Goal: Task Accomplishment & Management: Manage account settings

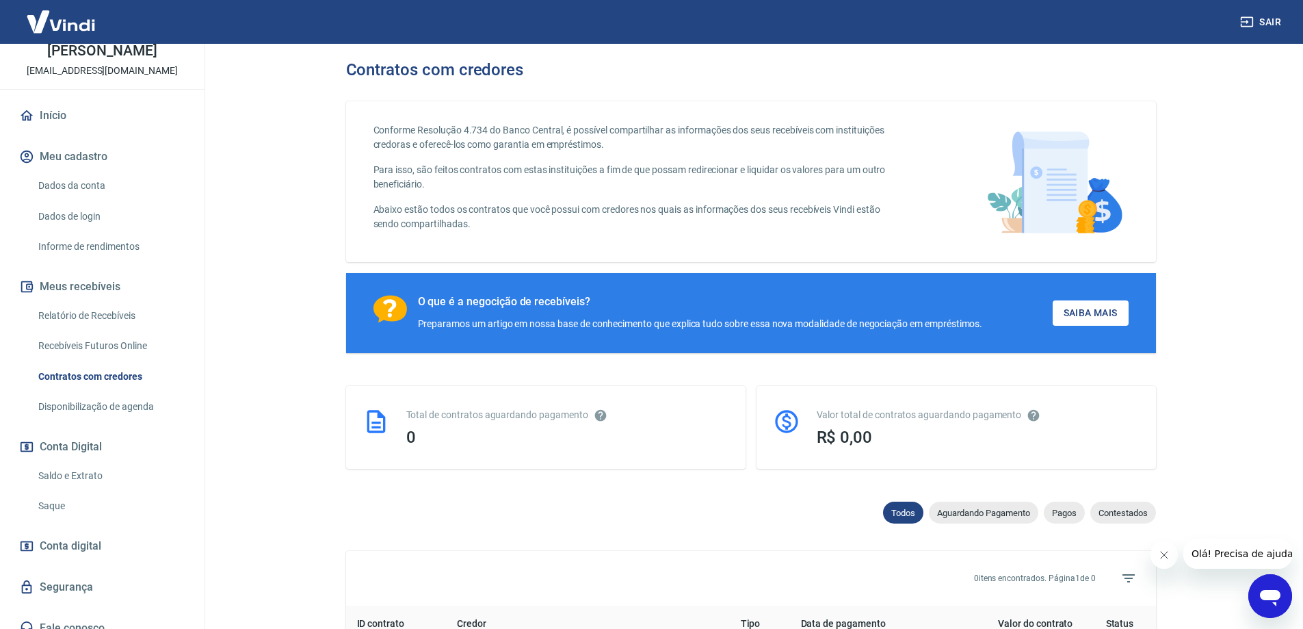
scroll to position [68, 0]
click at [89, 185] on link "Dados da conta" at bounding box center [110, 188] width 155 height 28
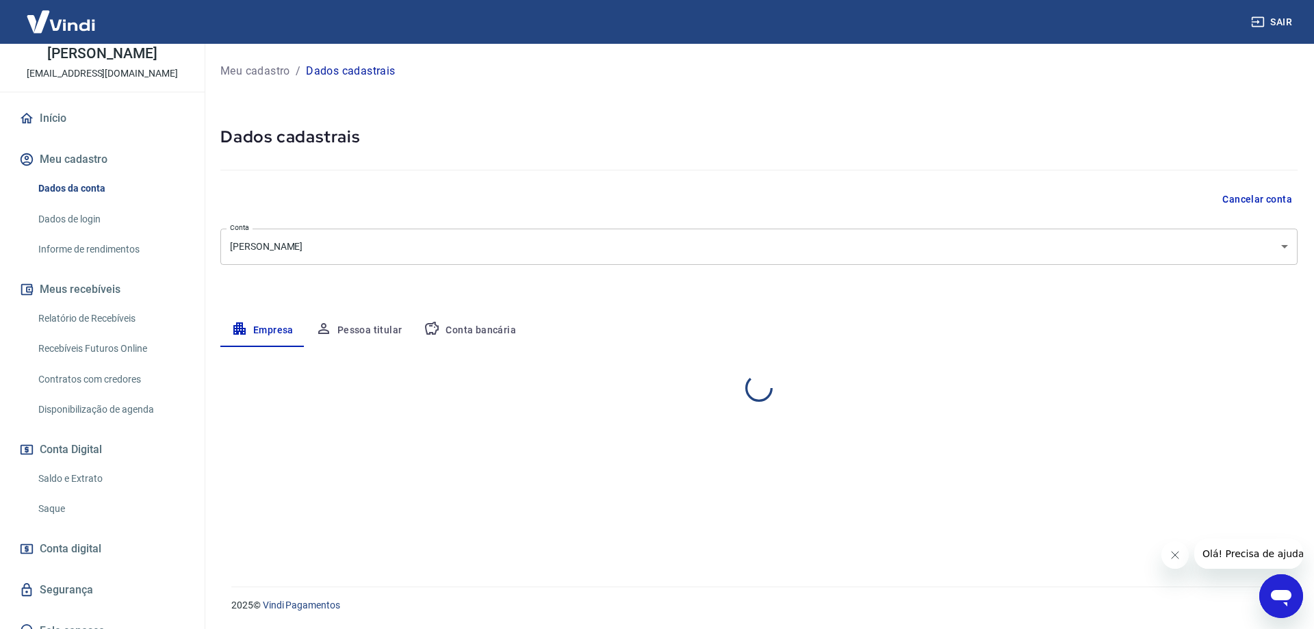
select select "SC"
select select "business"
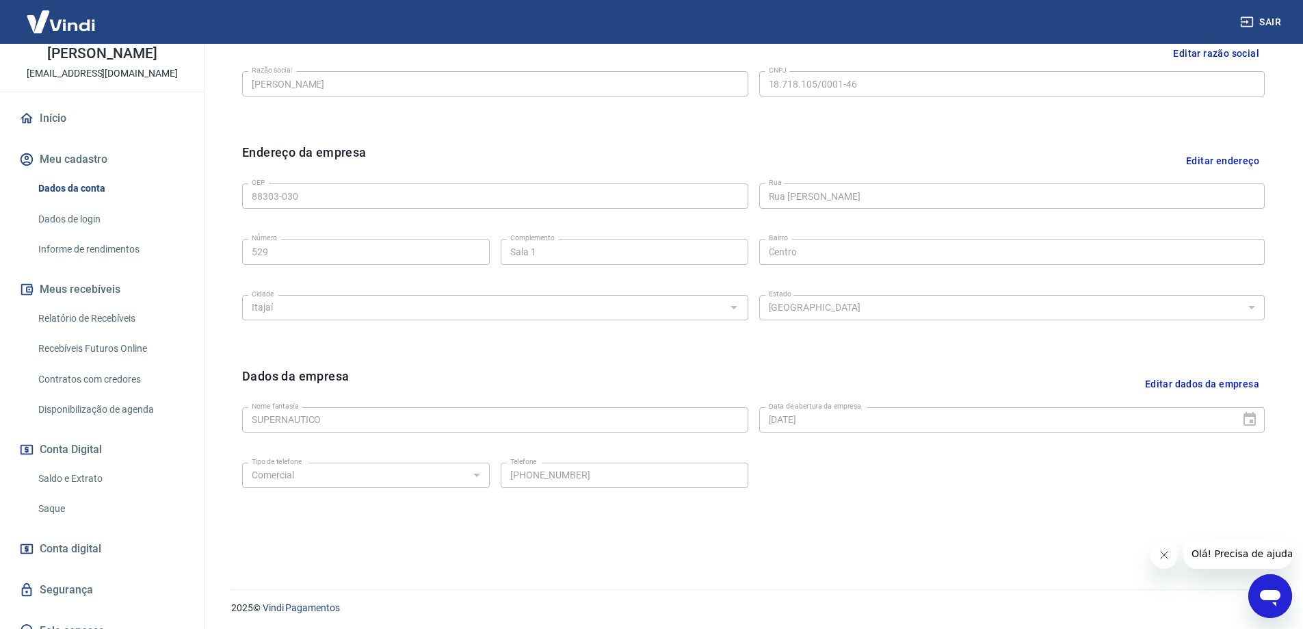
scroll to position [358, 0]
click at [1194, 380] on button "Editar dados da empresa" at bounding box center [1202, 381] width 125 height 35
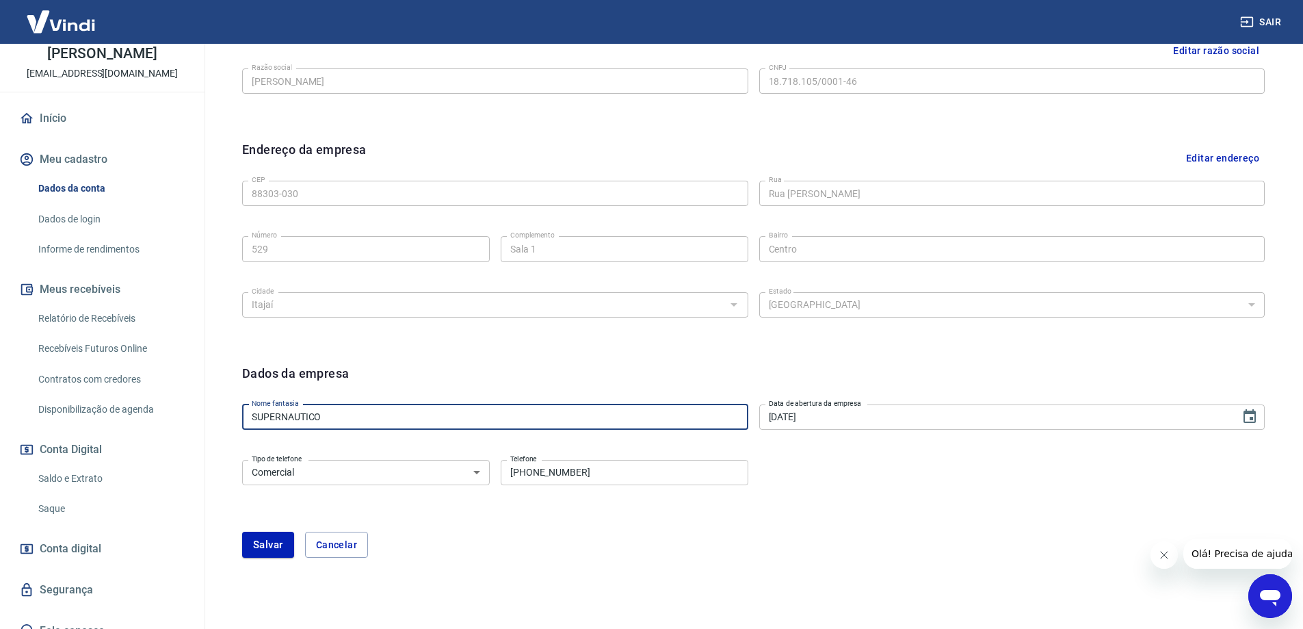
drag, startPoint x: 352, startPoint y: 419, endPoint x: 209, endPoint y: 422, distance: 142.4
click at [209, 421] on div "Meu cadastro / Dados cadastrais Dados cadastrais Cancelar conta Conta Nubia Mor…" at bounding box center [753, 149] width 1099 height 926
type input "Infinita Ateliê"
click at [276, 541] on button "Salvar" at bounding box center [268, 545] width 52 height 26
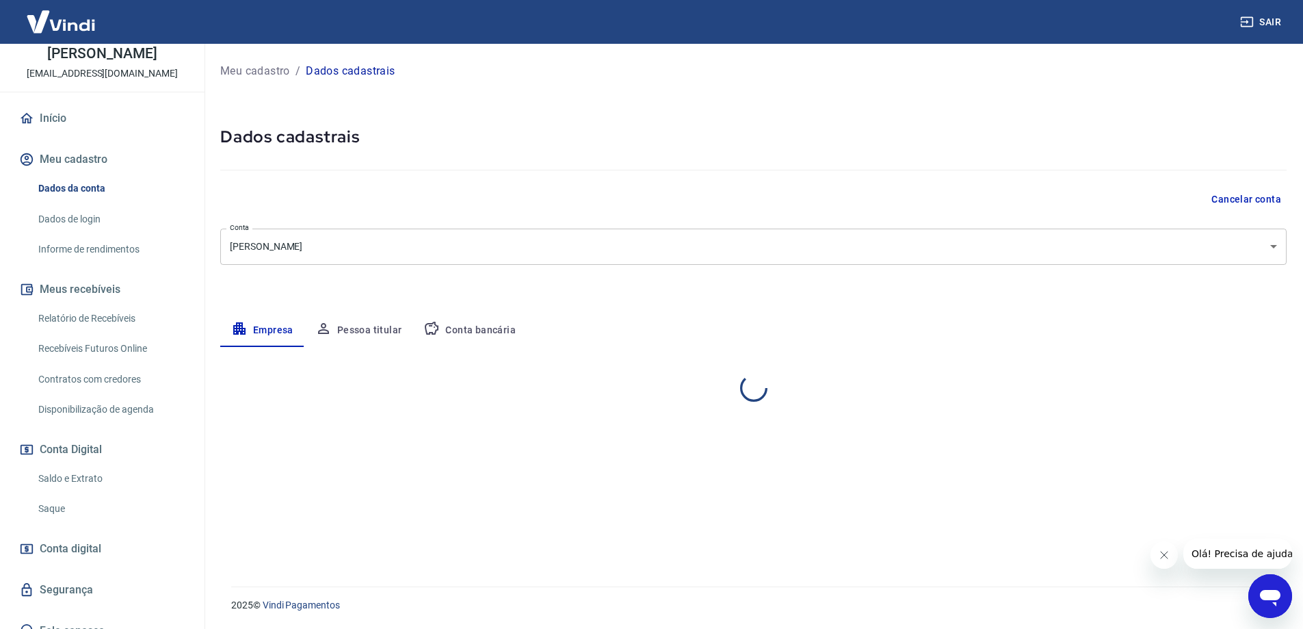
scroll to position [0, 0]
select select "SC"
select select "business"
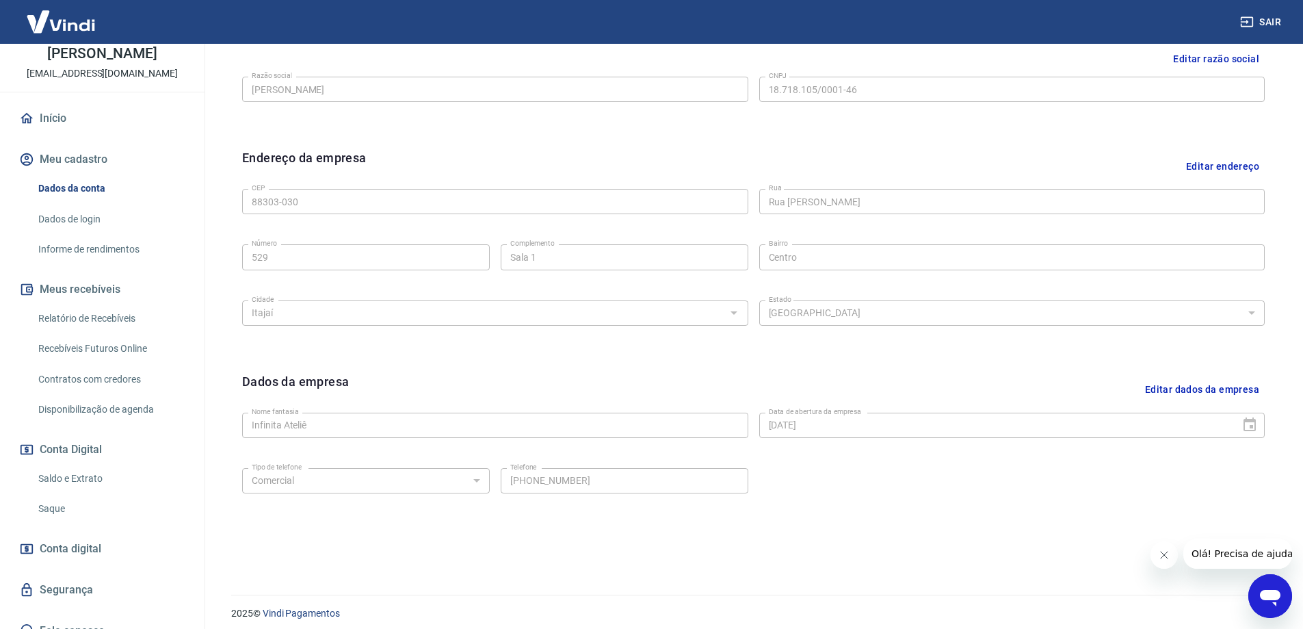
scroll to position [358, 0]
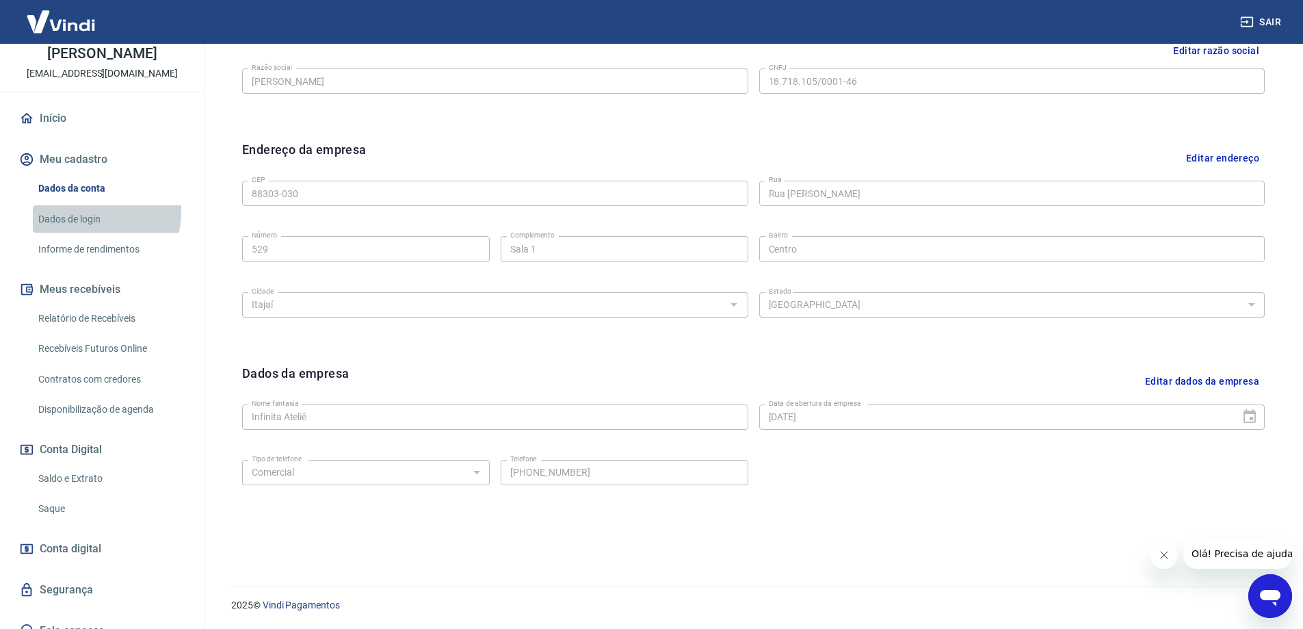
click at [84, 211] on link "Dados de login" at bounding box center [110, 219] width 155 height 28
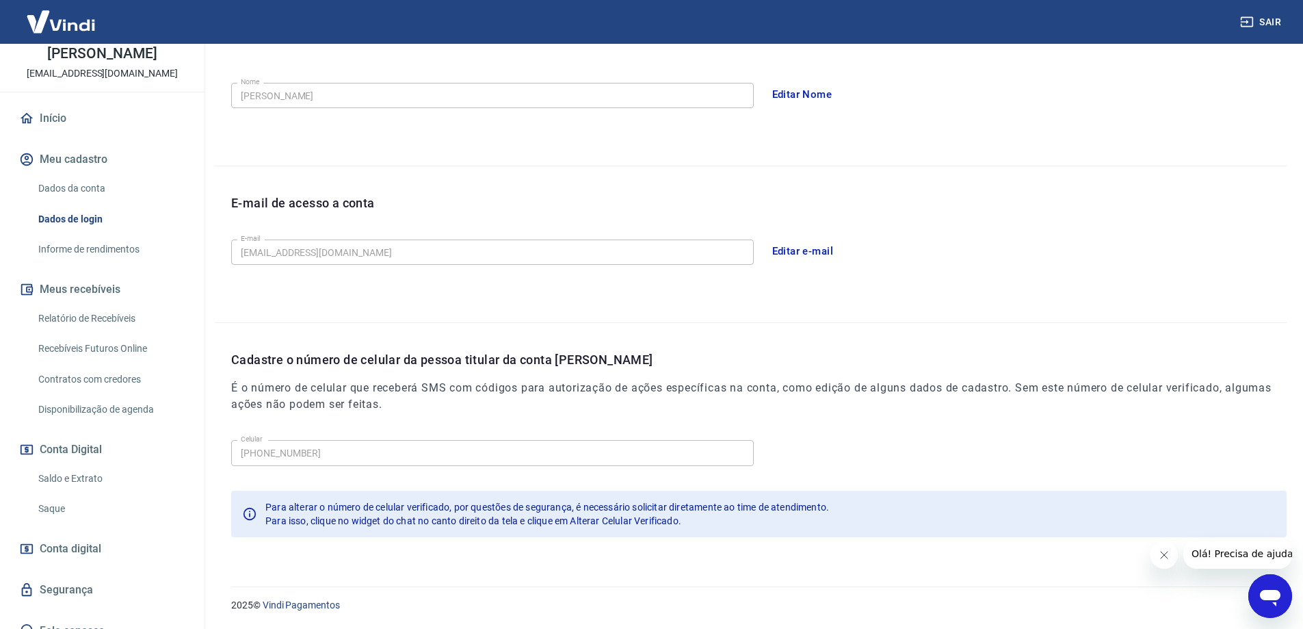
click at [1271, 591] on icon "Abrir janela de mensagens" at bounding box center [1270, 598] width 21 height 16
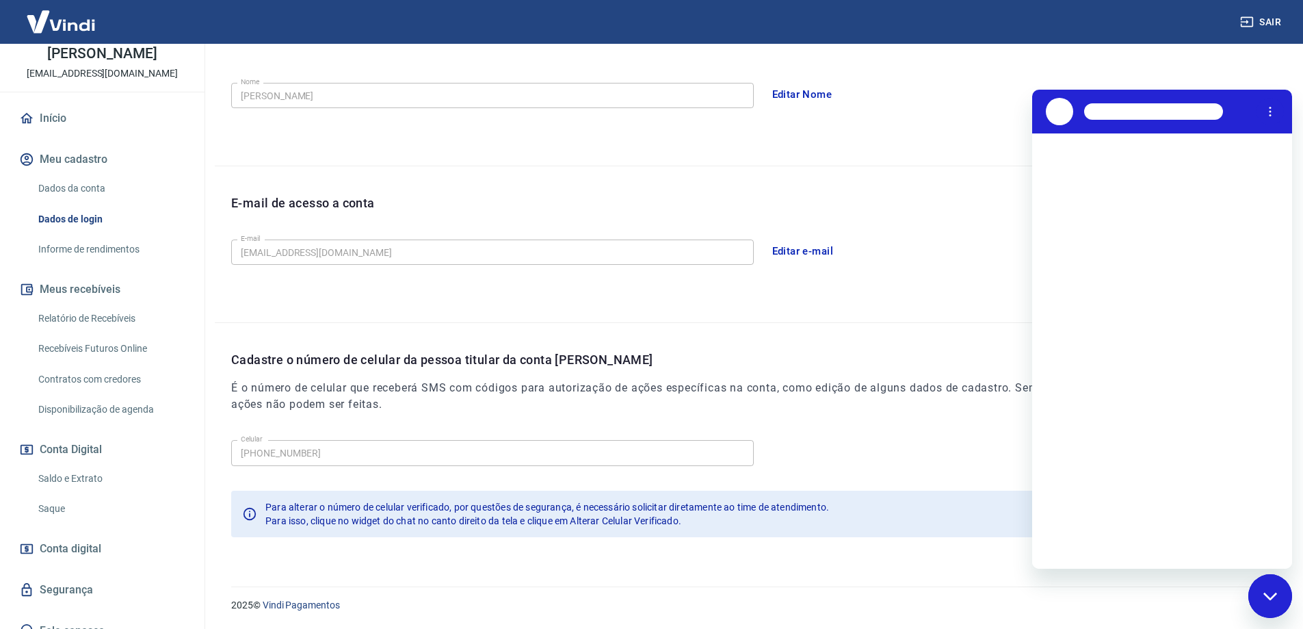
scroll to position [0, 0]
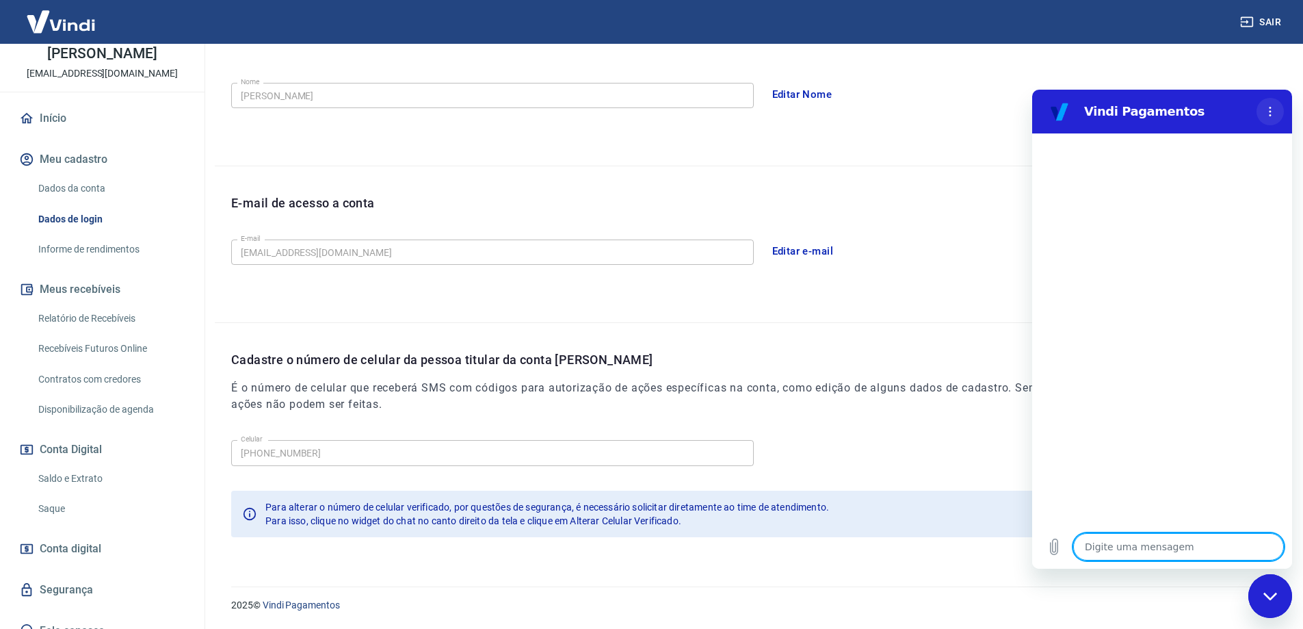
click at [1270, 109] on icon "Menu de opções" at bounding box center [1270, 111] width 11 height 11
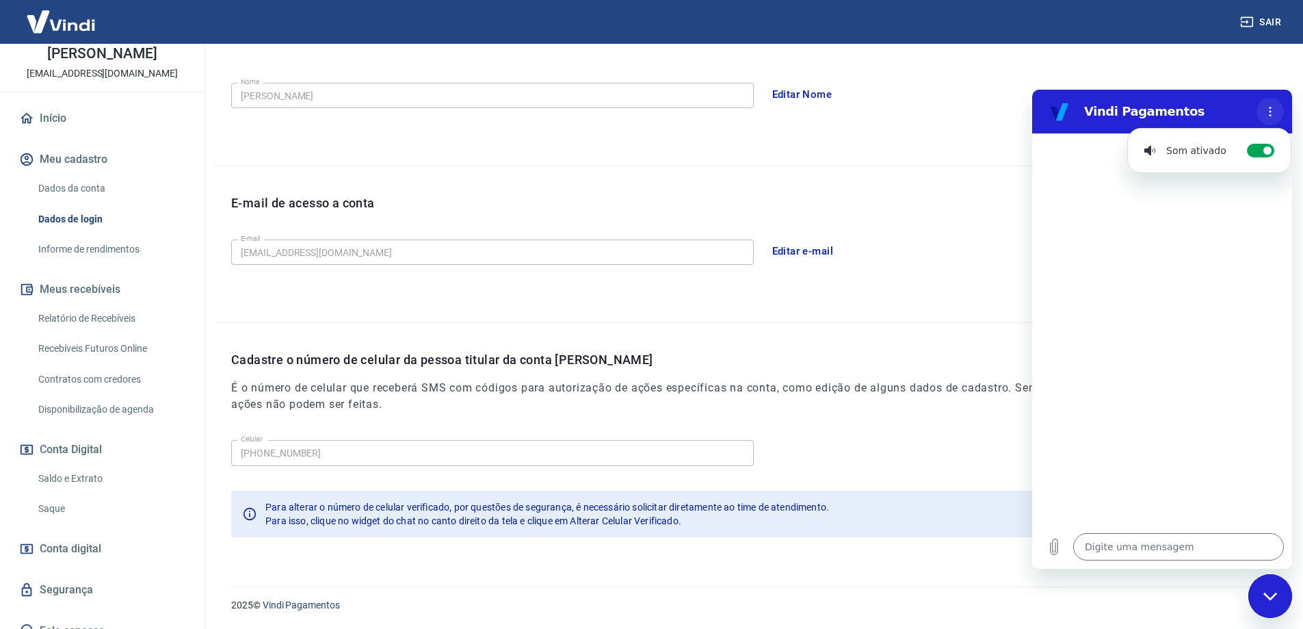
click at [1268, 109] on icon "Menu de opções" at bounding box center [1270, 111] width 11 height 11
drag, startPoint x: 354, startPoint y: 521, endPoint x: 416, endPoint y: 523, distance: 62.3
click at [416, 523] on span "Para isso, clique no widget do chat no canto direito da tela e clique em Altera…" at bounding box center [473, 520] width 416 height 11
click at [1280, 592] on div "Fechar janela de mensagens" at bounding box center [1270, 595] width 41 height 41
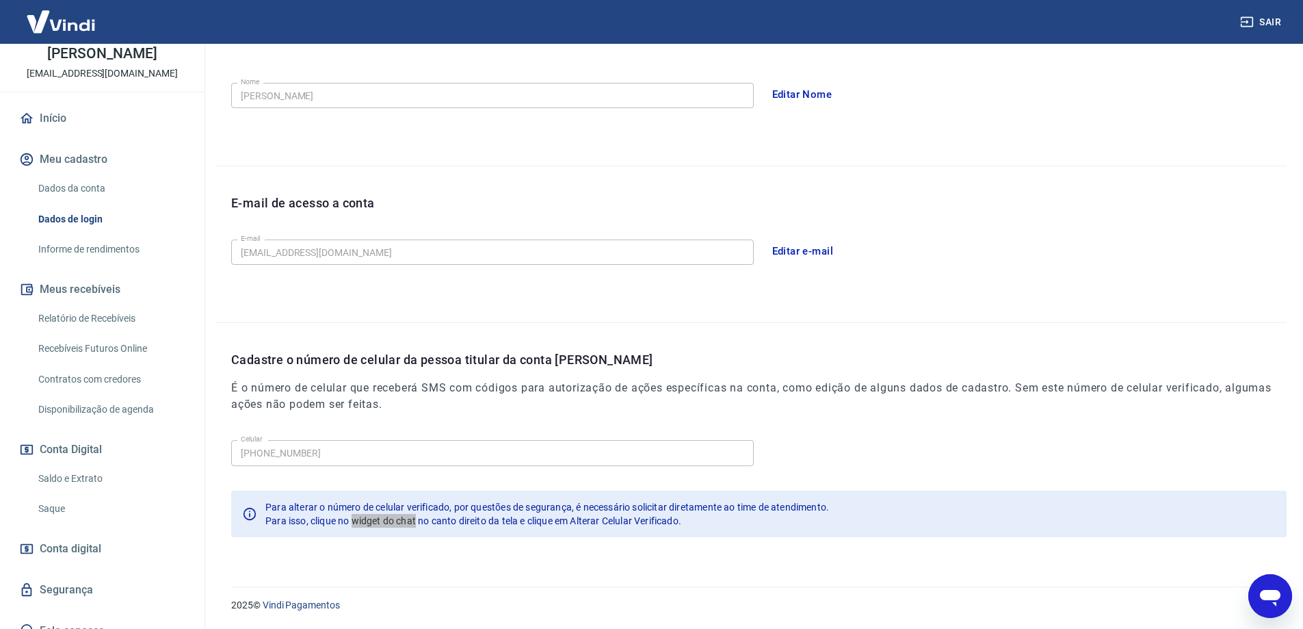
click at [1273, 592] on icon "Abrir janela de mensagens" at bounding box center [1270, 598] width 21 height 16
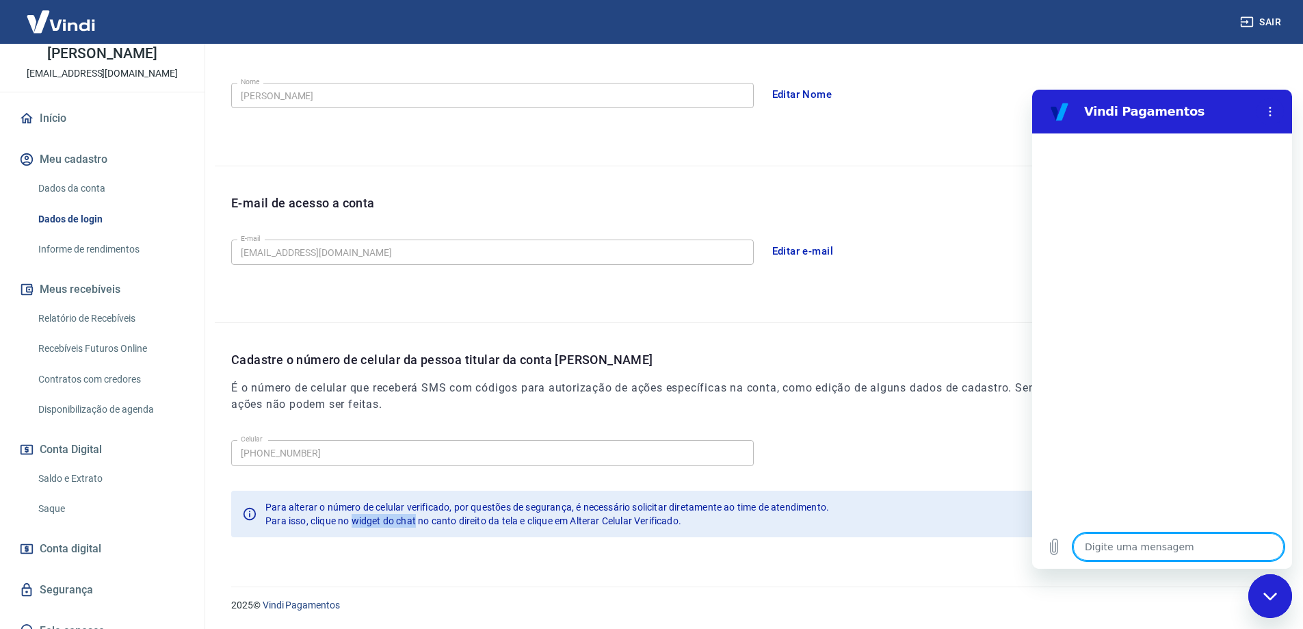
click at [383, 523] on span "Para isso, clique no widget do chat no canto direito da tela e clique em Altera…" at bounding box center [473, 520] width 416 height 11
drag, startPoint x: 351, startPoint y: 521, endPoint x: 416, endPoint y: 525, distance: 65.1
click at [416, 525] on span "Para isso, clique no widget do chat no canto direito da tela e clique em Altera…" at bounding box center [473, 520] width 416 height 11
copy span "widget do chat"
type textarea "x"
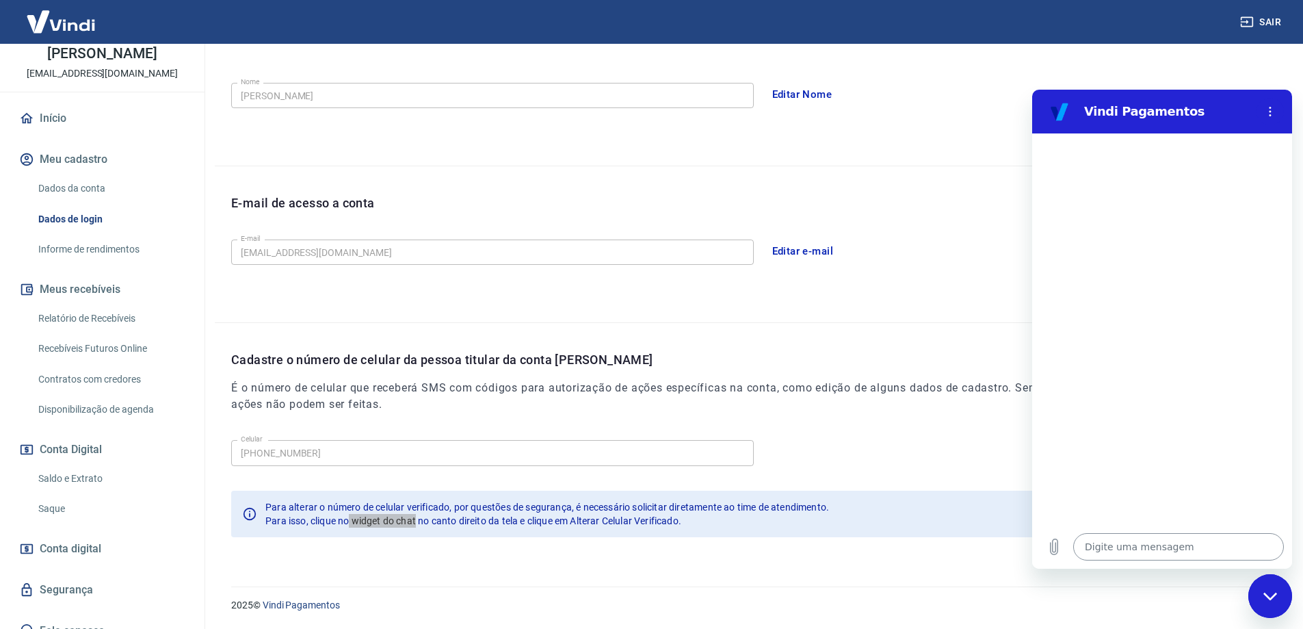
click at [1172, 547] on textarea at bounding box center [1178, 546] width 211 height 27
click at [1132, 117] on h2 "Vindi Pagamentos" at bounding box center [1167, 111] width 167 height 16
drag, startPoint x: 1117, startPoint y: 235, endPoint x: 1147, endPoint y: 262, distance: 41.2
click at [1147, 262] on div at bounding box center [1162, 328] width 260 height 391
click at [1128, 546] on textarea at bounding box center [1178, 546] width 211 height 27
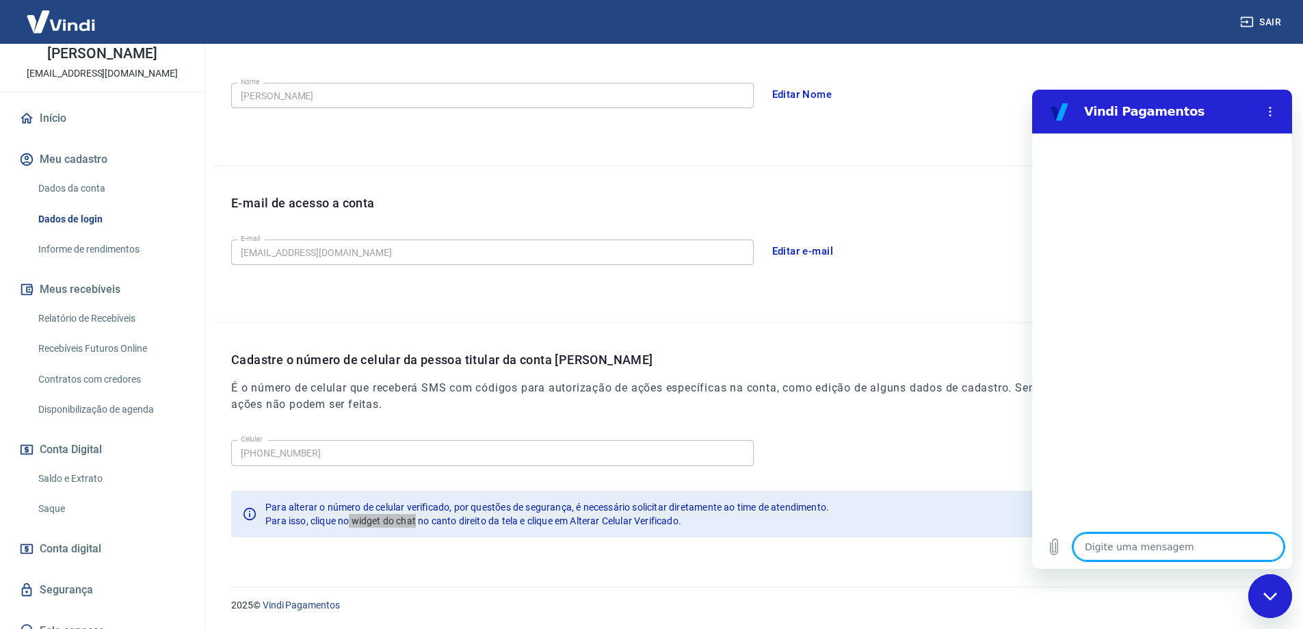
type textarea "A"
type textarea "x"
type textarea "Al"
type textarea "x"
type textarea "Alt"
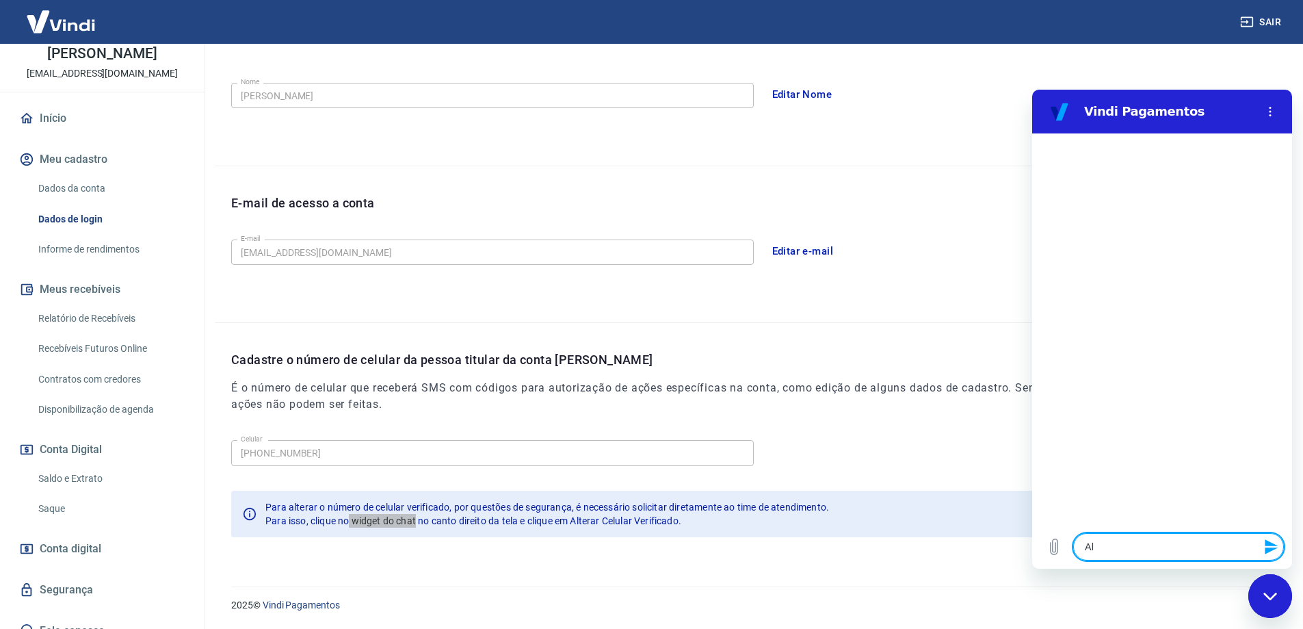
type textarea "x"
type textarea "Alte"
type textarea "x"
type textarea "Alter"
type textarea "x"
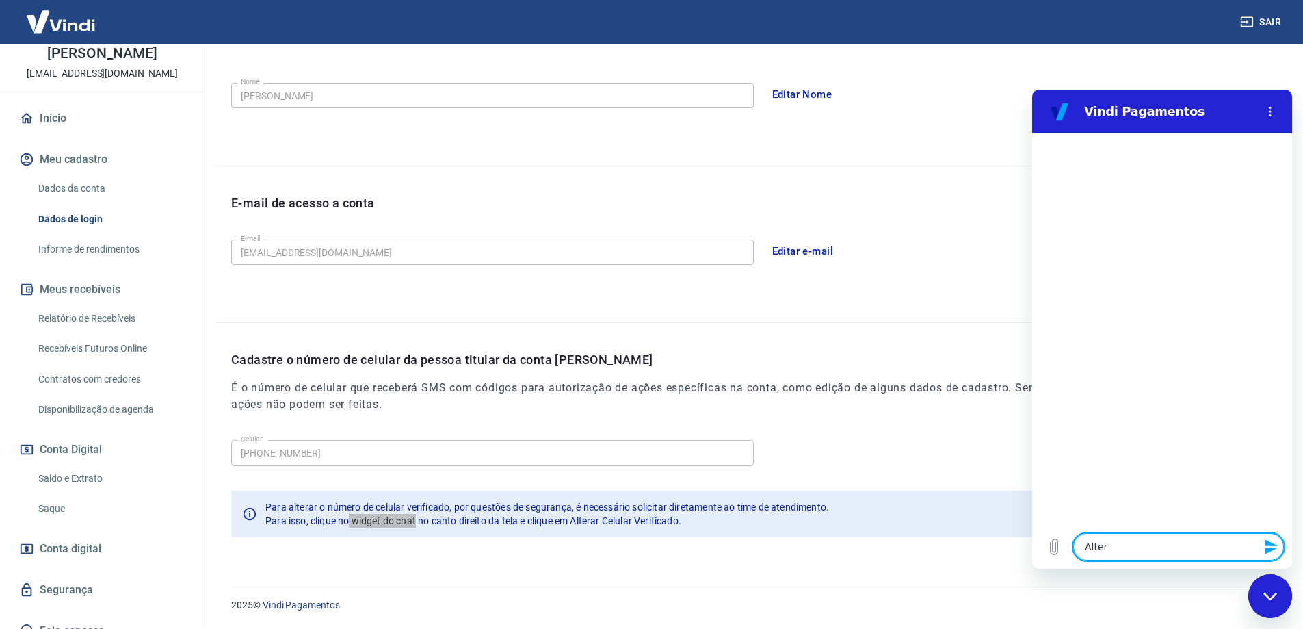
type textarea "Altera"
type textarea "x"
type textarea "Alterar"
type textarea "x"
type textarea "Alterar"
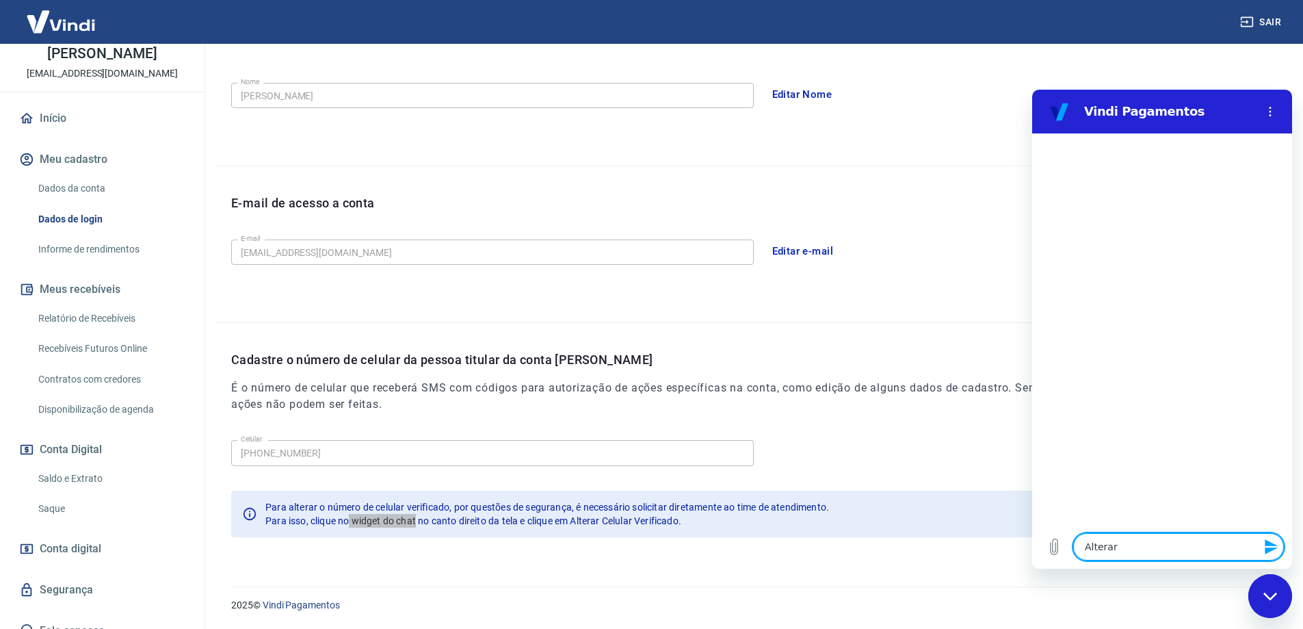
type textarea "x"
type textarea "Alterar C"
type textarea "x"
type textarea "Alterar Ce"
type textarea "x"
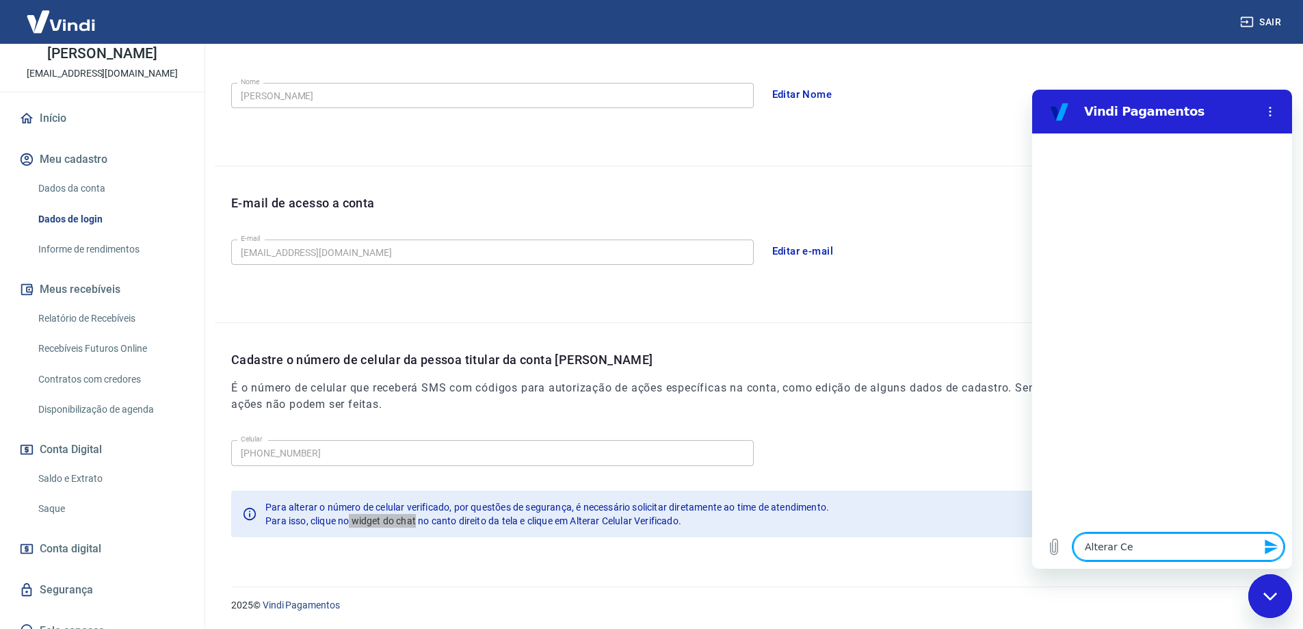
type textarea "Alterar Ceu"
type textarea "x"
type textarea "Alterar Ceul"
type textarea "x"
type textarea "Alterar Ceula"
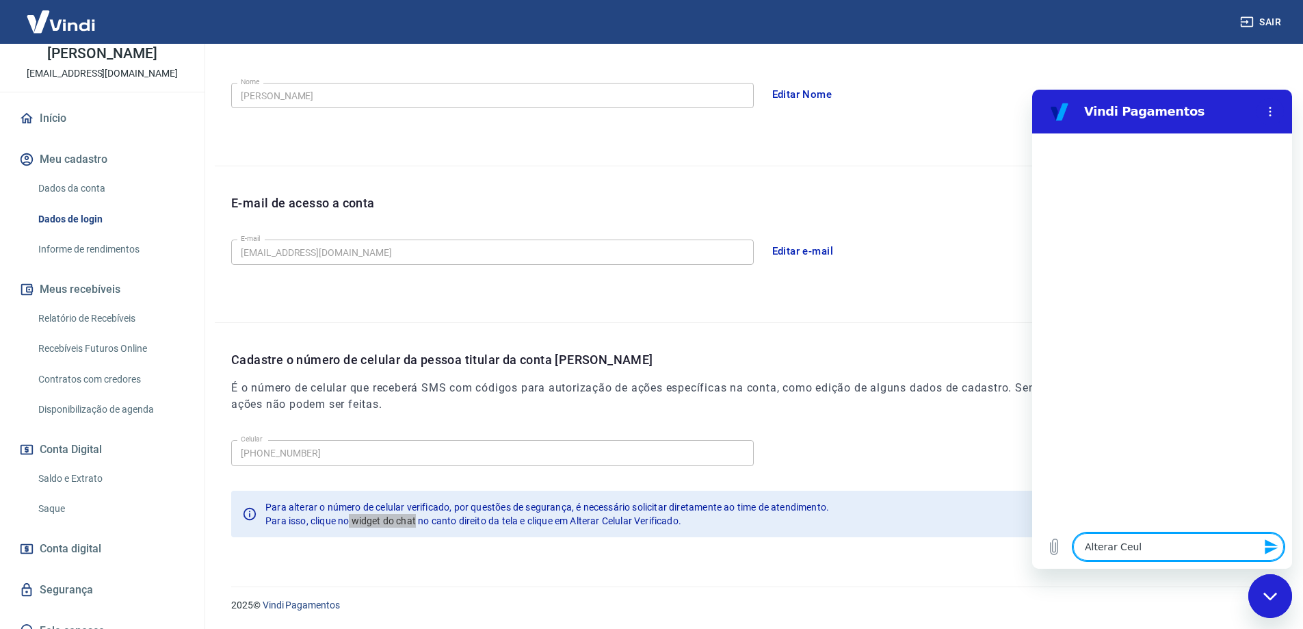
type textarea "x"
type textarea "Alterar Ceular"
type textarea "x"
type textarea "Alterar Ceula"
type textarea "x"
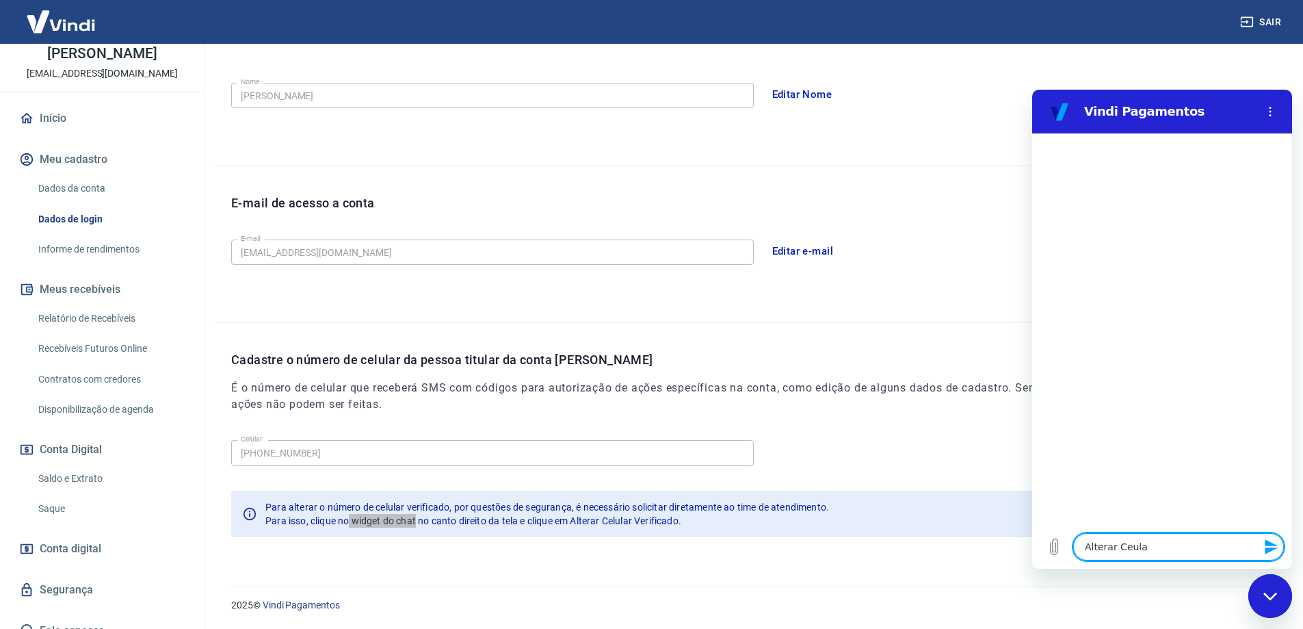
type textarea "Alterar Ceul"
type textarea "x"
type textarea "Alterar Ceu"
type textarea "x"
type textarea "Alterar Ce"
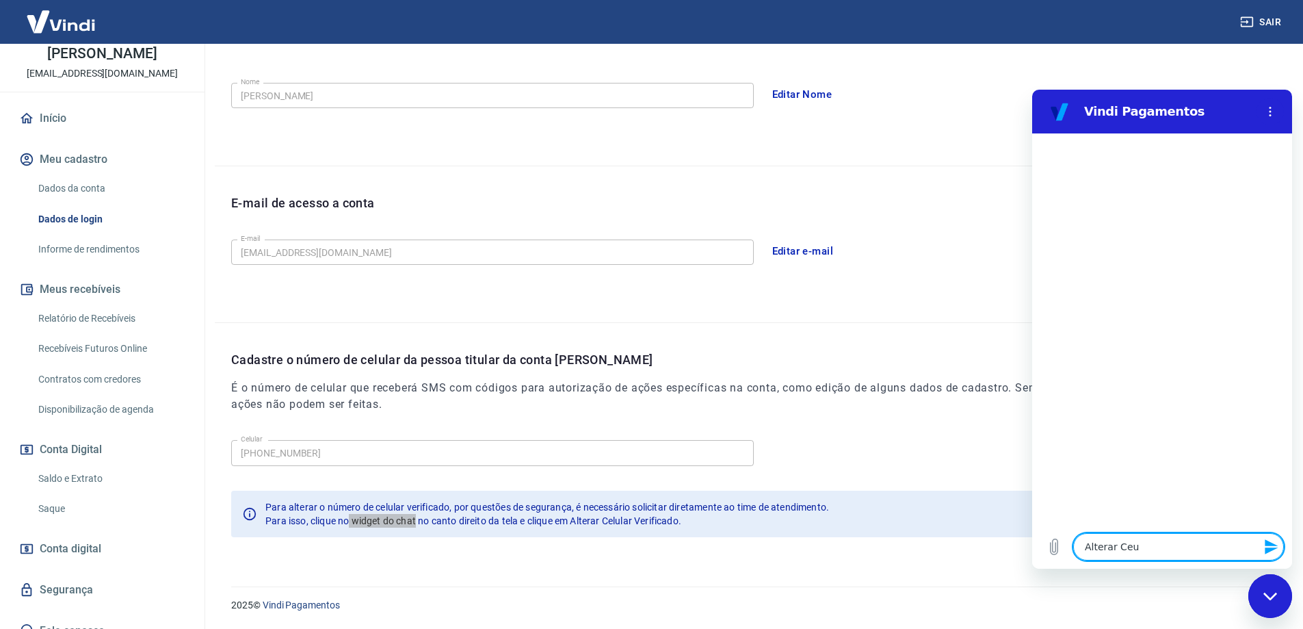
type textarea "x"
type textarea "Alterar Cel"
type textarea "x"
type textarea "Alterar Celu"
type textarea "x"
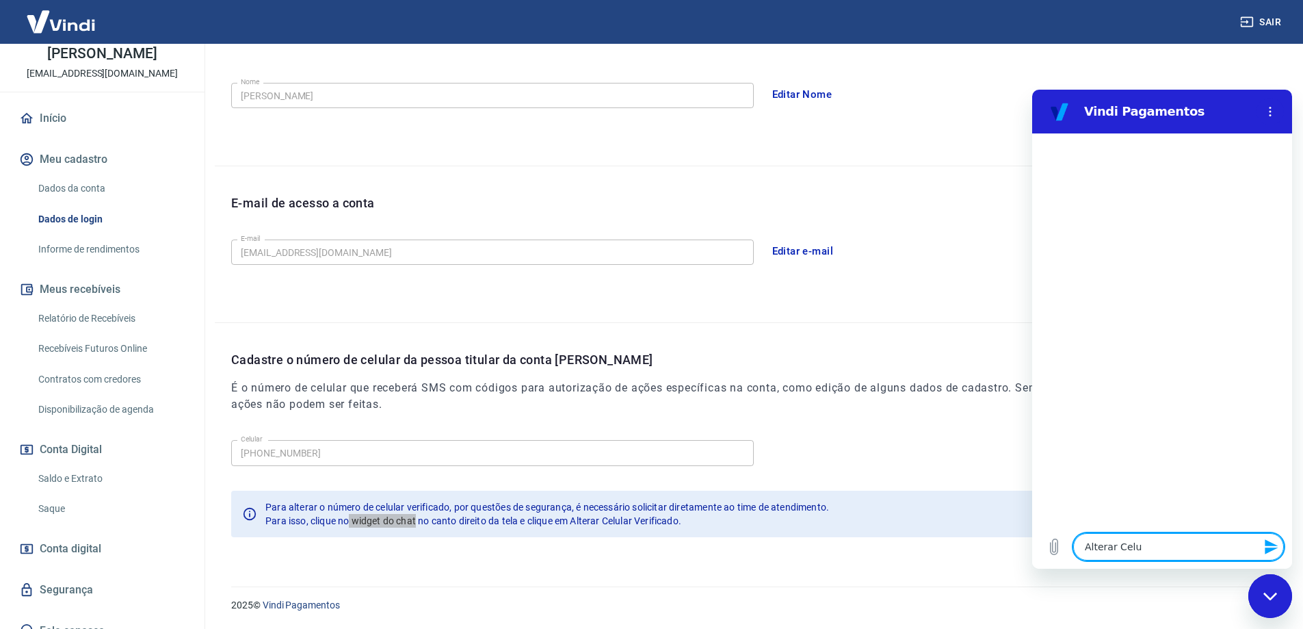
type textarea "Alterar Celul"
type textarea "x"
type textarea "Alterar Celule"
type textarea "x"
type textarea "Alterar Celuler"
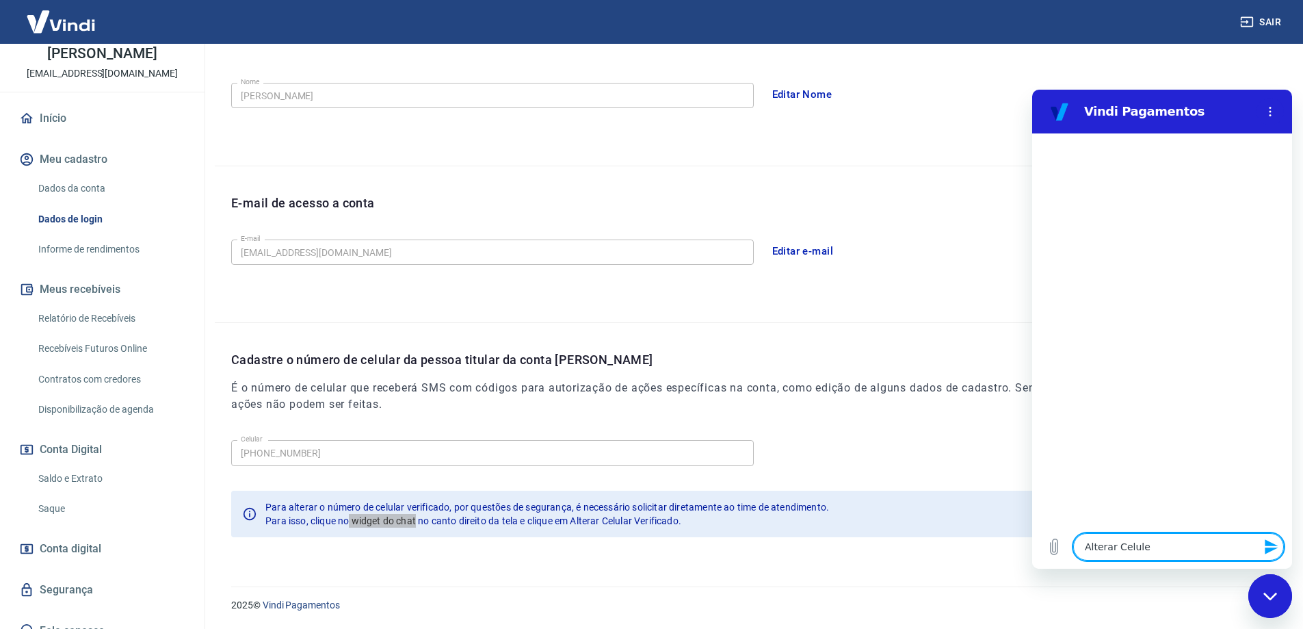
type textarea "x"
type textarea "Alterar Celuler"
type textarea "x"
type textarea "Alterar Celuler C"
type textarea "x"
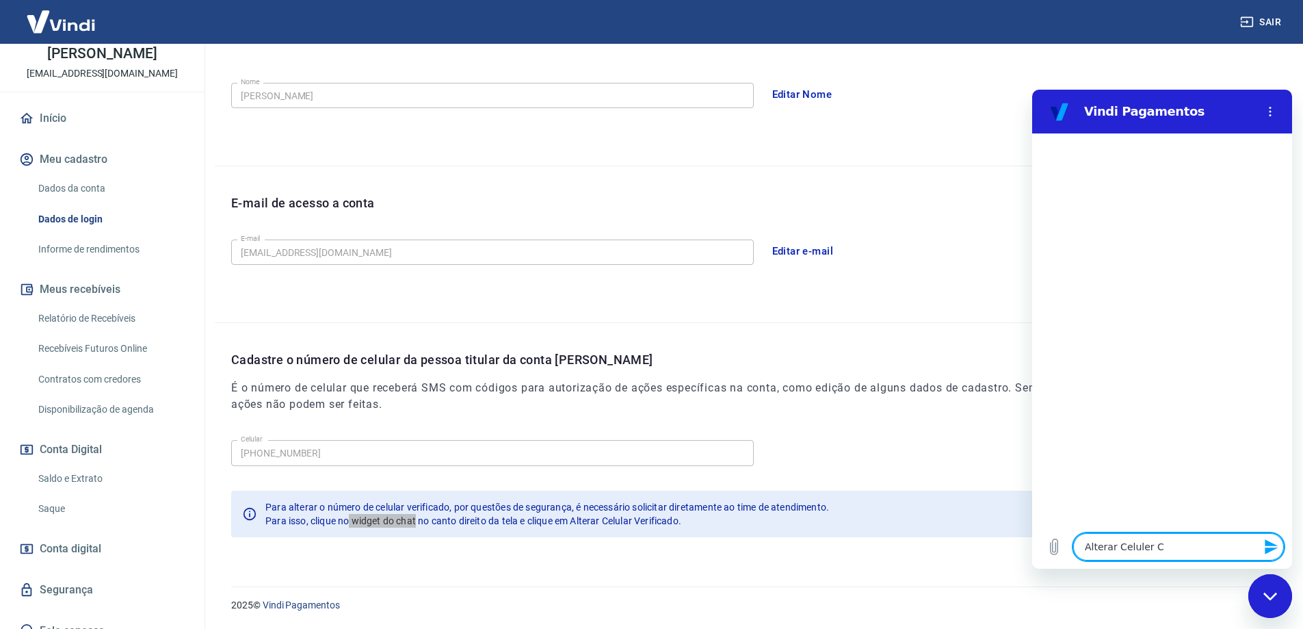
type textarea "Alterar Celuler"
type textarea "x"
type textarea "Alterar Celuler V"
type textarea "x"
type textarea "Alterar Celuler Ve"
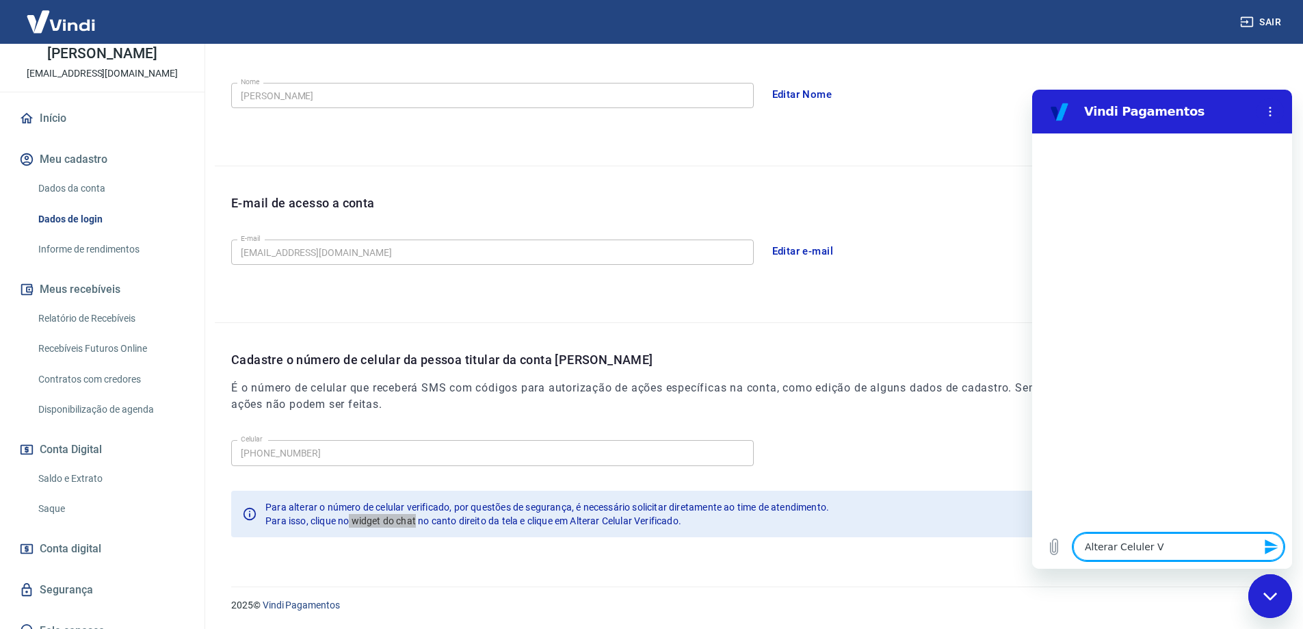
type textarea "x"
type textarea "Alterar Celuler Ver"
type textarea "x"
type textarea "Alterar Celuler Veri"
type textarea "x"
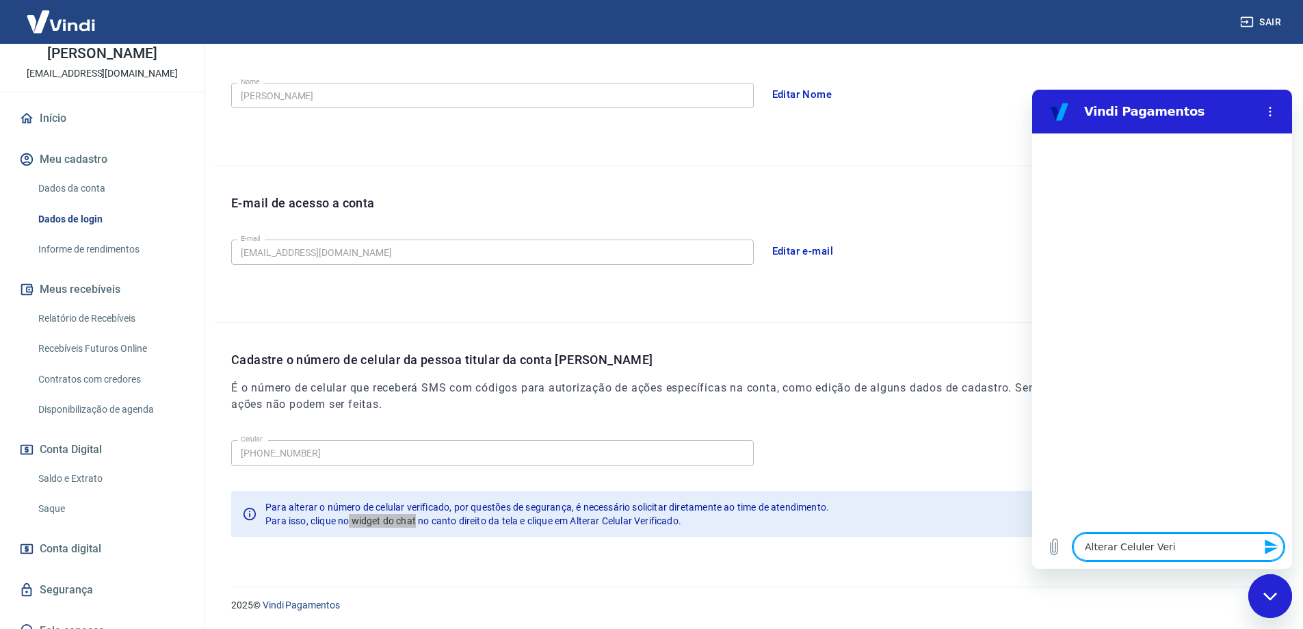
type textarea "Alterar Celuler Verif"
type textarea "x"
type textarea "Alterar Celuler Verifi"
type textarea "x"
type textarea "Alterar Celuler Verific"
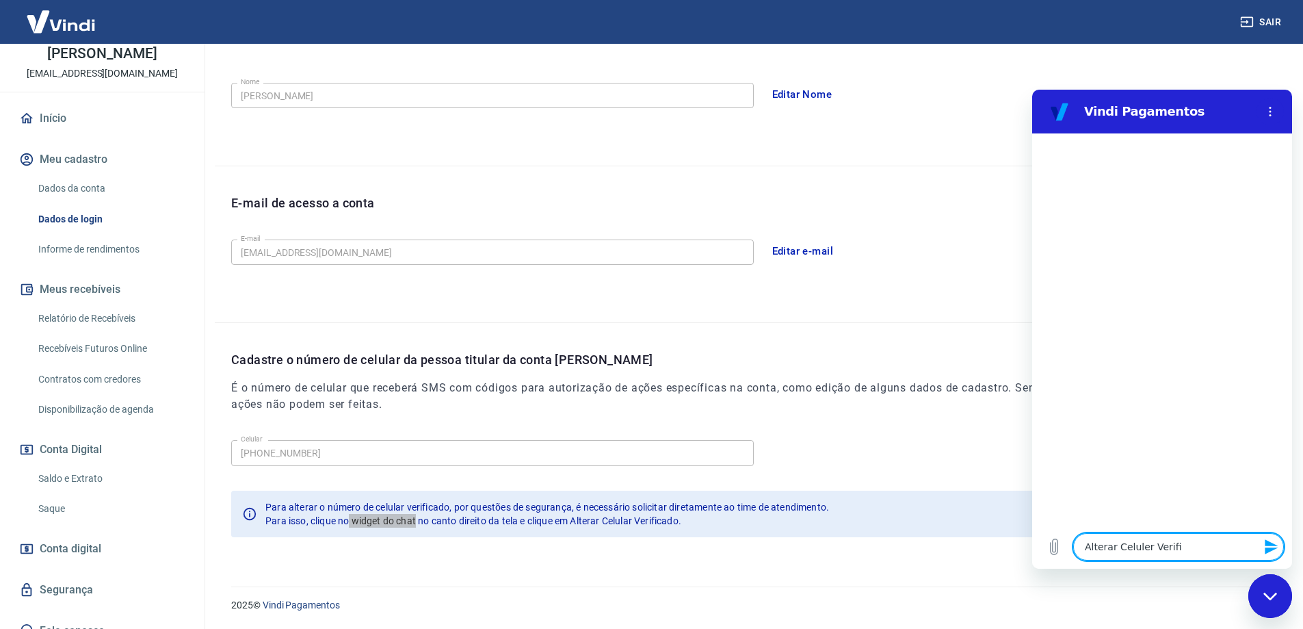
type textarea "x"
type textarea "Alterar Celuler Verifica"
type textarea "x"
type textarea "Alterar Celuler Verificad"
type textarea "x"
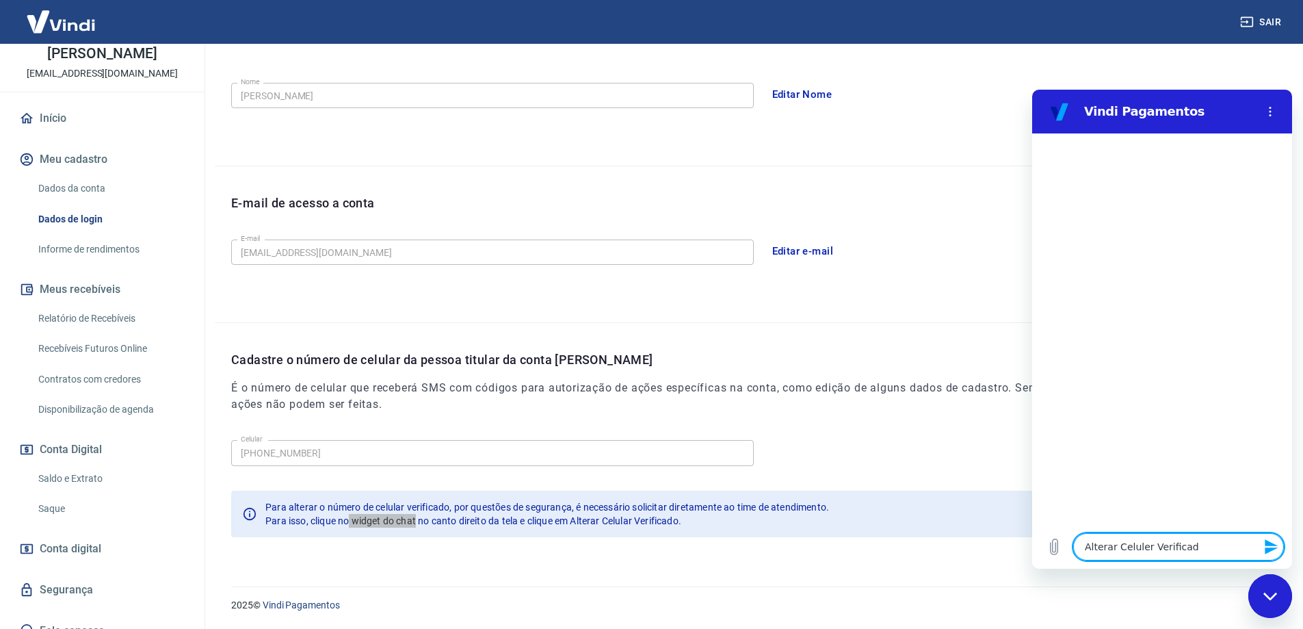
type textarea "Alterar Celuler Verificado"
type textarea "x"
type textarea "Alterar Celuler Verificado"
click at [1273, 539] on icon "Enviar mensagem" at bounding box center [1272, 546] width 16 height 16
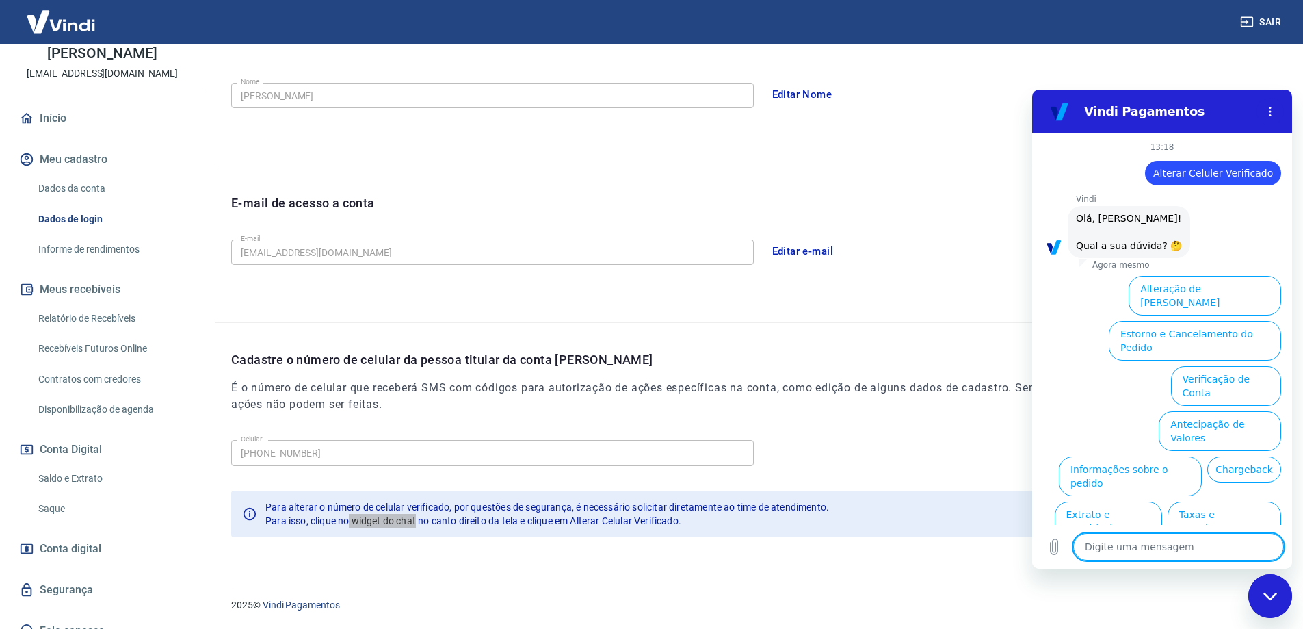
scroll to position [32, 0]
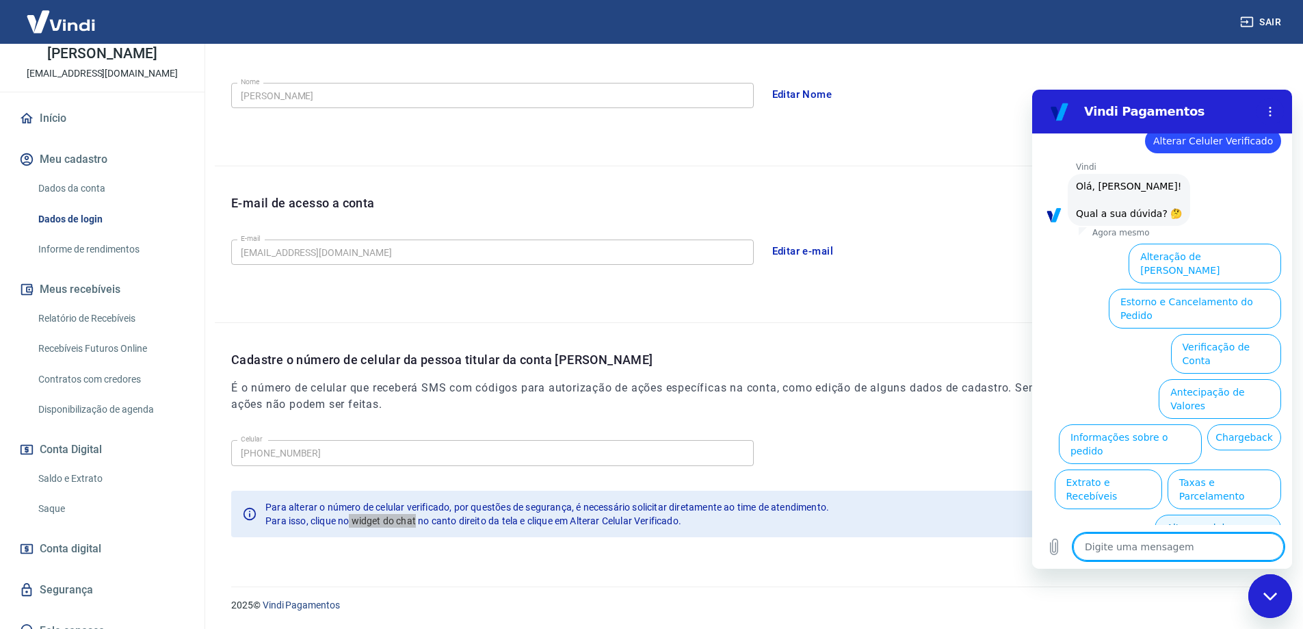
click at [1195, 515] on button "Alterar celular verificado" at bounding box center [1218, 535] width 127 height 40
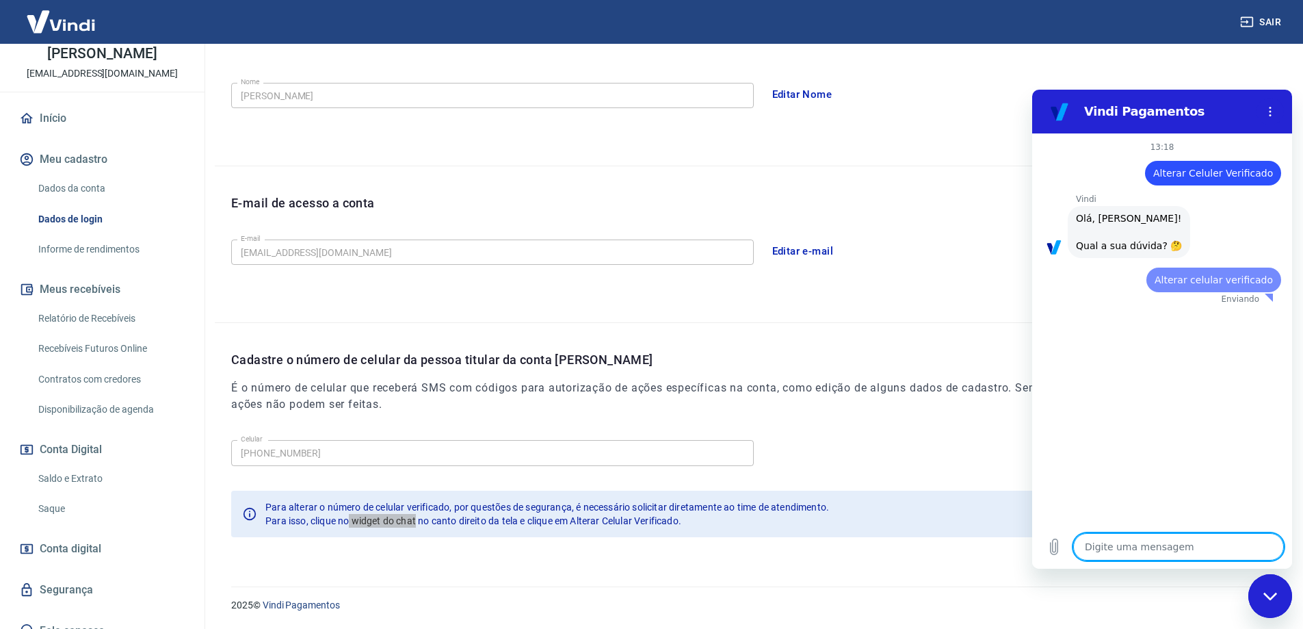
scroll to position [0, 0]
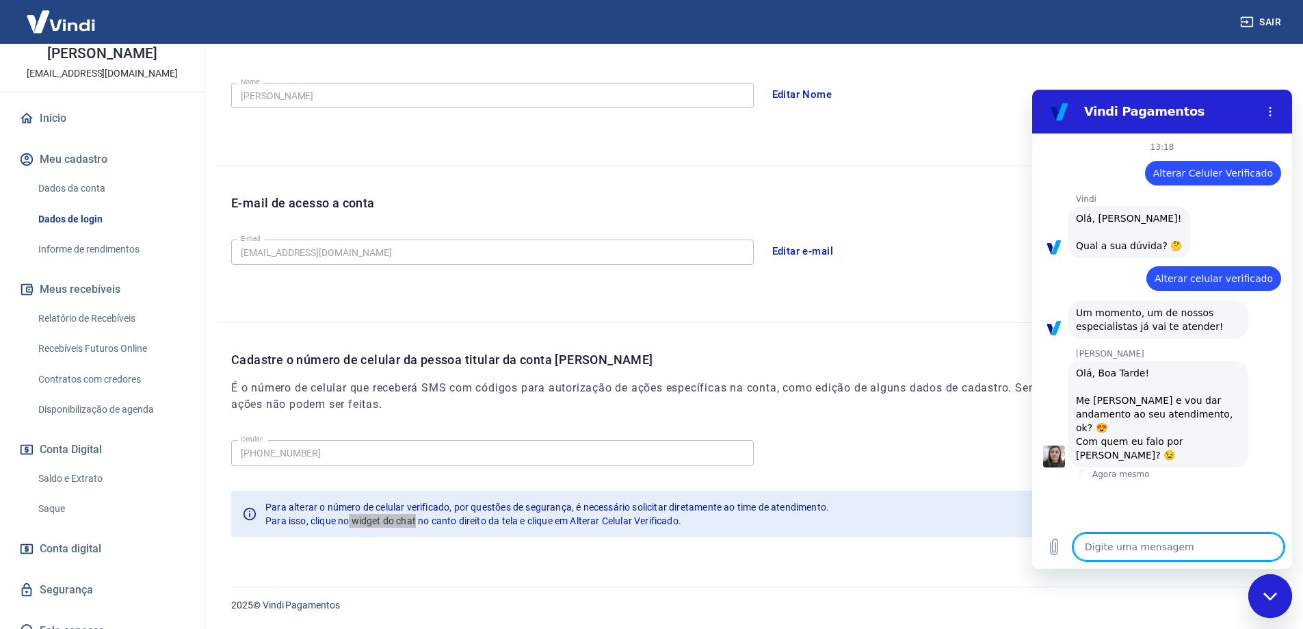
type textarea "x"
type textarea "O"
type textarea "x"
type textarea "Ol"
type textarea "x"
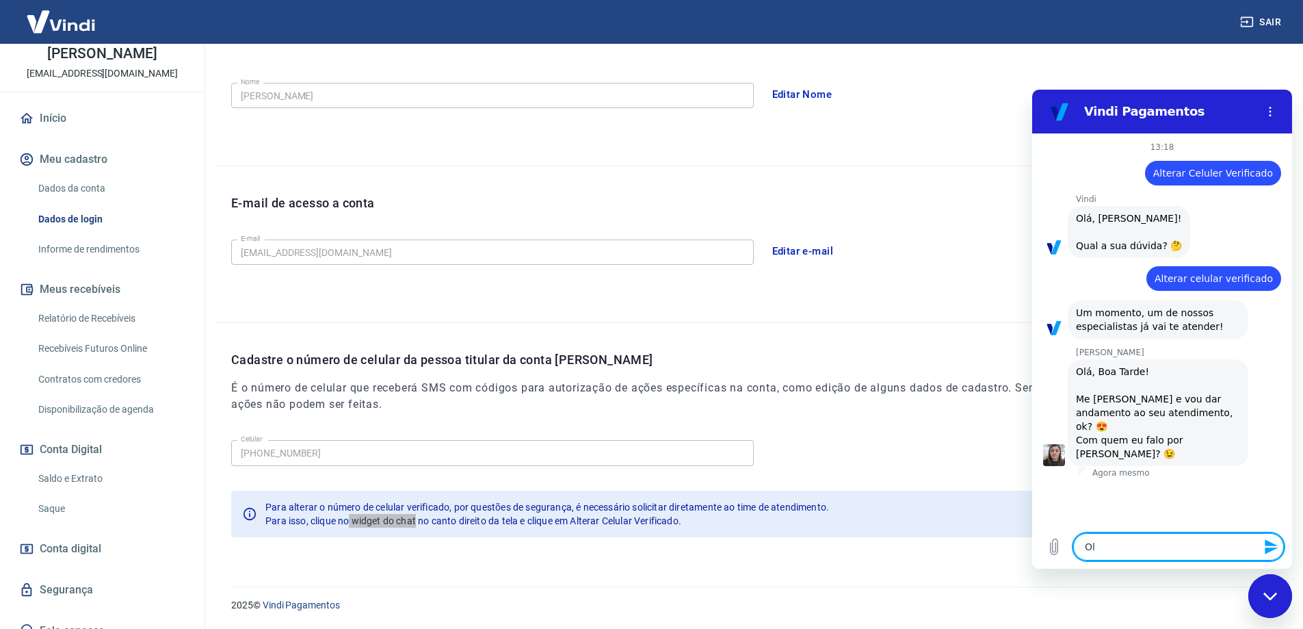
type textarea "Olá"
type textarea "x"
type textarea "Olá!"
type textarea "x"
type textarea "Olá!"
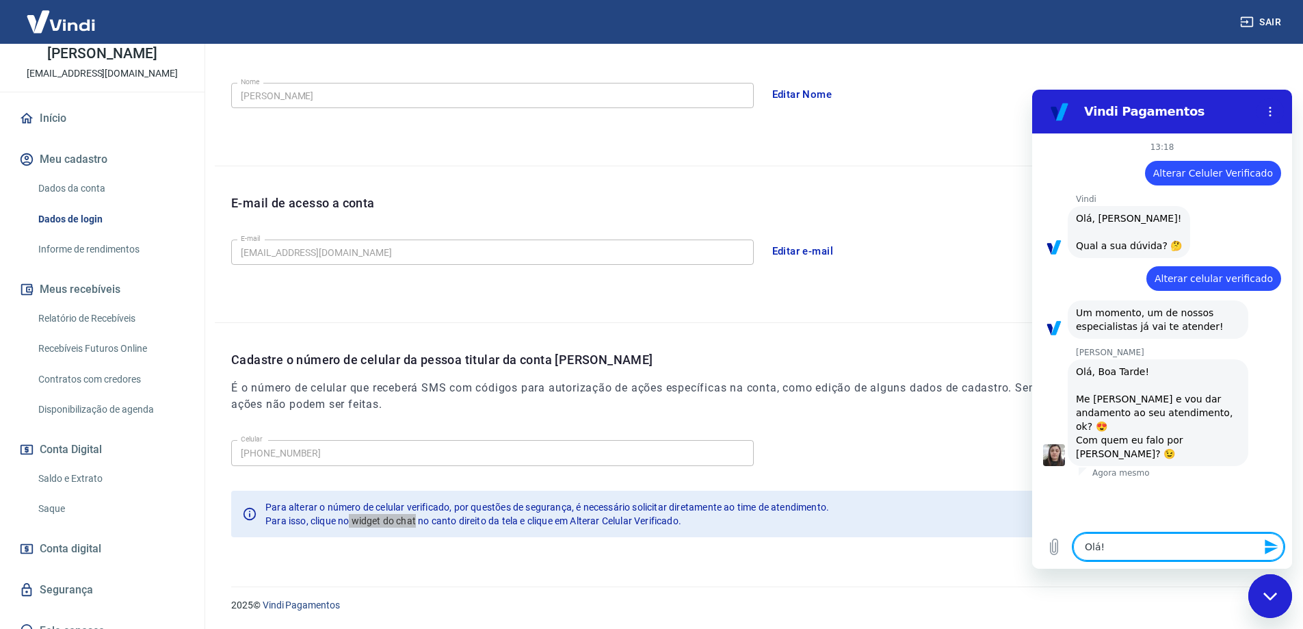
type textarea "x"
type textarea "Olá! S"
type textarea "x"
type textarea "Olá! Sop"
type textarea "x"
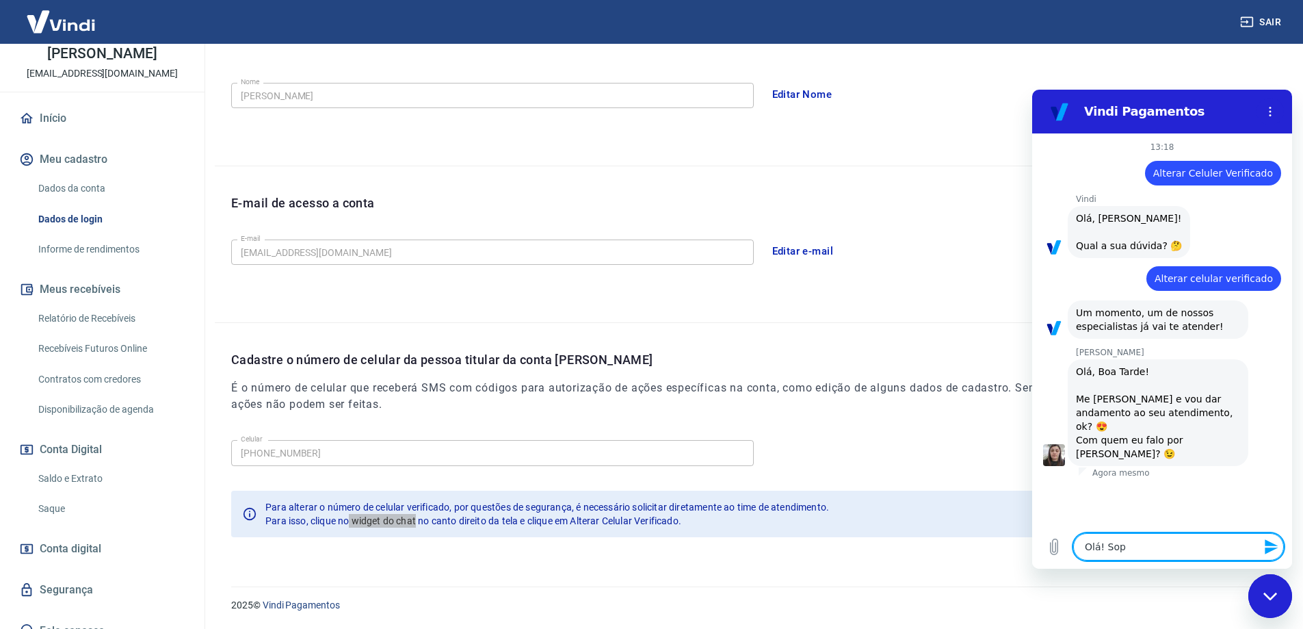
type textarea "Olá! Sopu"
type textarea "x"
type textarea "Olá! Sopua"
type textarea "x"
type textarea "Olá! Sopu"
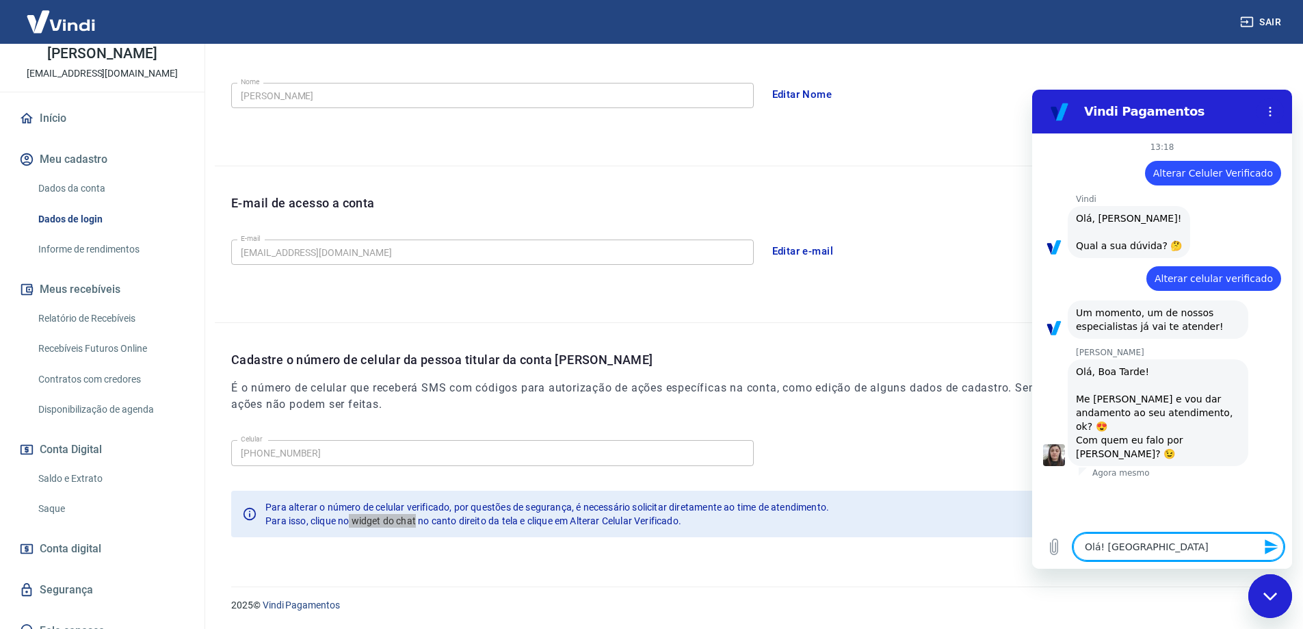
type textarea "x"
type textarea "Olá! Sop"
type textarea "x"
type textarea "Olá! So"
type textarea "x"
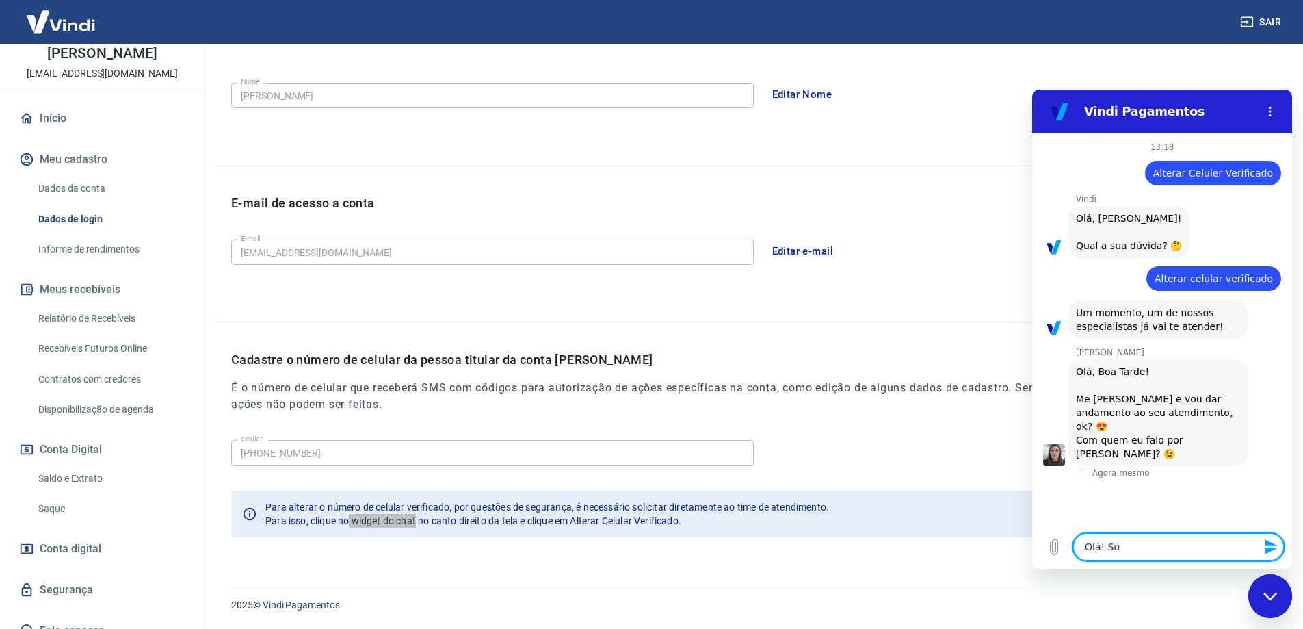
type textarea "Olá! Soi"
type textarea "x"
type textarea "Olá! Soi"
type textarea "x"
type textarea "Olá! Soi a"
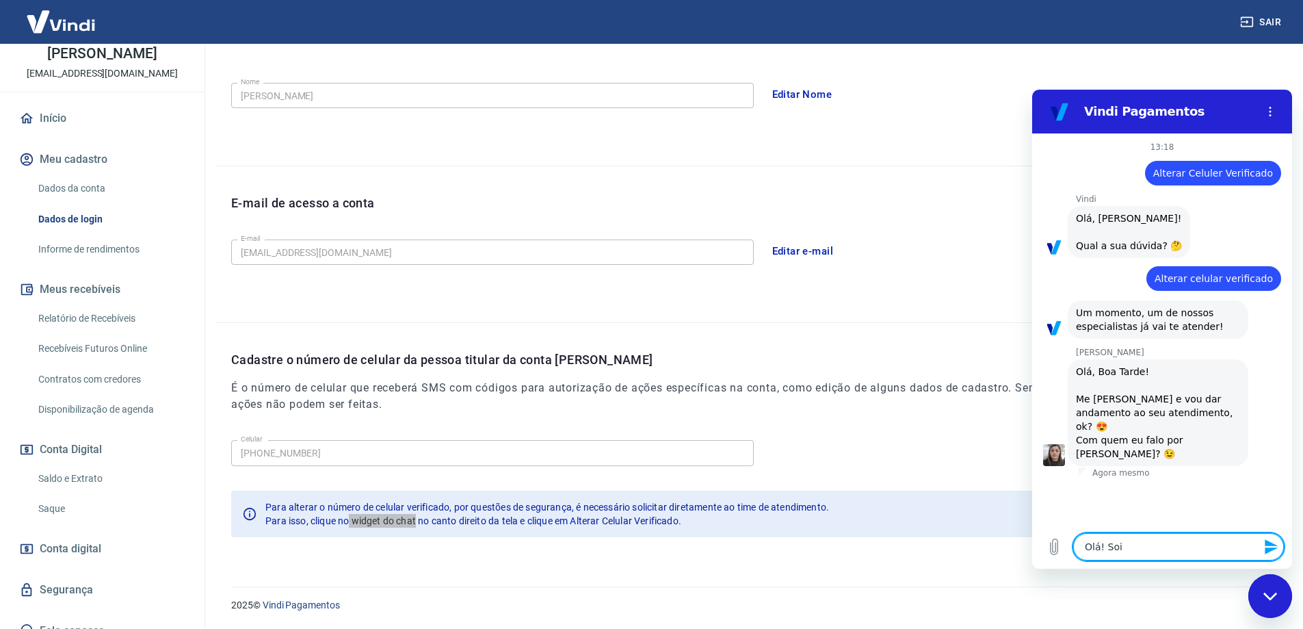
type textarea "x"
type textarea "Olá! Soi"
type textarea "x"
type textarea "Olá! Soi"
type textarea "x"
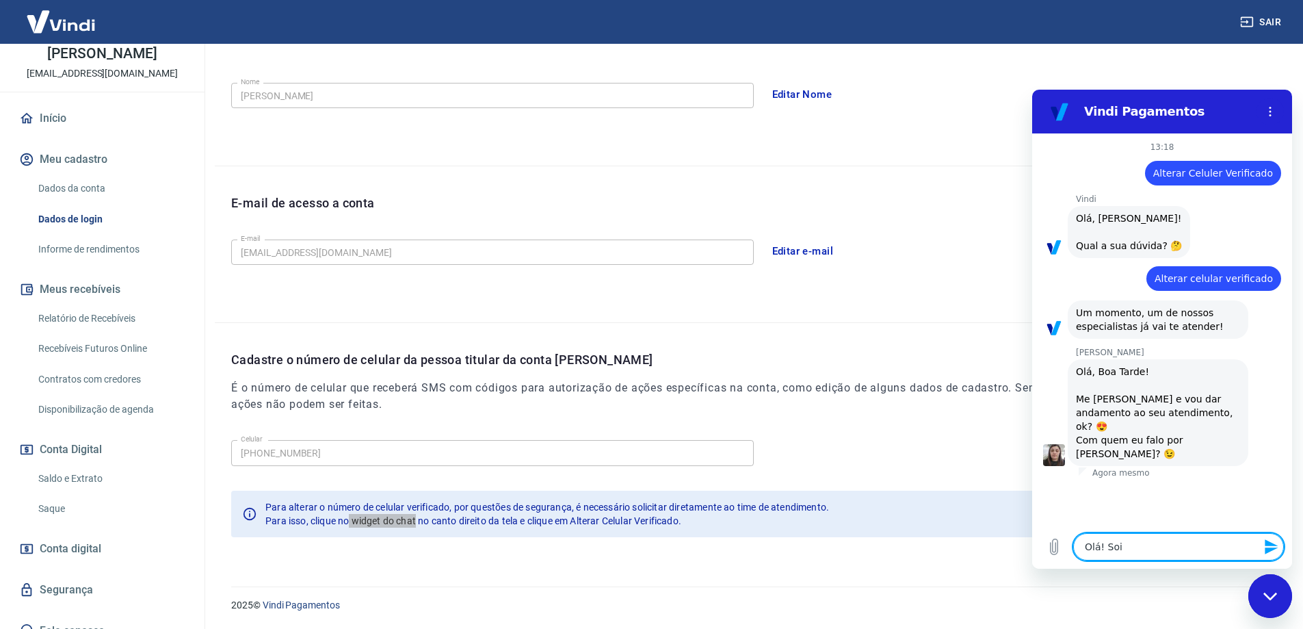
type textarea "Olá! So"
type textarea "x"
type textarea "Olá! Sou"
type textarea "x"
type textarea "Olá! Sou"
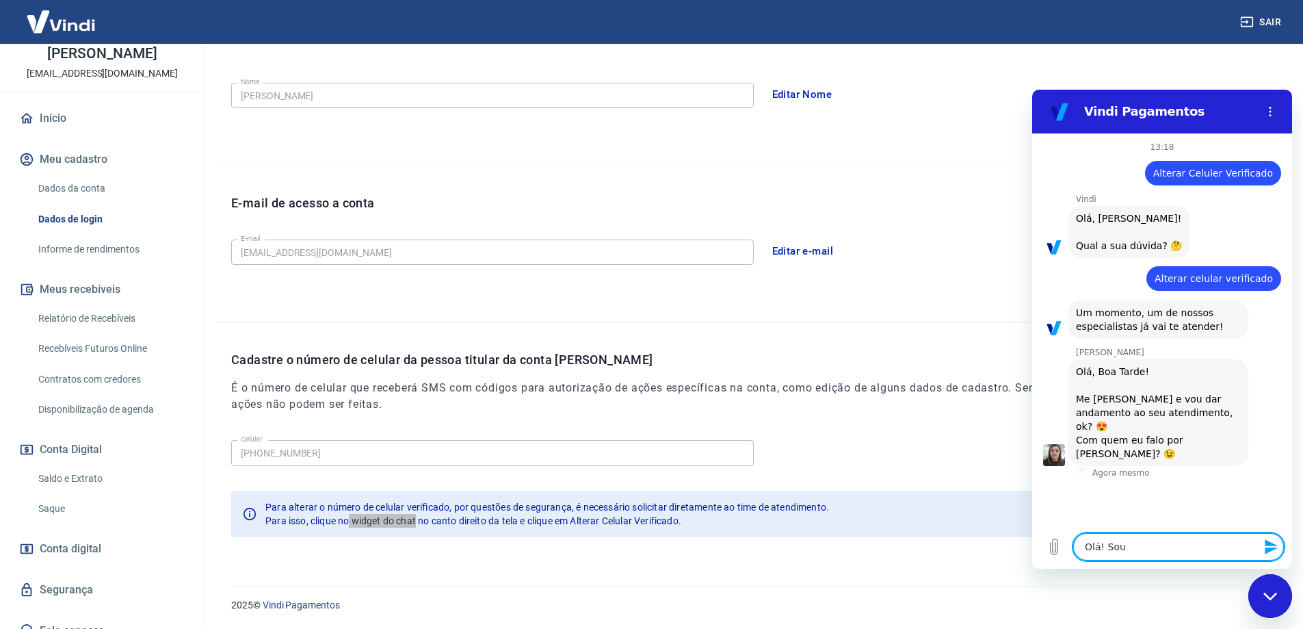
type textarea "x"
type textarea "Olá! Sou a"
type textarea "x"
type textarea "Olá! Sou a"
type textarea "x"
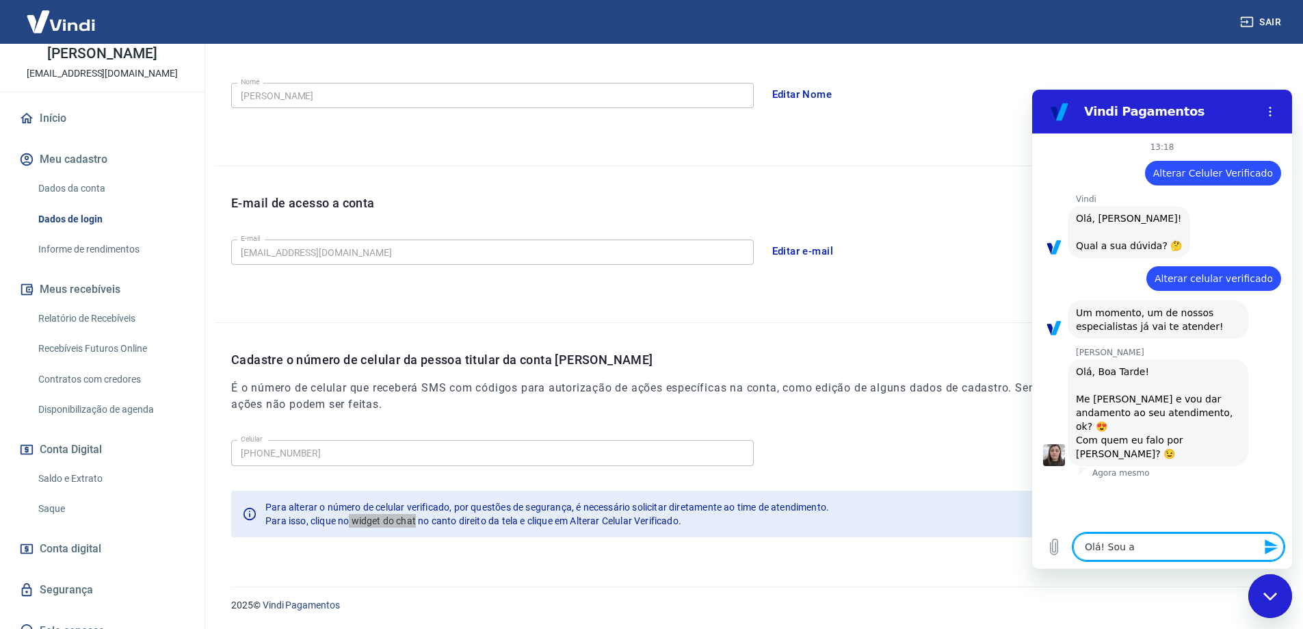
type textarea "Olá! Sou a N"
type textarea "x"
type textarea "Olá! Sou a Nú"
type textarea "x"
type textarea "Olá! Sou a Núb"
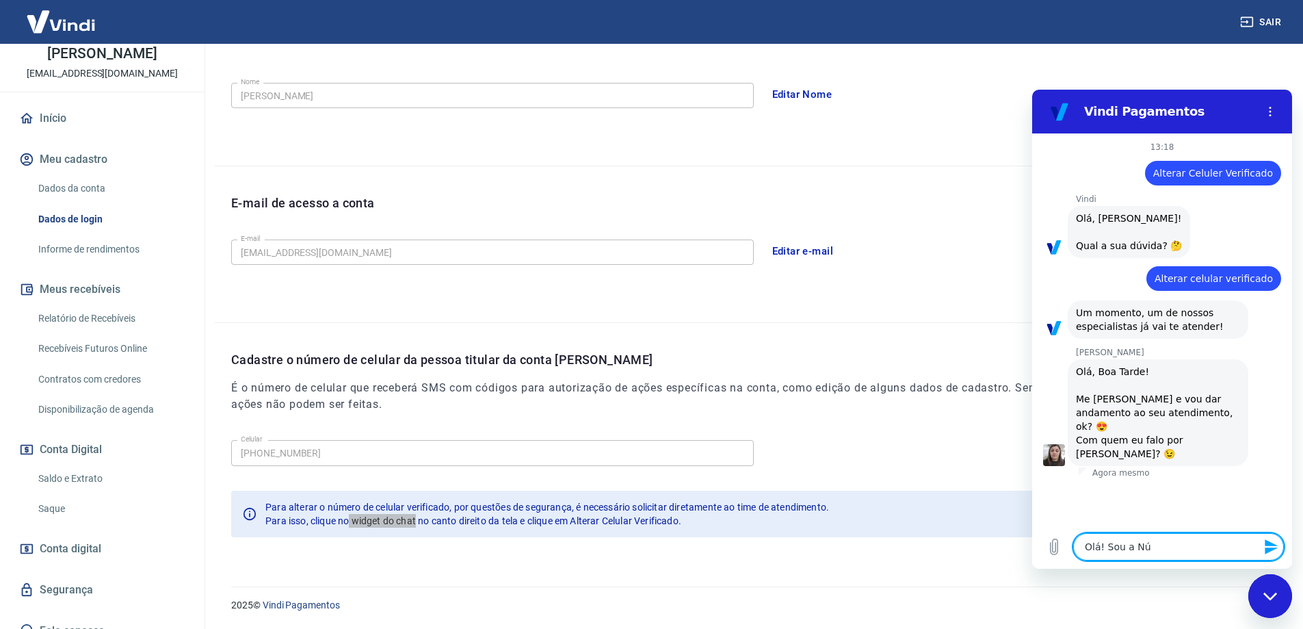
type textarea "x"
type textarea "Olá! Sou a Núbi"
type textarea "x"
type textarea "Olá! Sou a Núbia"
type textarea "x"
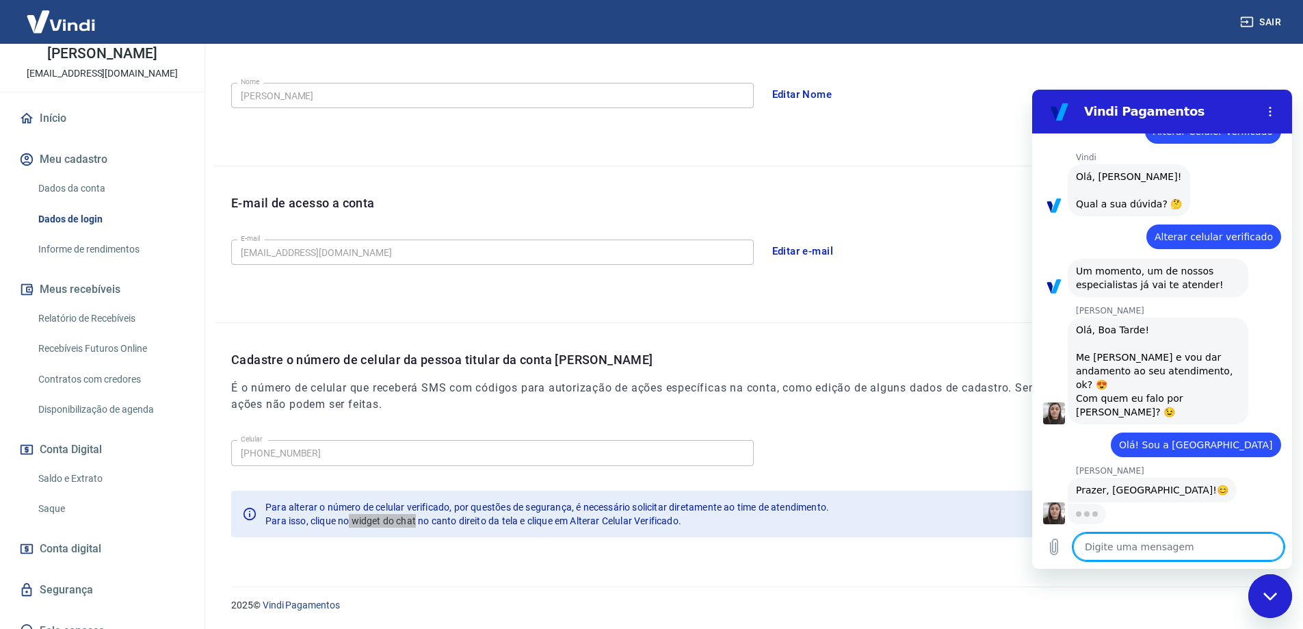
scroll to position [42, 0]
type textarea "x"
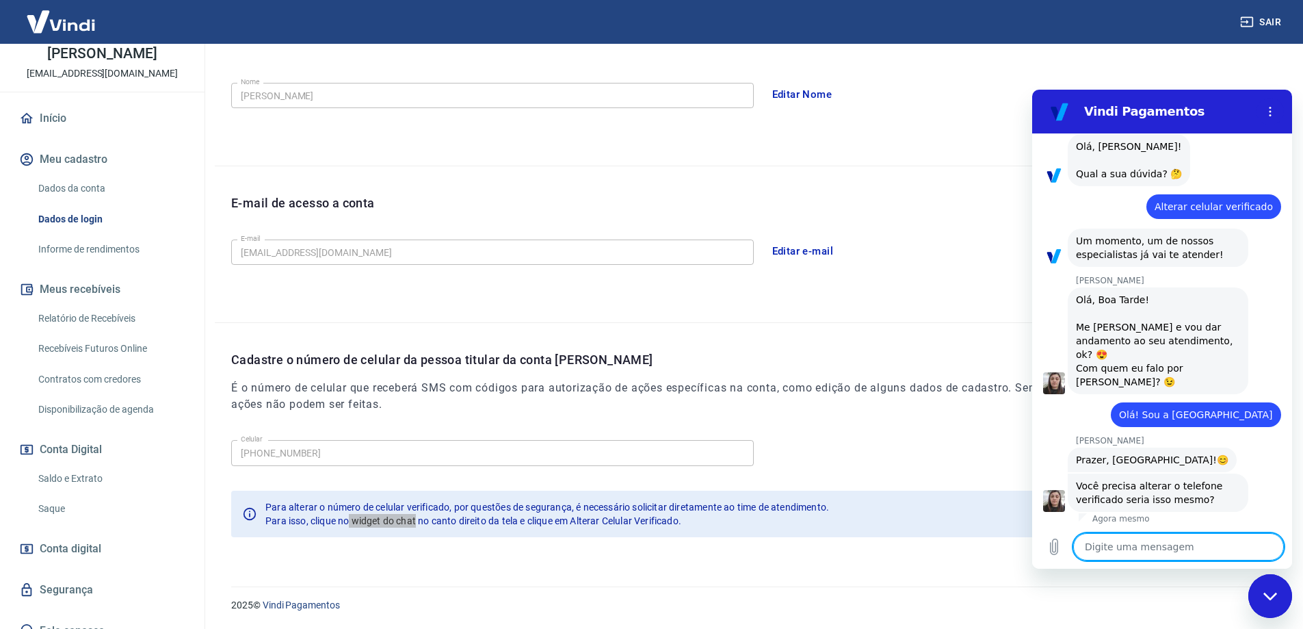
scroll to position [75, 0]
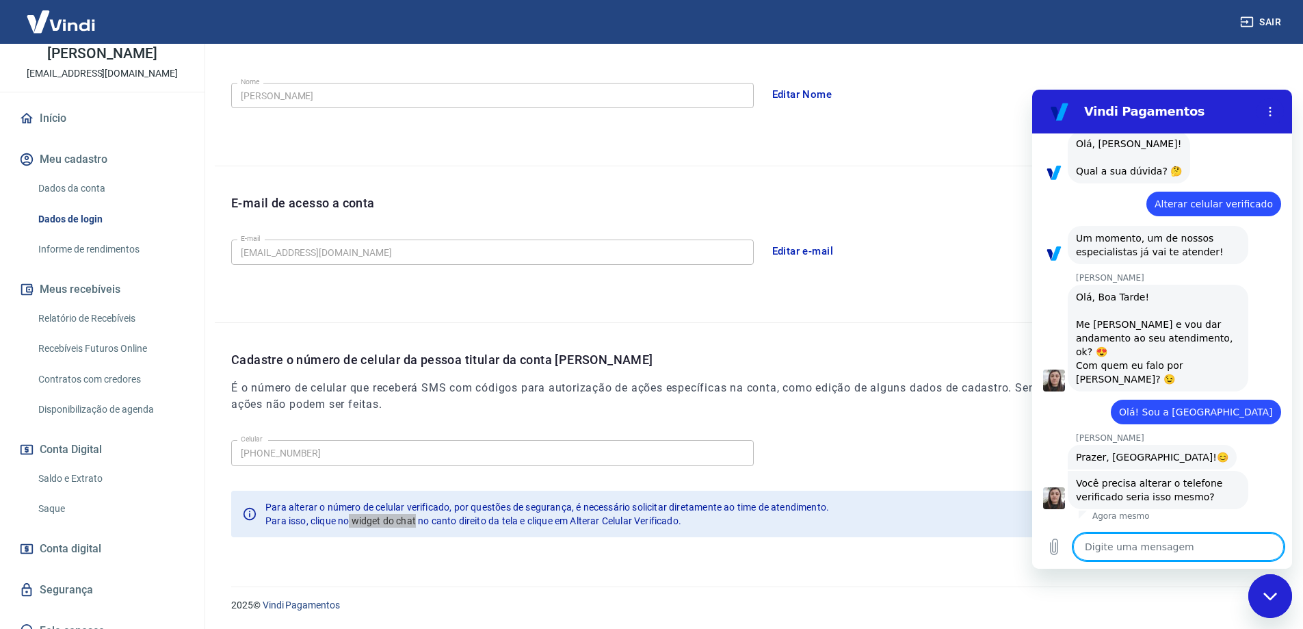
type textarea "s"
type textarea "x"
type textarea "si"
type textarea "x"
type textarea "sim"
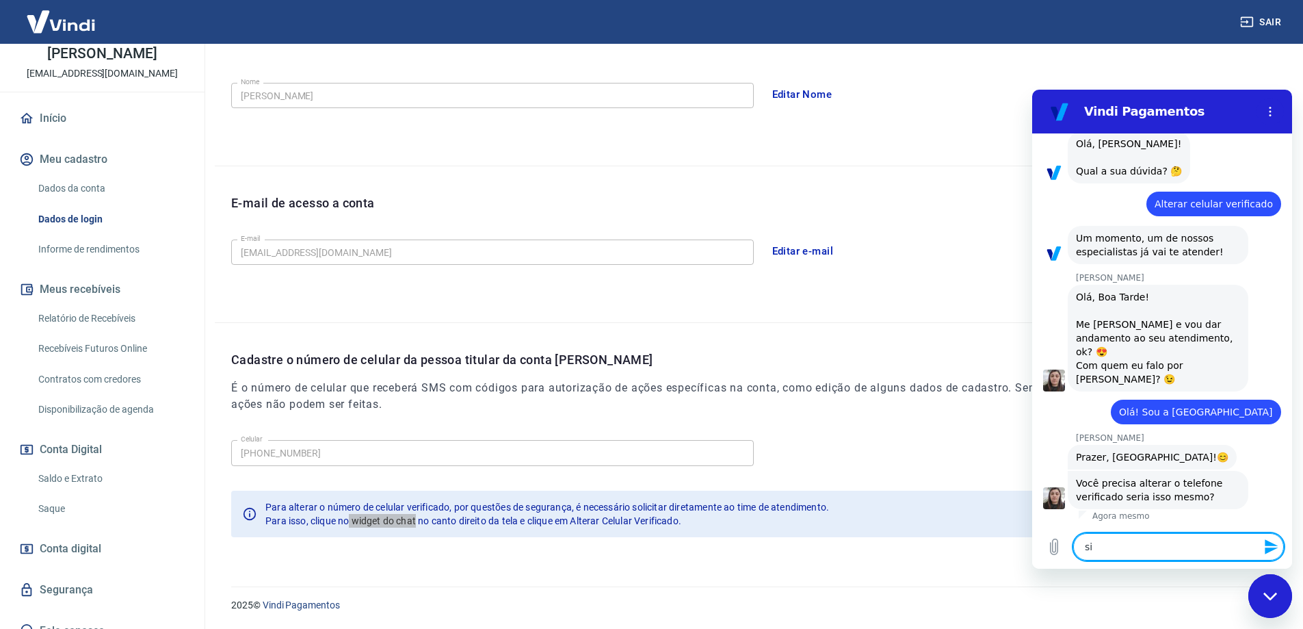
type textarea "x"
type textarea "sim,"
type textarea "x"
type textarea "sim,"
type textarea "x"
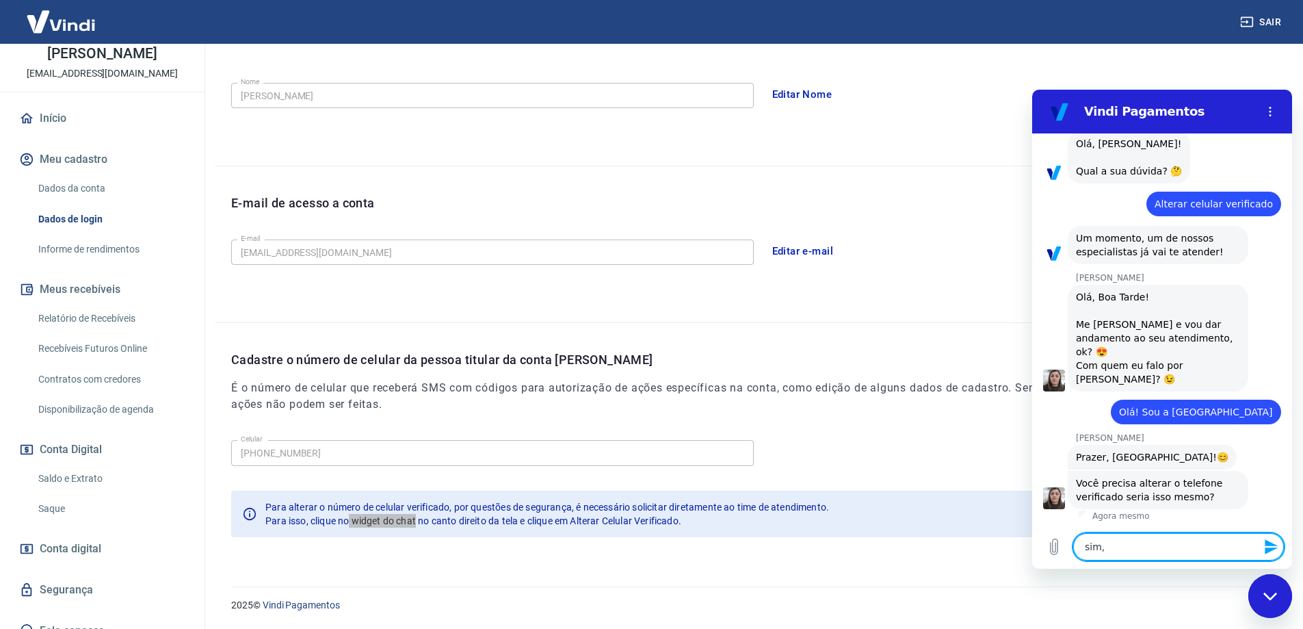
type textarea "sim, p"
type textarea "x"
type textarea "sim, pr"
type textarea "x"
type textarea "sim, pre"
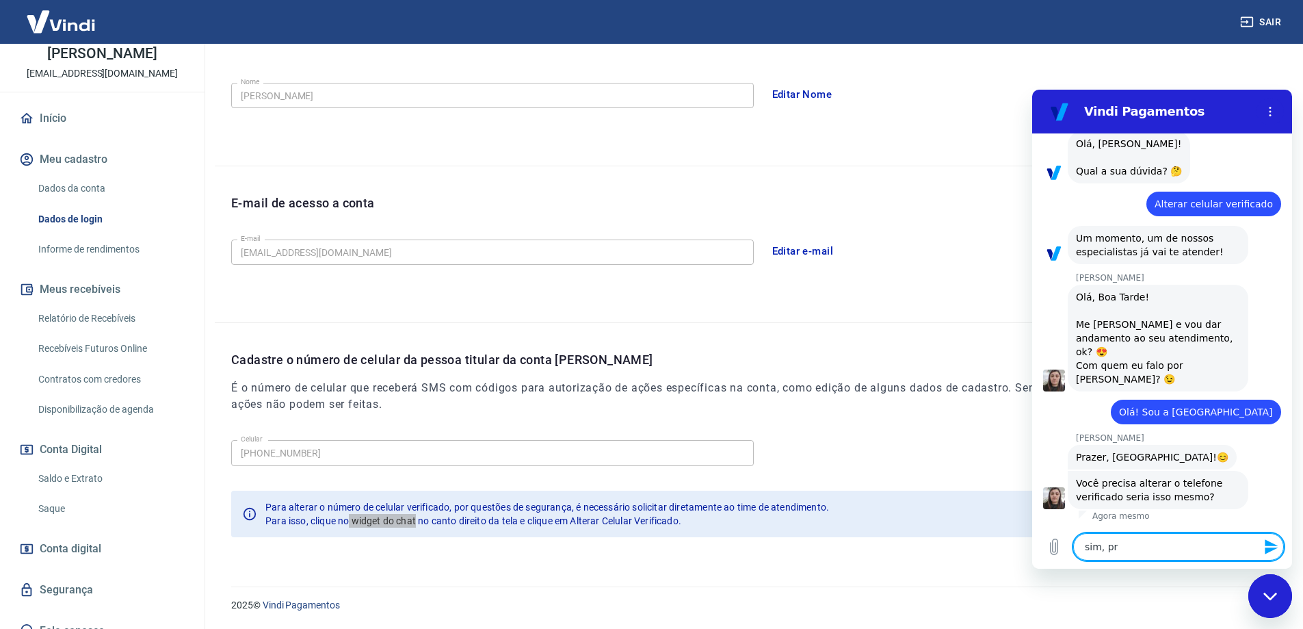
type textarea "x"
type textarea "sim, prec"
type textarea "x"
type textarea "sim, preci"
type textarea "x"
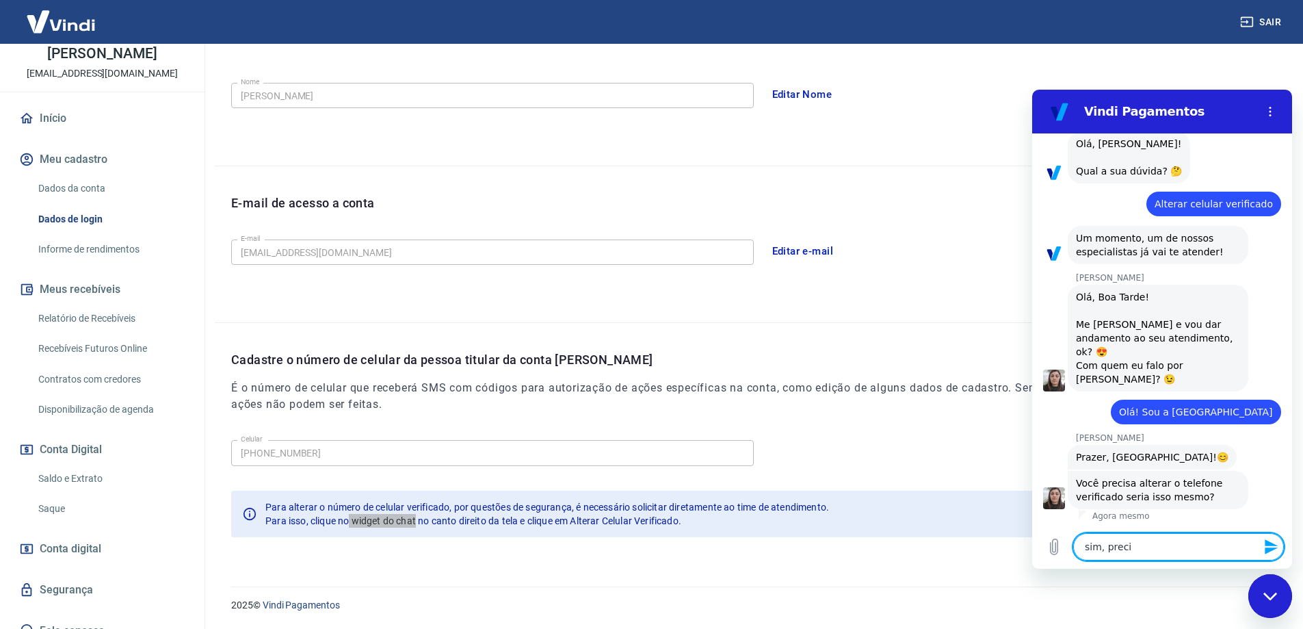
type textarea "sim, precis"
type textarea "x"
type textarea "sim, preciso"
type textarea "x"
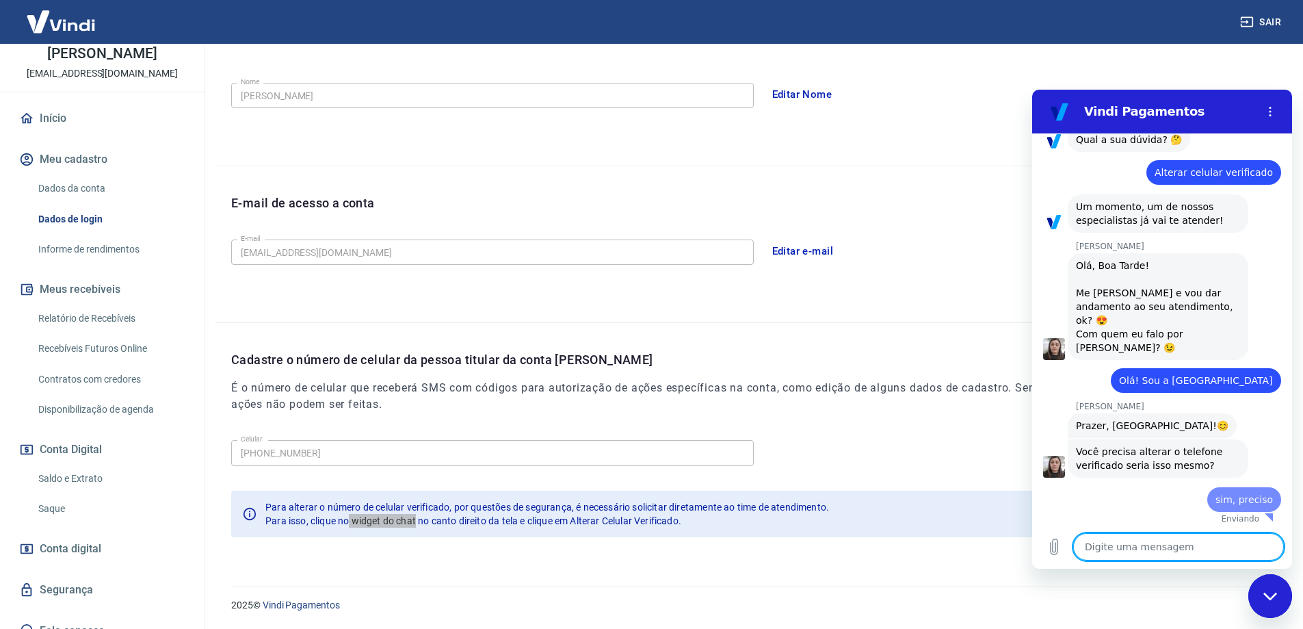
type textarea "x"
type textarea "m"
type textarea "x"
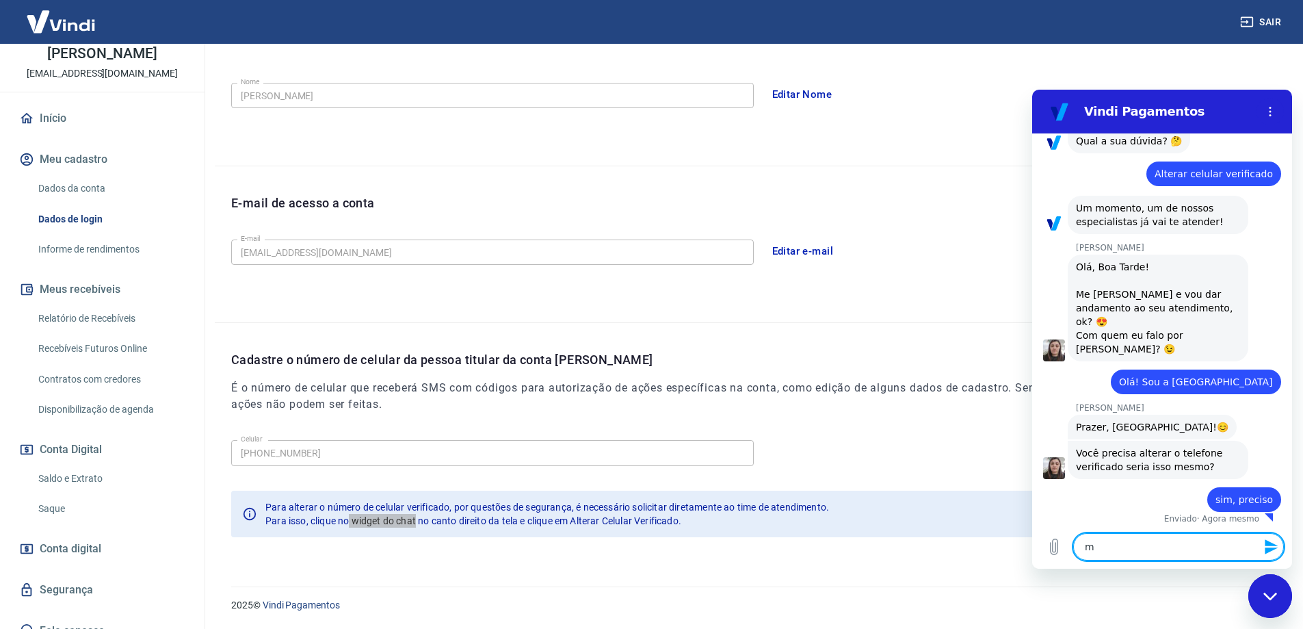
scroll to position [107, 0]
type textarea "mu"
type textarea "x"
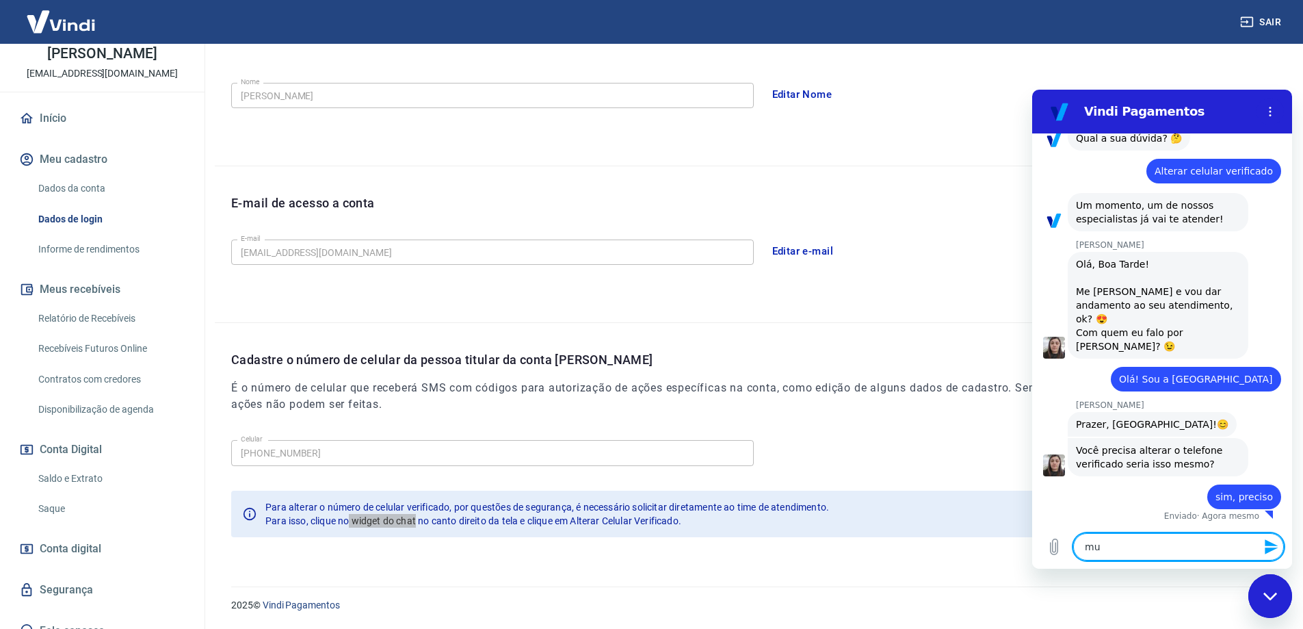
type textarea "mud"
type textarea "x"
type textarea "mude"
type textarea "x"
type textarea "mudei"
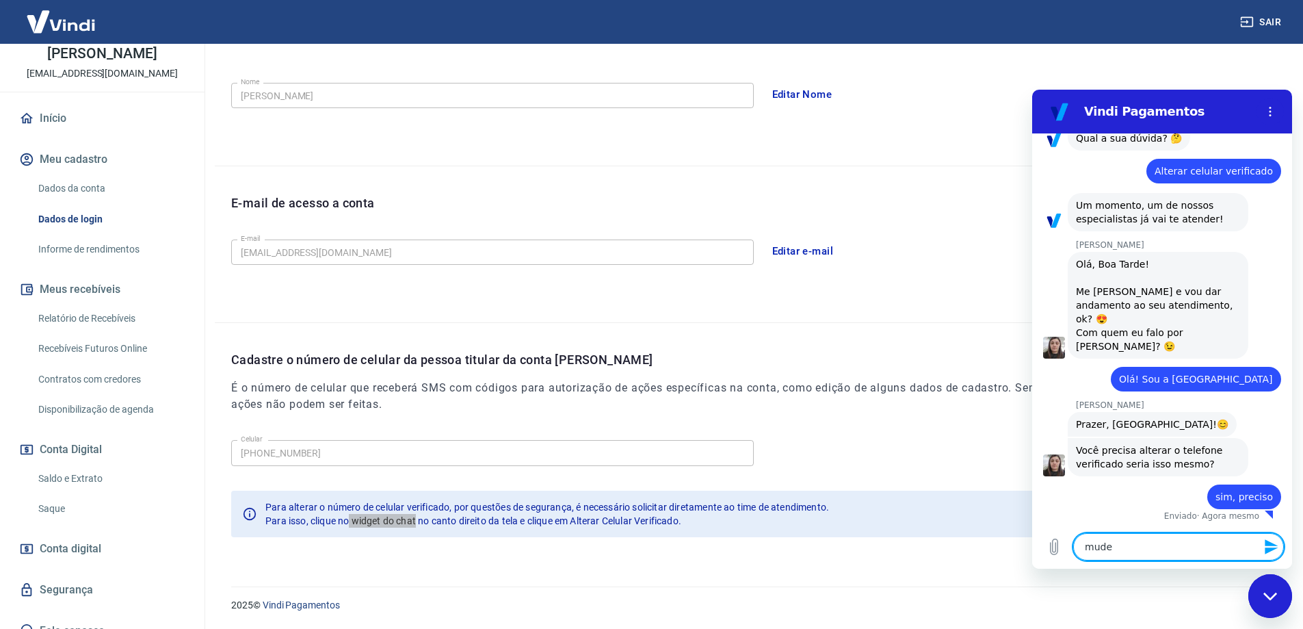
type textarea "x"
type textarea "mudei"
type textarea "x"
type textarea "mudei o"
type textarea "x"
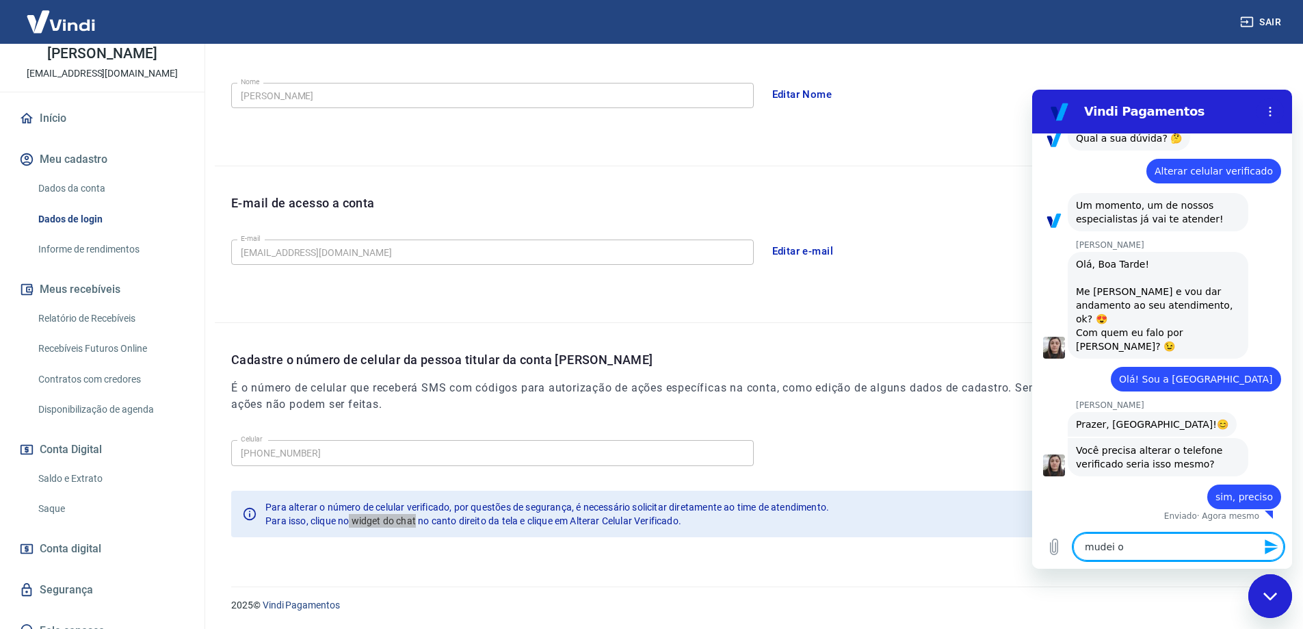
type textarea "mudei o"
type textarea "x"
type textarea "mudei o n"
type textarea "x"
type textarea "mudei o nú"
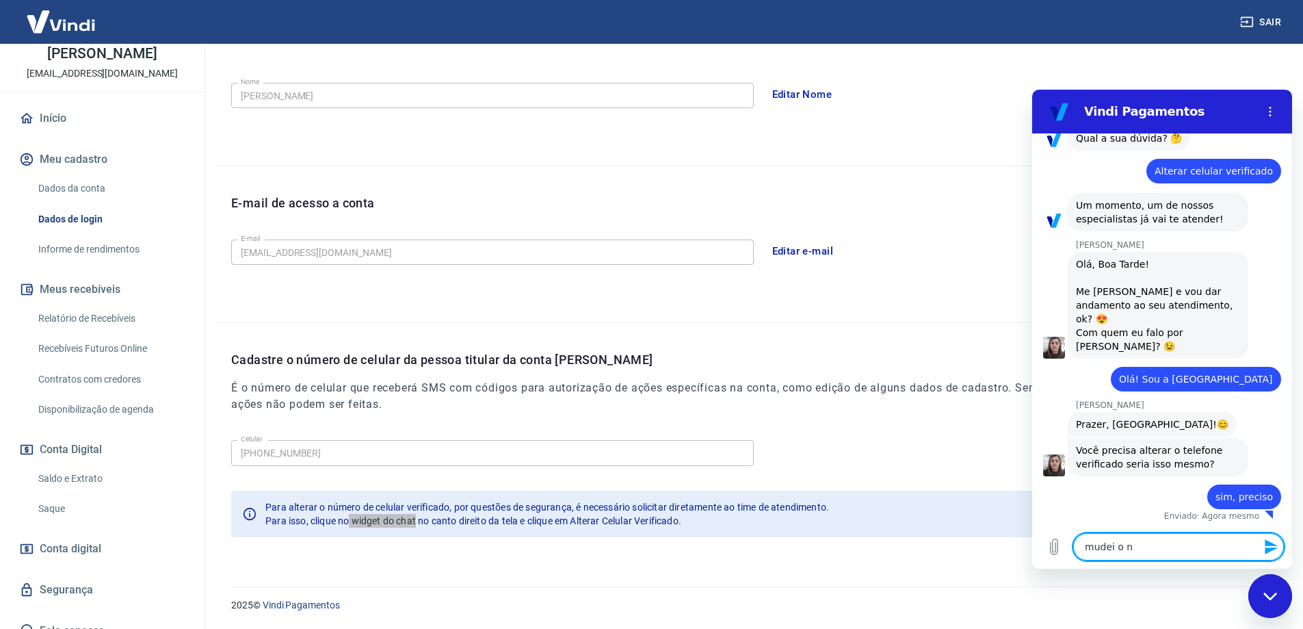
type textarea "x"
type textarea "mudei o núm"
type textarea "x"
type textarea "mudei o núme"
type textarea "x"
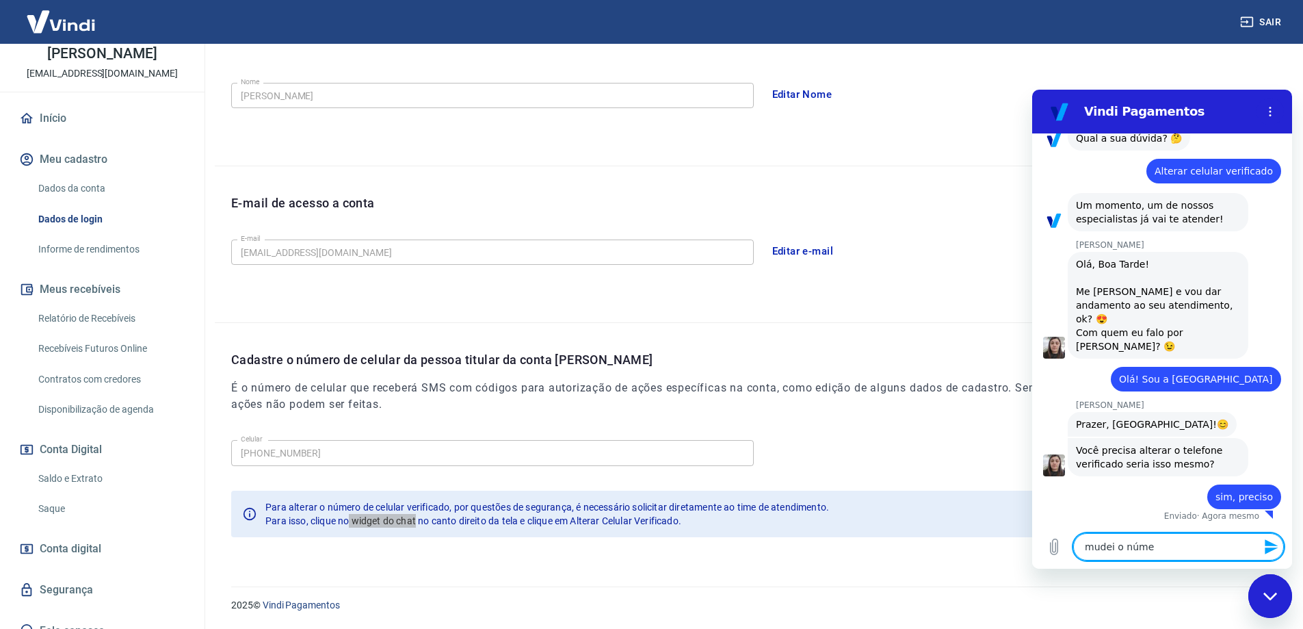
type textarea "mudei o númer"
type textarea "x"
type textarea "mudei o número"
type textarea "x"
type textarea "mudei o número"
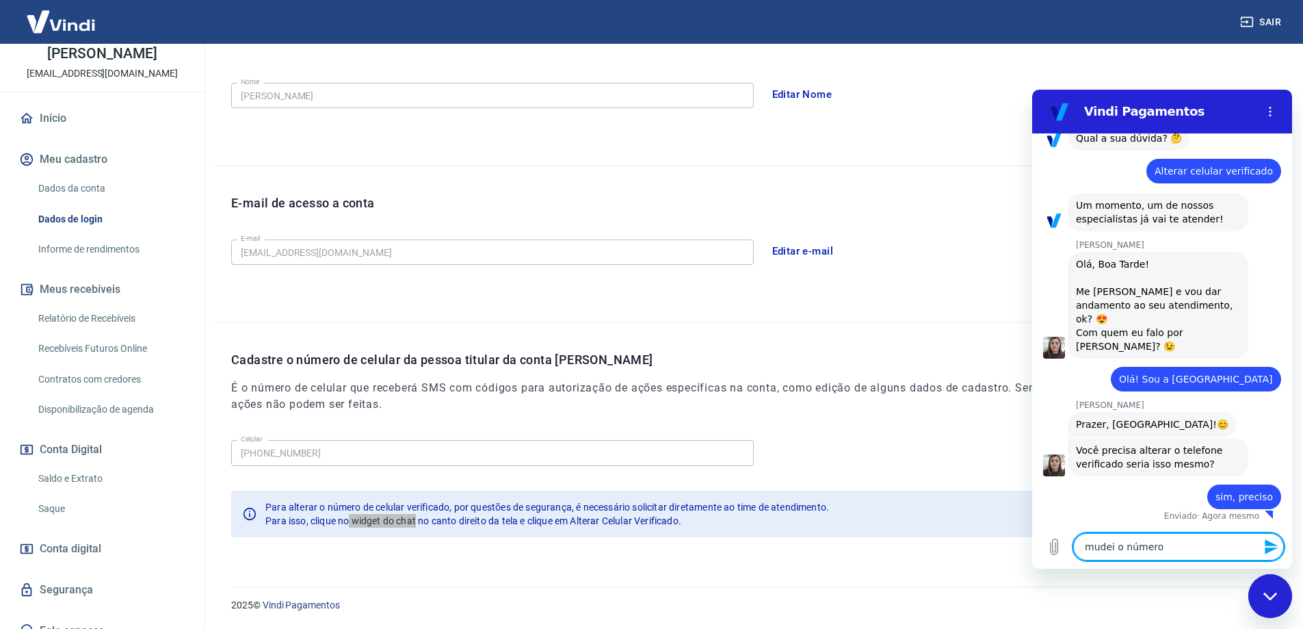
type textarea "x"
type textarea "mudei o número e"
type textarea "x"
type textarea "mudei o número e"
type textarea "x"
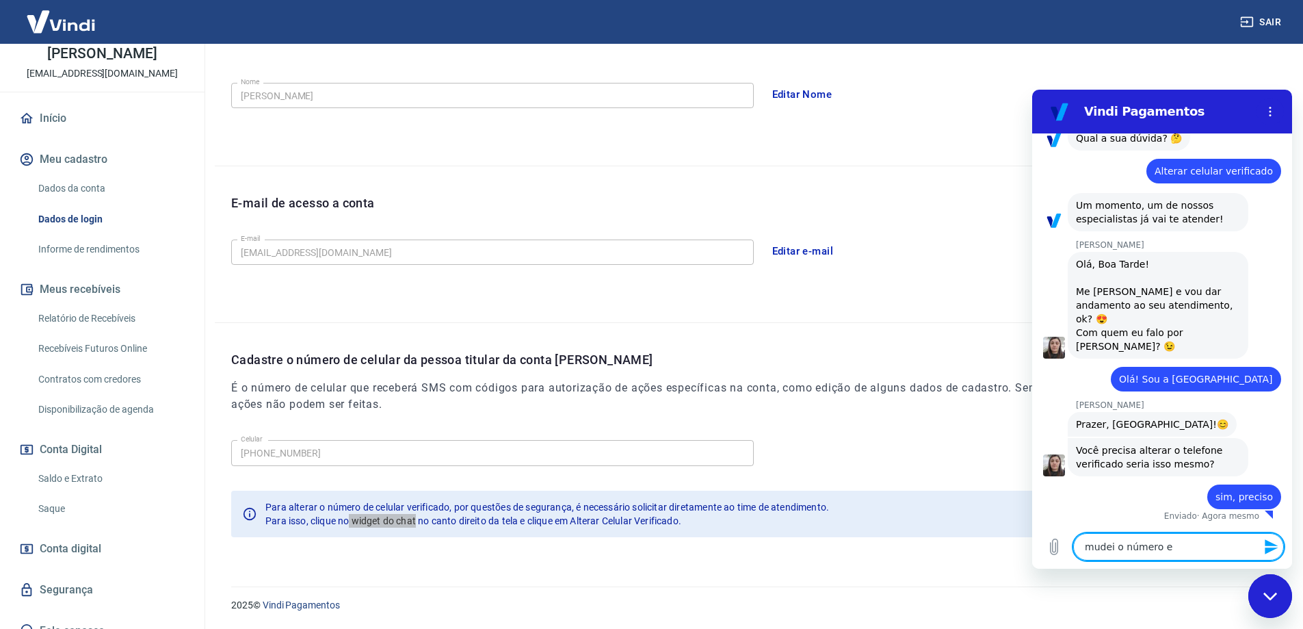
type textarea "mudei o número e n"
type textarea "x"
type textarea "mudei o número e nã"
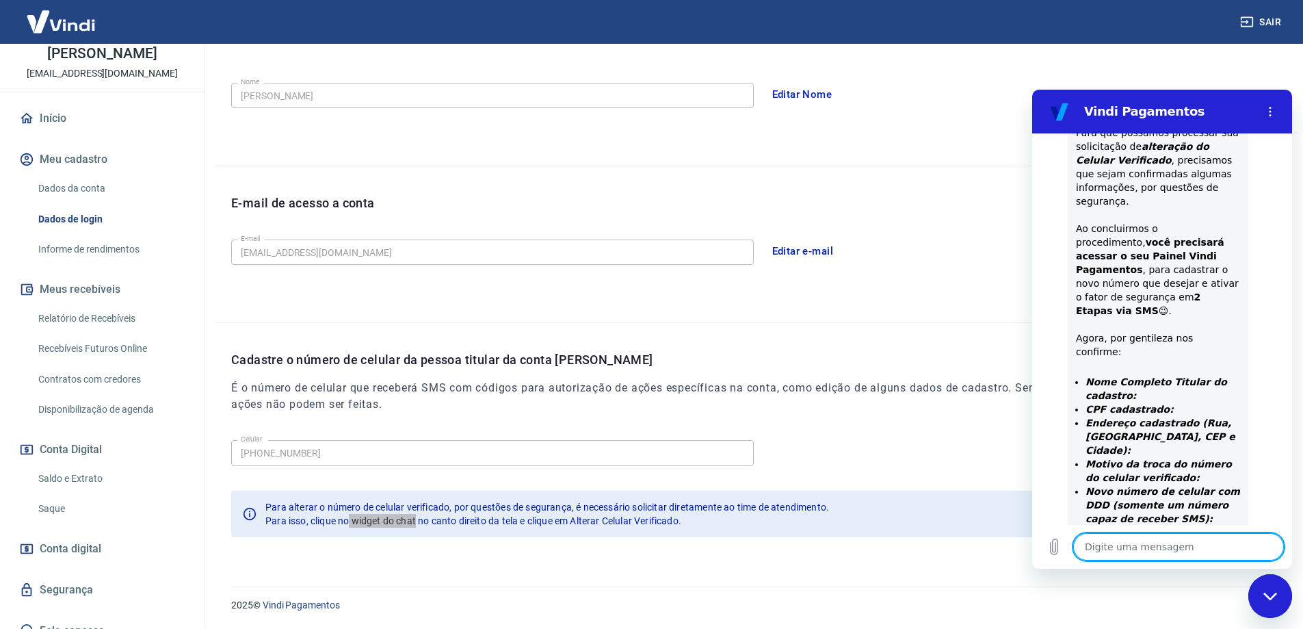
scroll to position [638, 0]
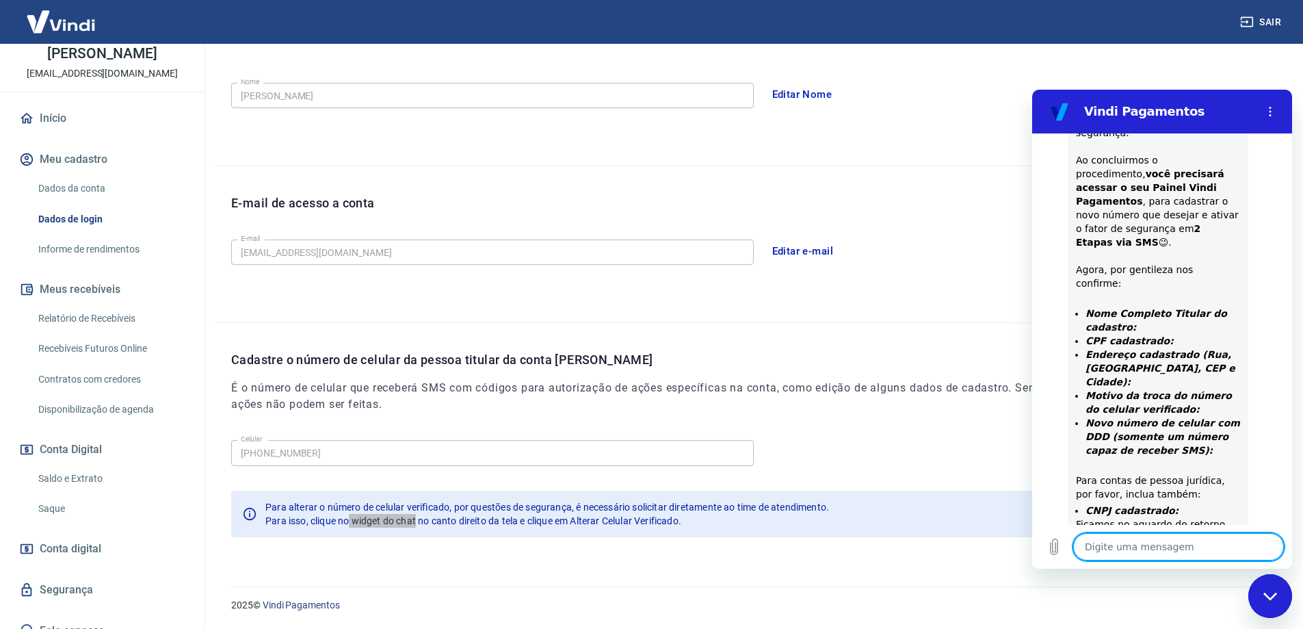
click at [1129, 549] on textarea at bounding box center [1178, 546] width 211 height 27
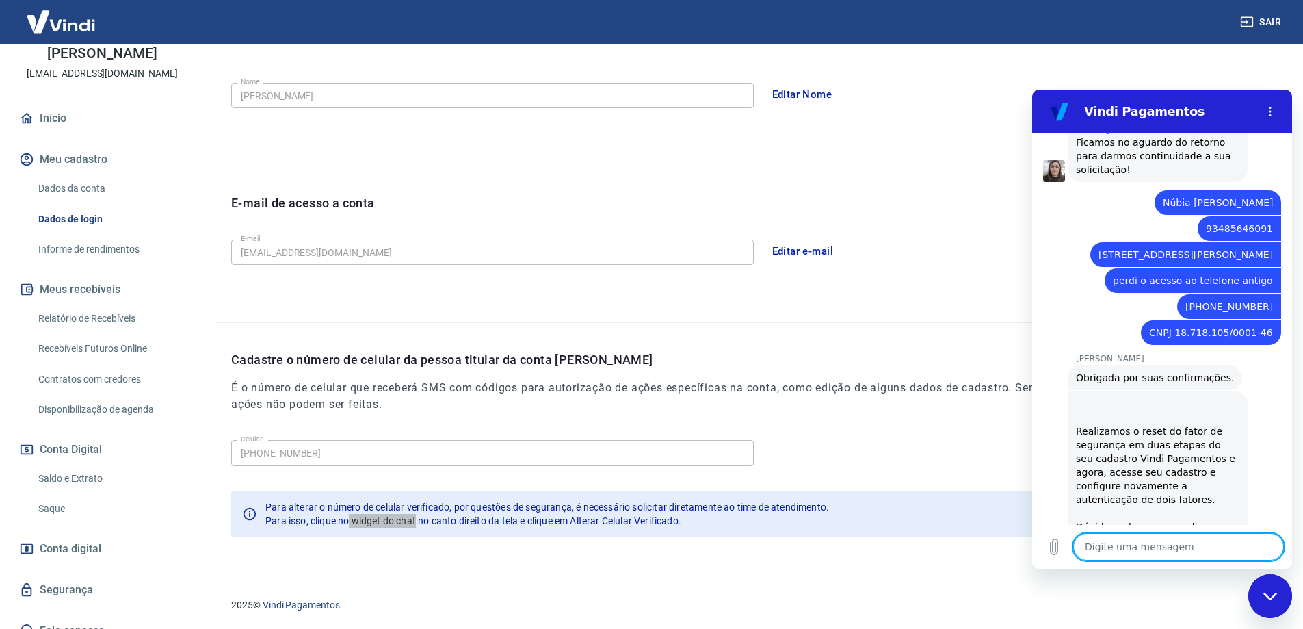
scroll to position [1023, 0]
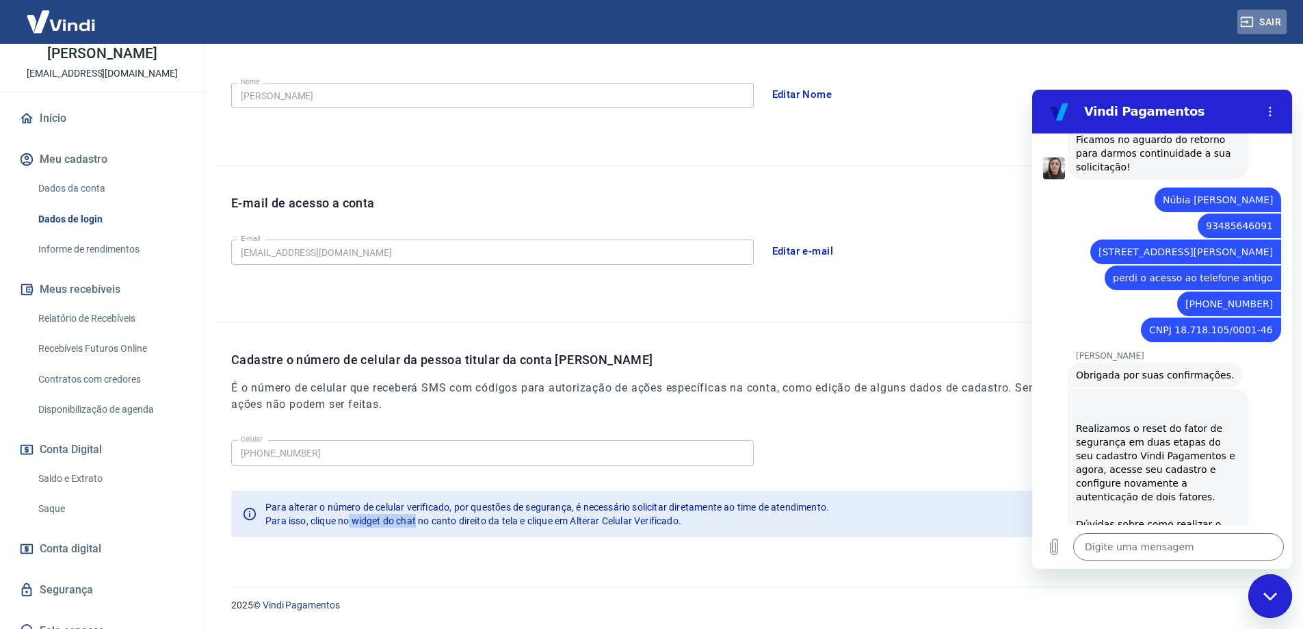
click at [1270, 24] on button "Sair" at bounding box center [1262, 22] width 49 height 25
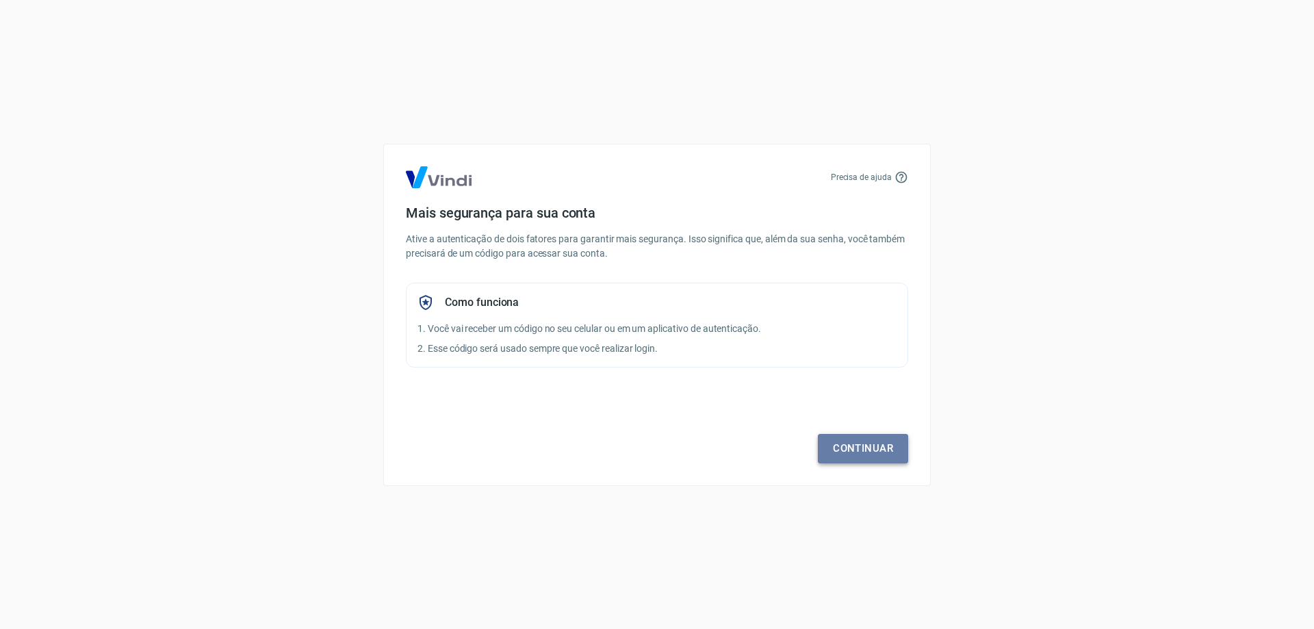
click at [874, 448] on link "Continuar" at bounding box center [863, 448] width 90 height 29
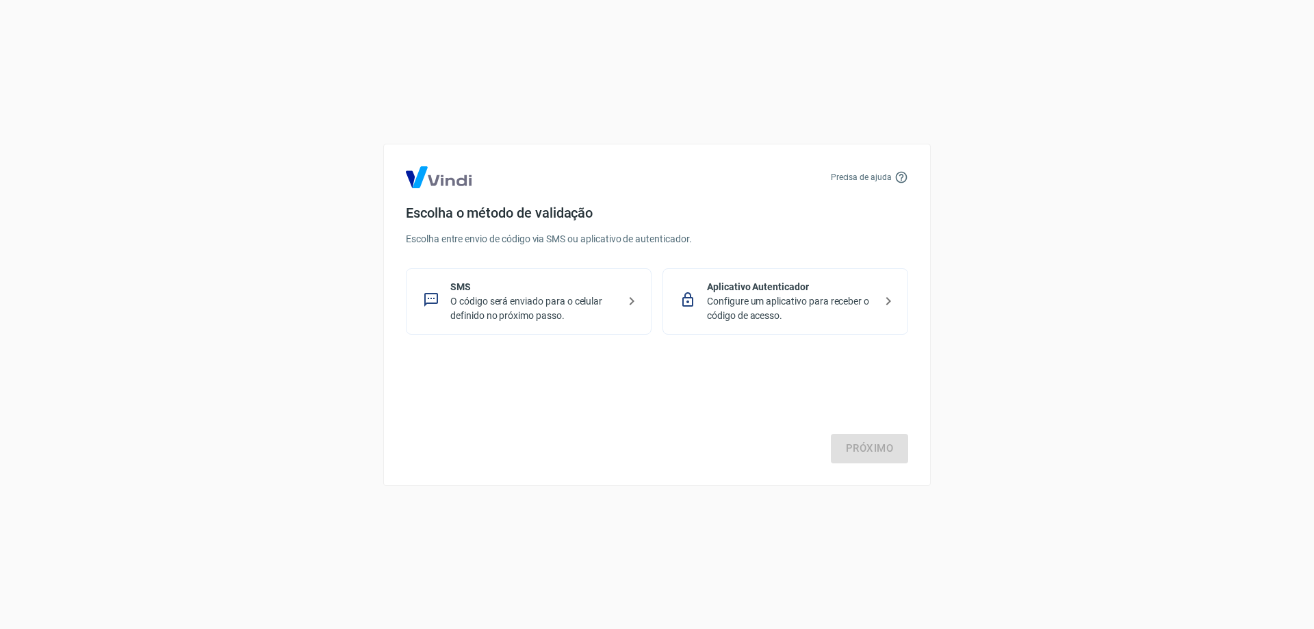
click at [525, 310] on p "O código será enviado para o celular definido no próximo passo." at bounding box center [534, 308] width 168 height 29
click at [865, 445] on link "Próximo" at bounding box center [869, 448] width 77 height 29
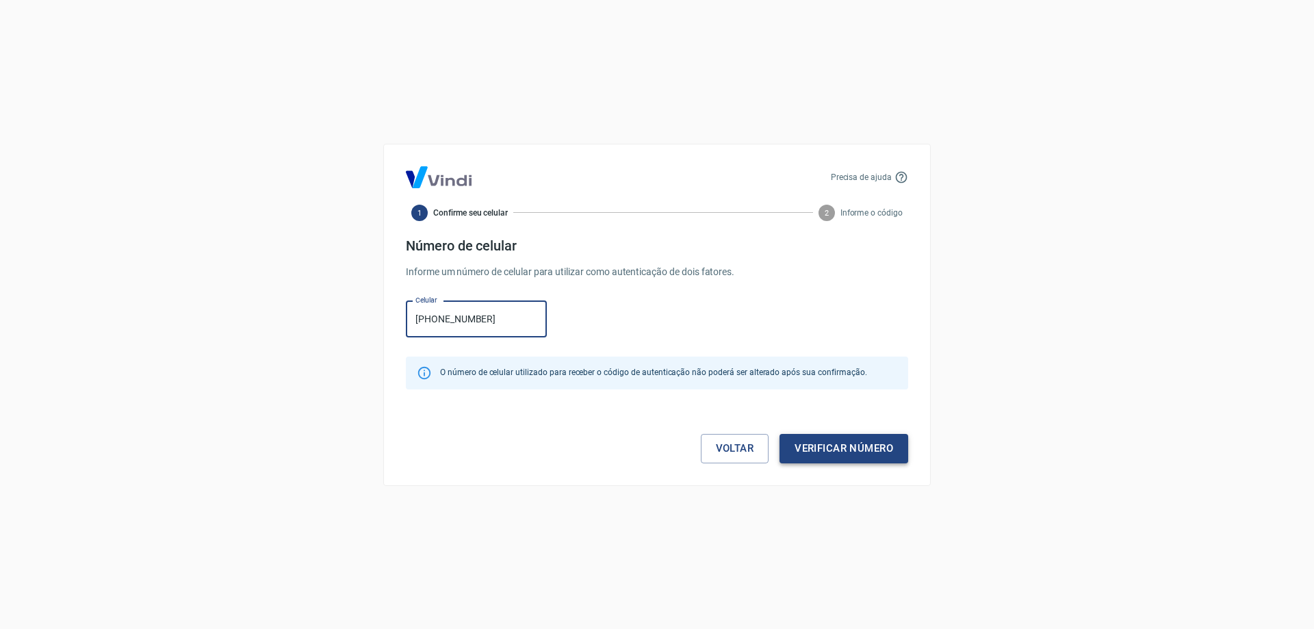
type input "[PHONE_NUMBER]"
click at [855, 452] on button "Verificar número" at bounding box center [843, 448] width 129 height 29
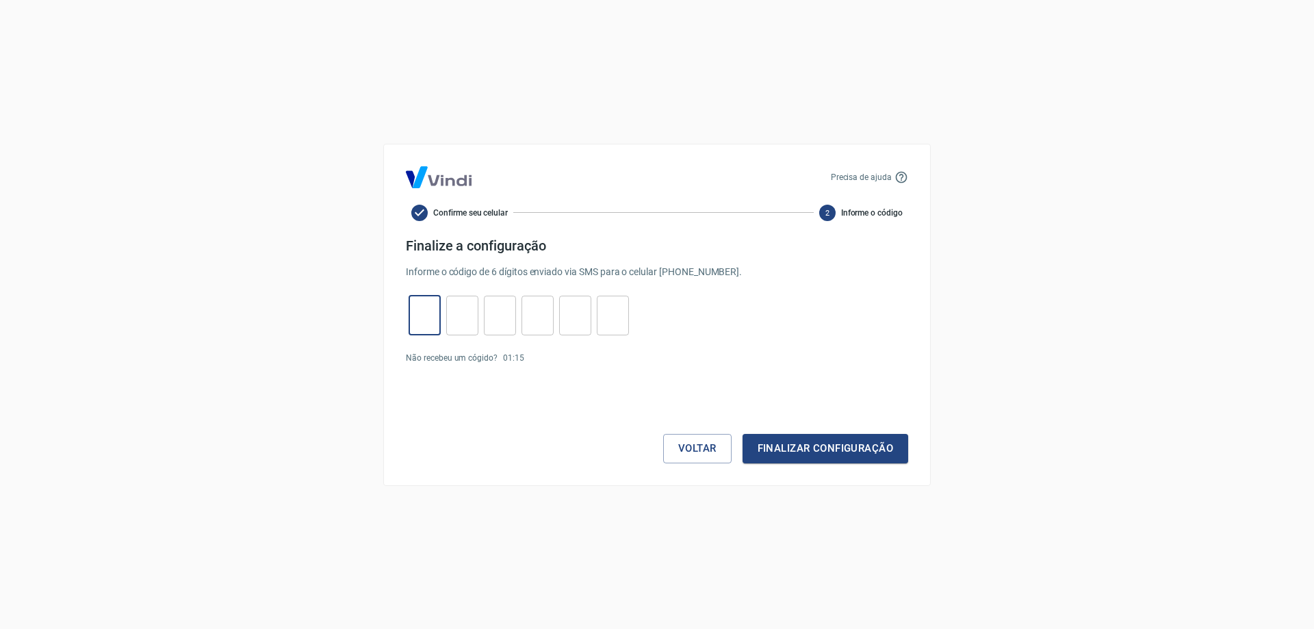
click at [417, 315] on input "tel" at bounding box center [424, 314] width 32 height 29
type input "3"
type input "0"
type input "7"
type input "4"
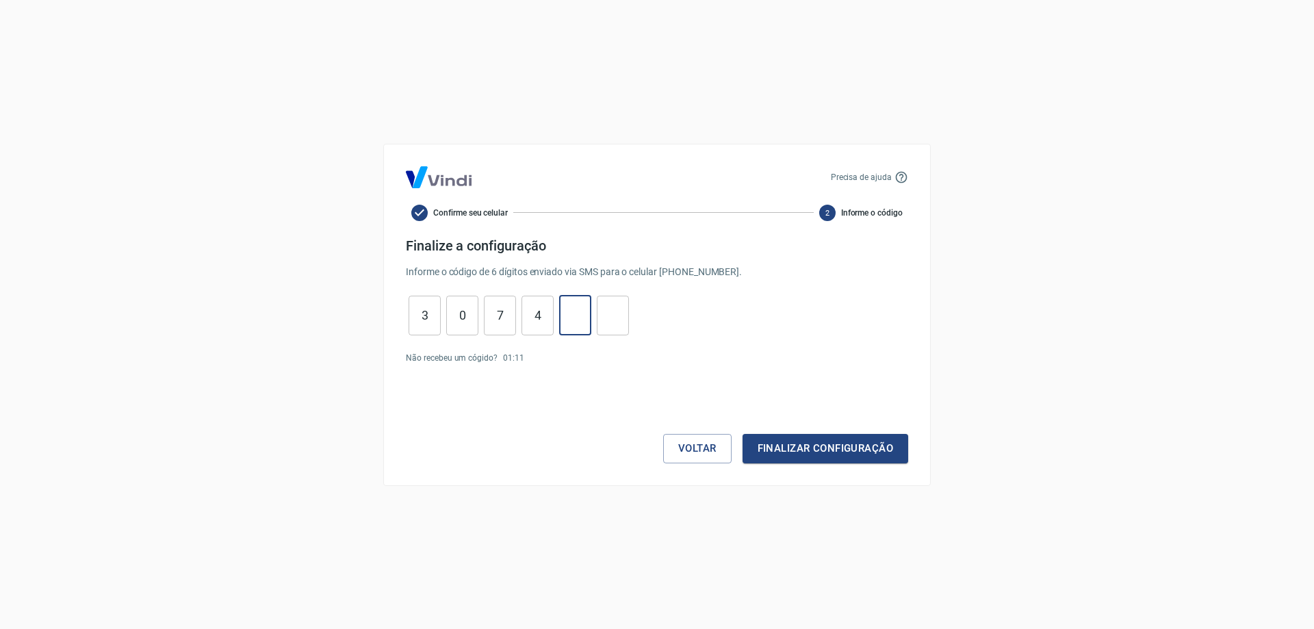
type input "4"
type input "3"
click at [831, 450] on button "Finalizar configuração" at bounding box center [825, 448] width 166 height 29
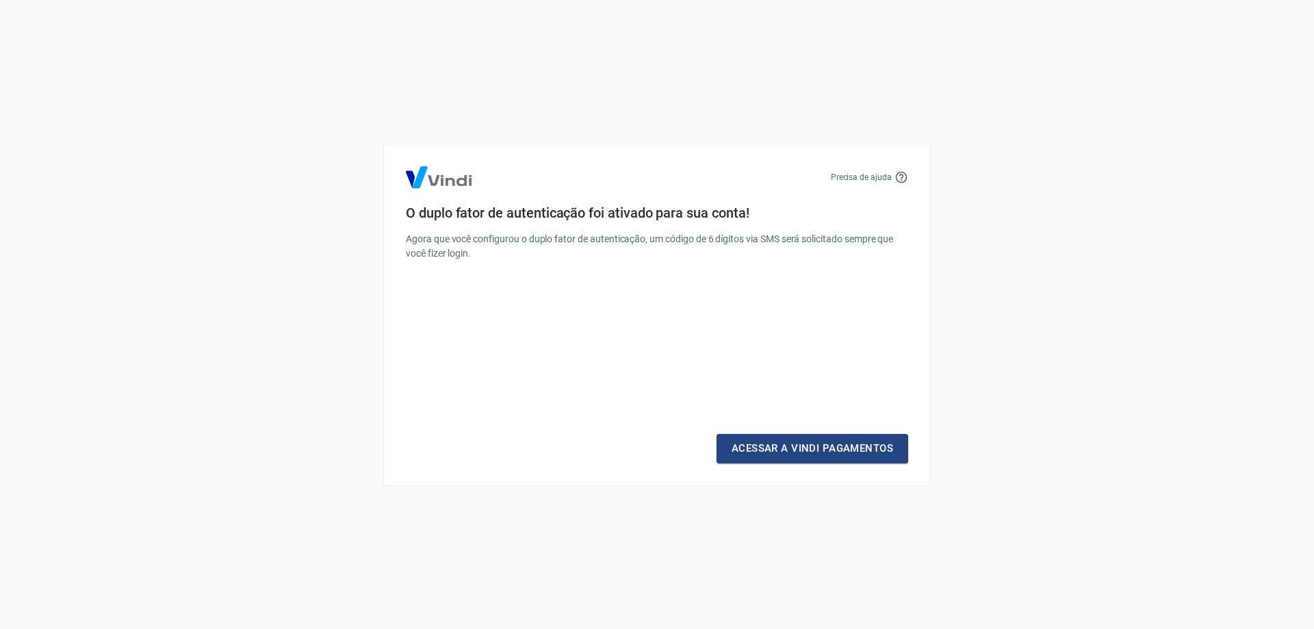
click at [831, 450] on link "Acessar a Vindi Pagamentos" at bounding box center [812, 448] width 192 height 29
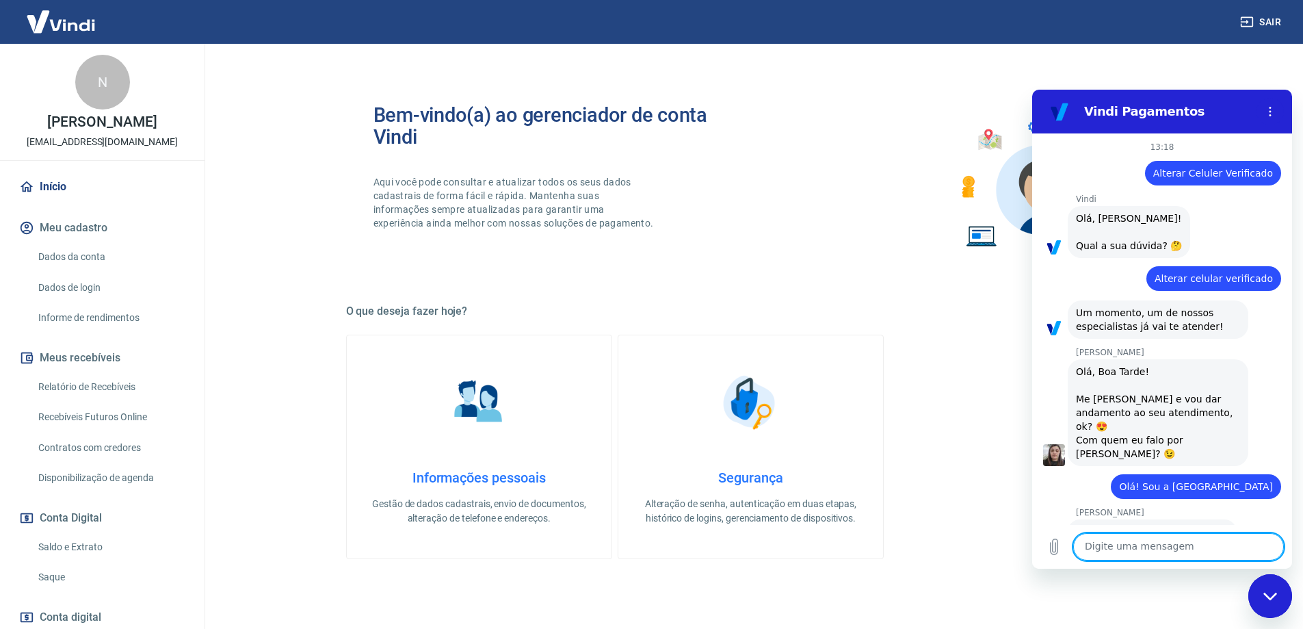
scroll to position [1104, 0]
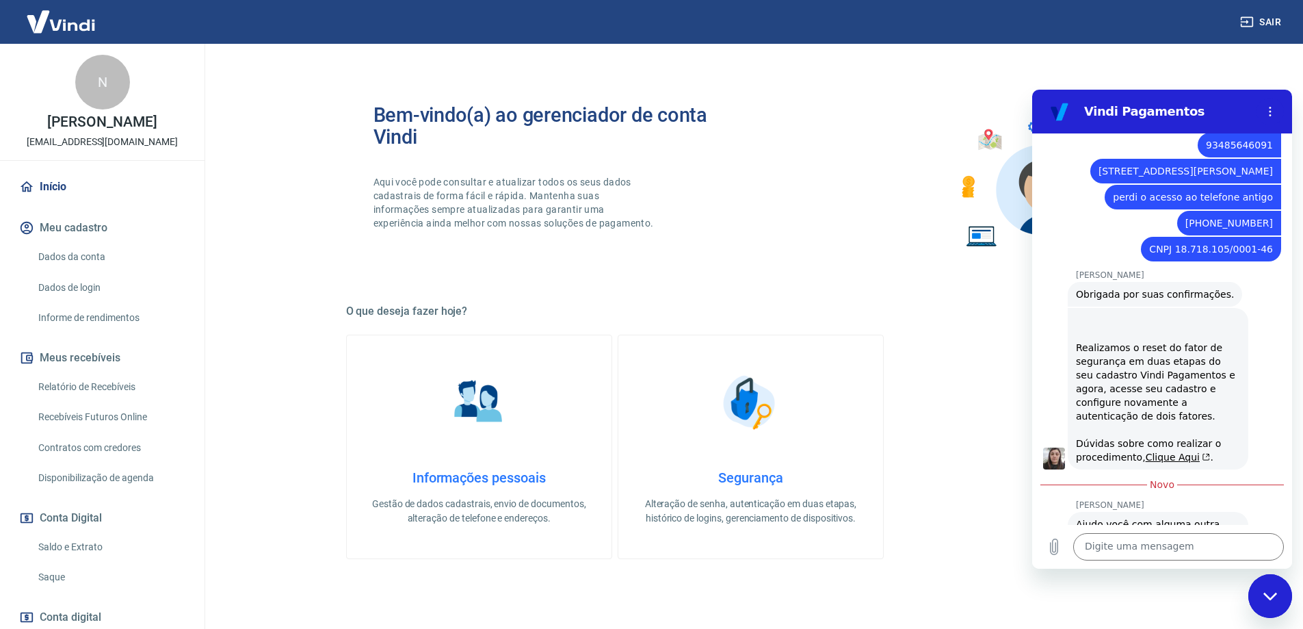
click at [86, 252] on link "Dados da conta" at bounding box center [110, 257] width 155 height 28
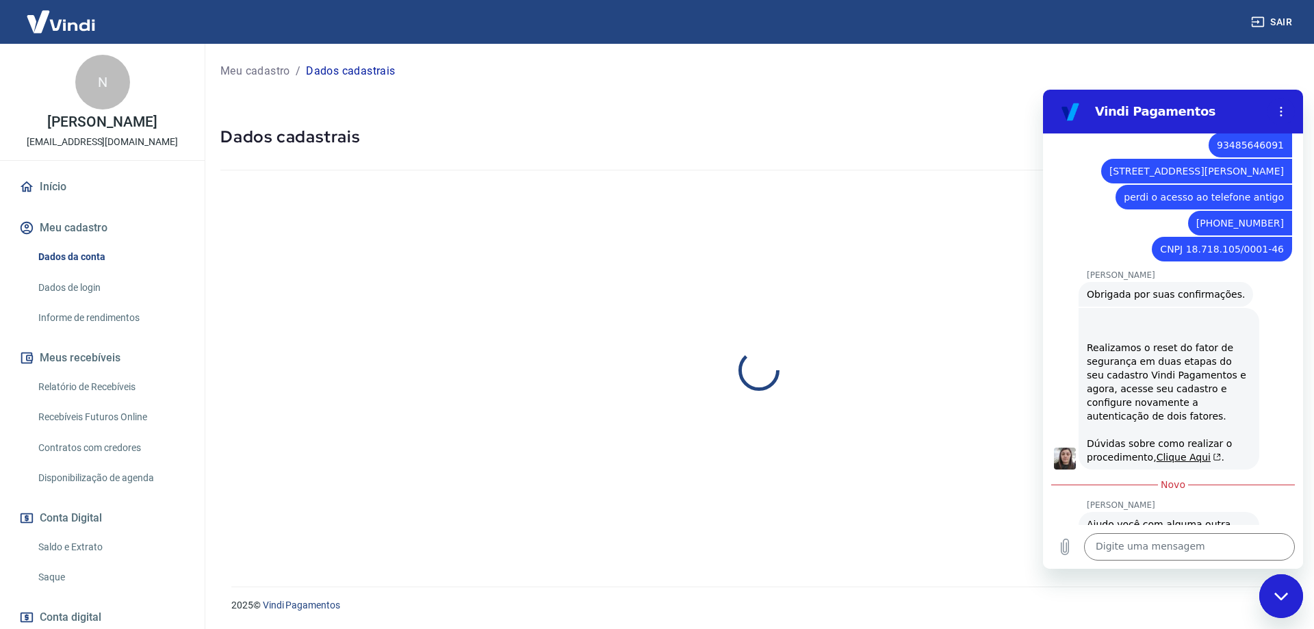
select select "SC"
select select "business"
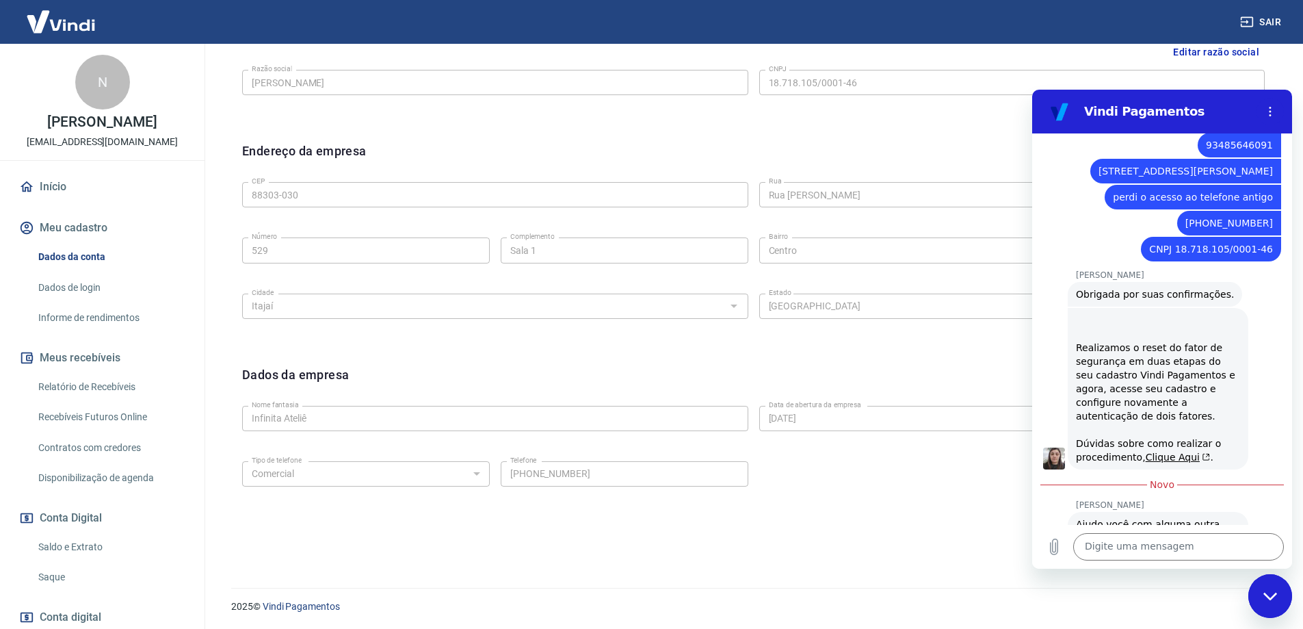
scroll to position [358, 0]
click at [1144, 545] on textarea at bounding box center [1178, 546] width 211 height 27
type textarea "deu certo"
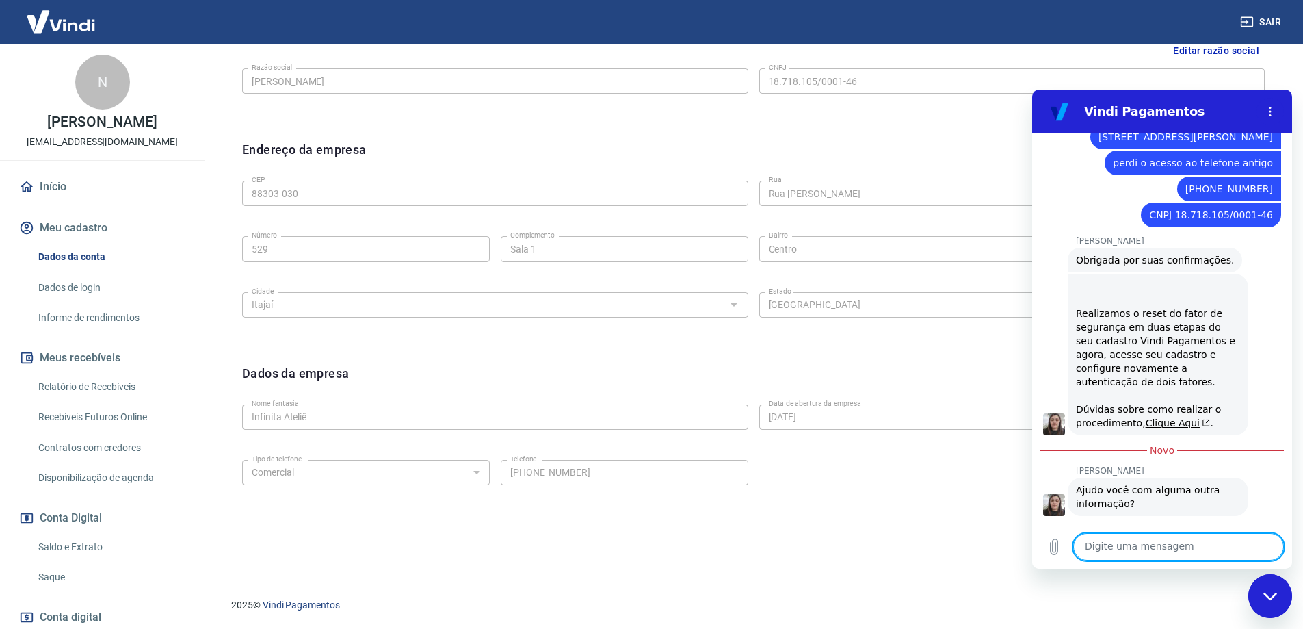
scroll to position [1136, 0]
type textarea "obbrigada!!"
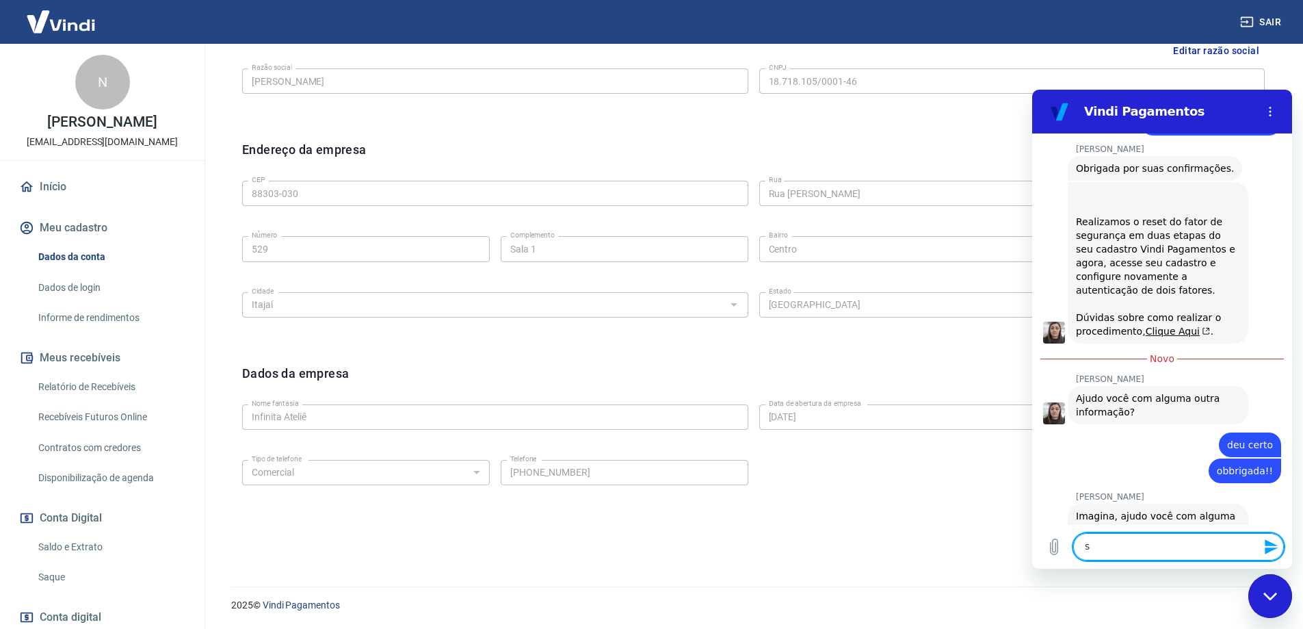
scroll to position [1228, 0]
type textarea "seria isso"
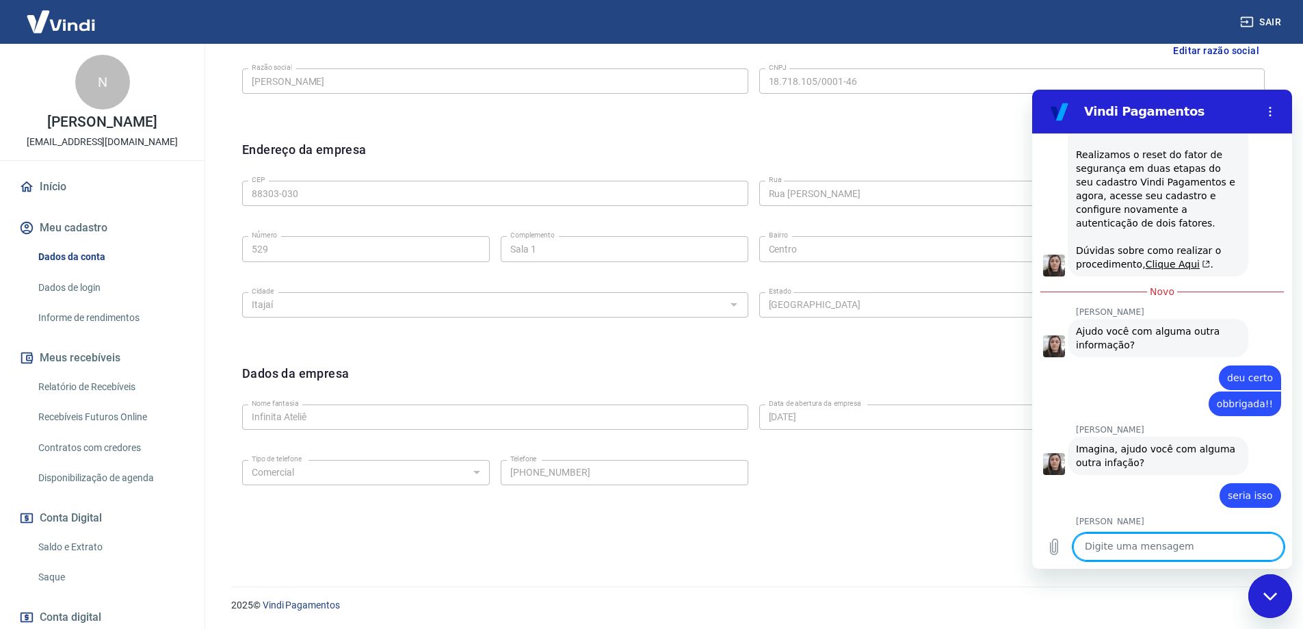
scroll to position [1299, 0]
type textarea "obrigada!"
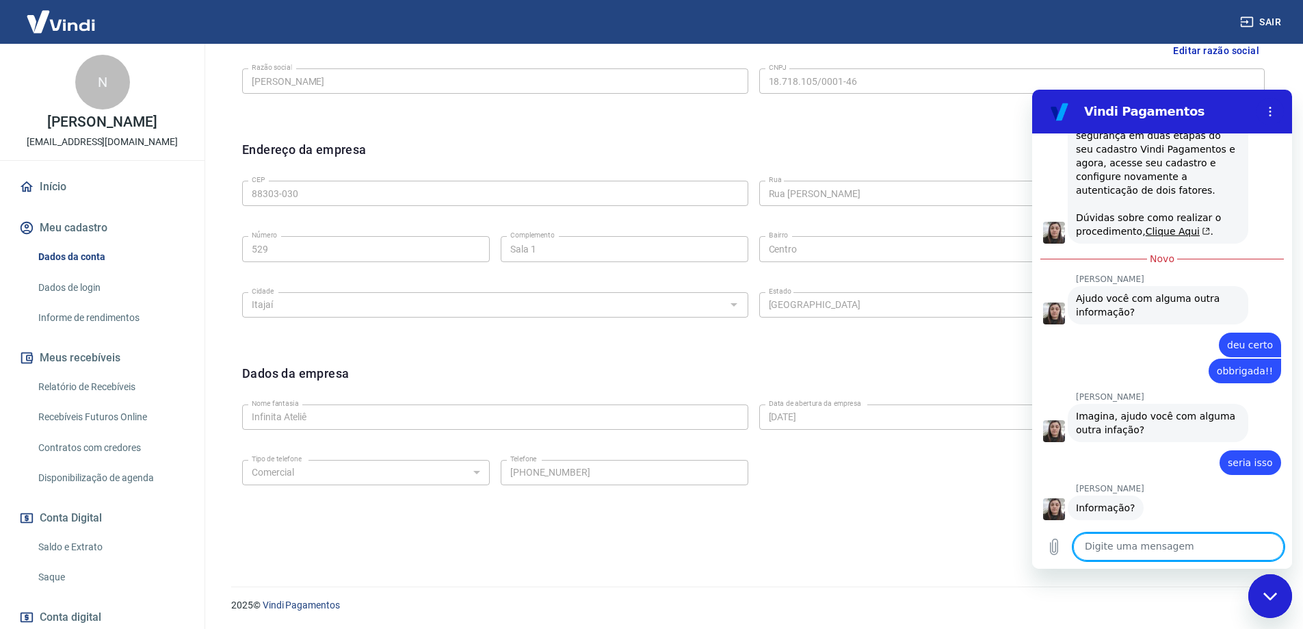
scroll to position [1332, 0]
click at [82, 281] on link "Dados de login" at bounding box center [110, 288] width 155 height 28
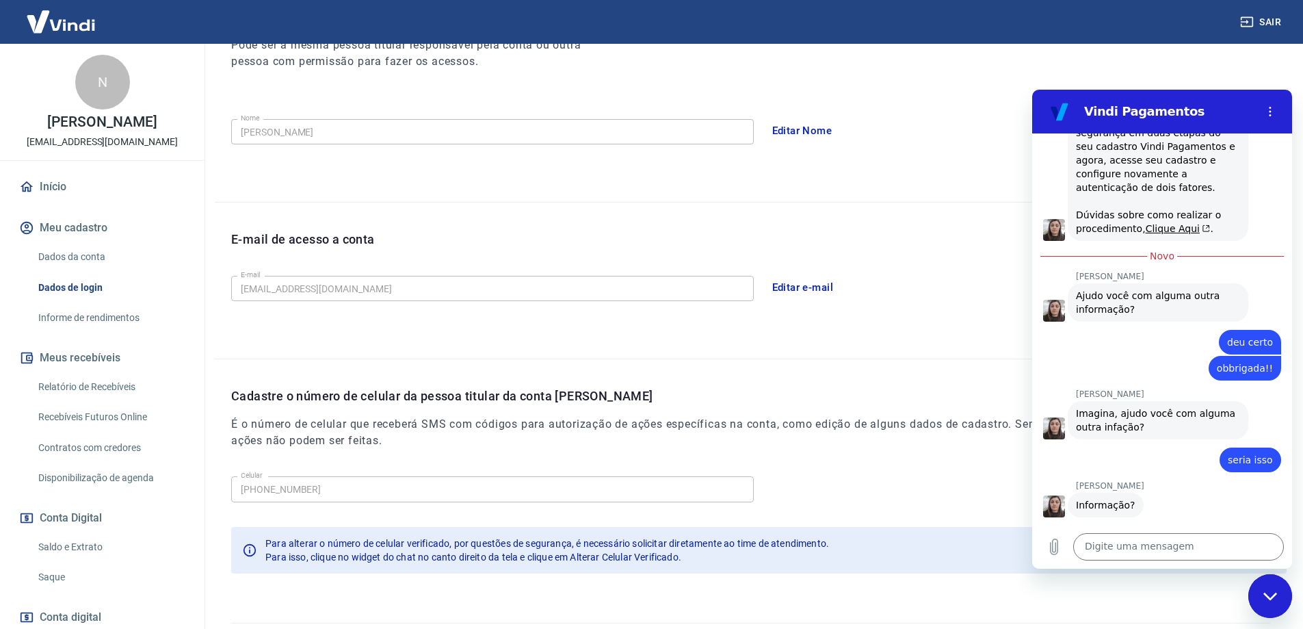
scroll to position [179, 0]
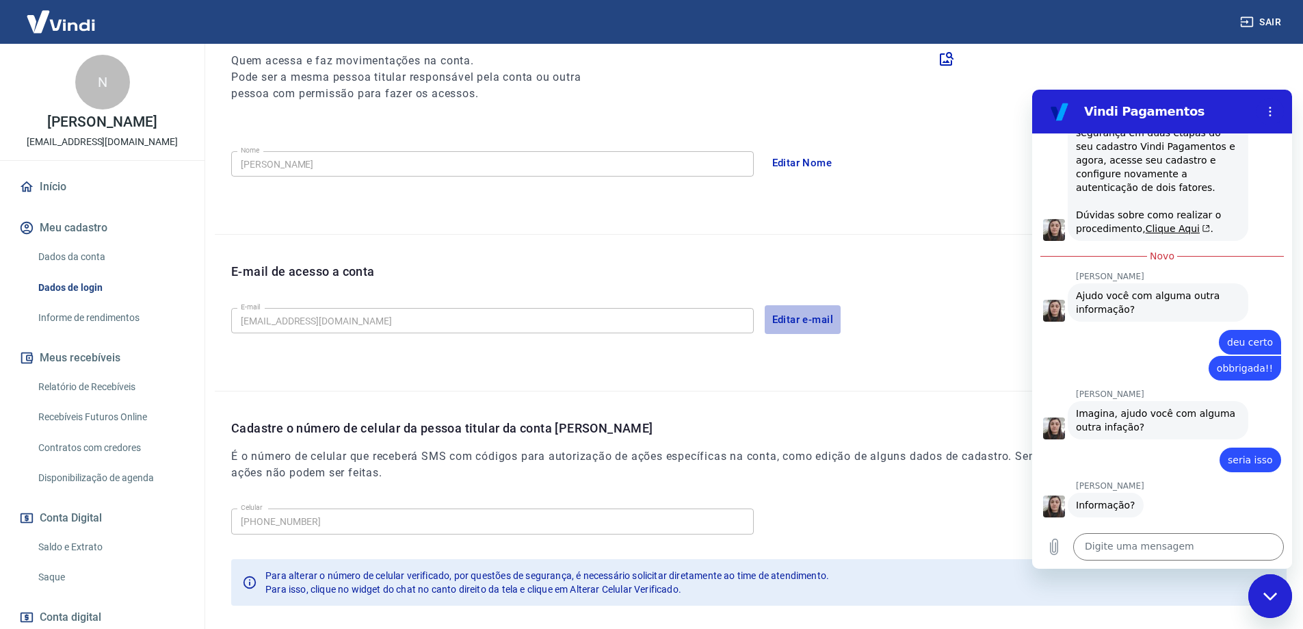
click at [802, 320] on button "Editar e-mail" at bounding box center [803, 319] width 77 height 29
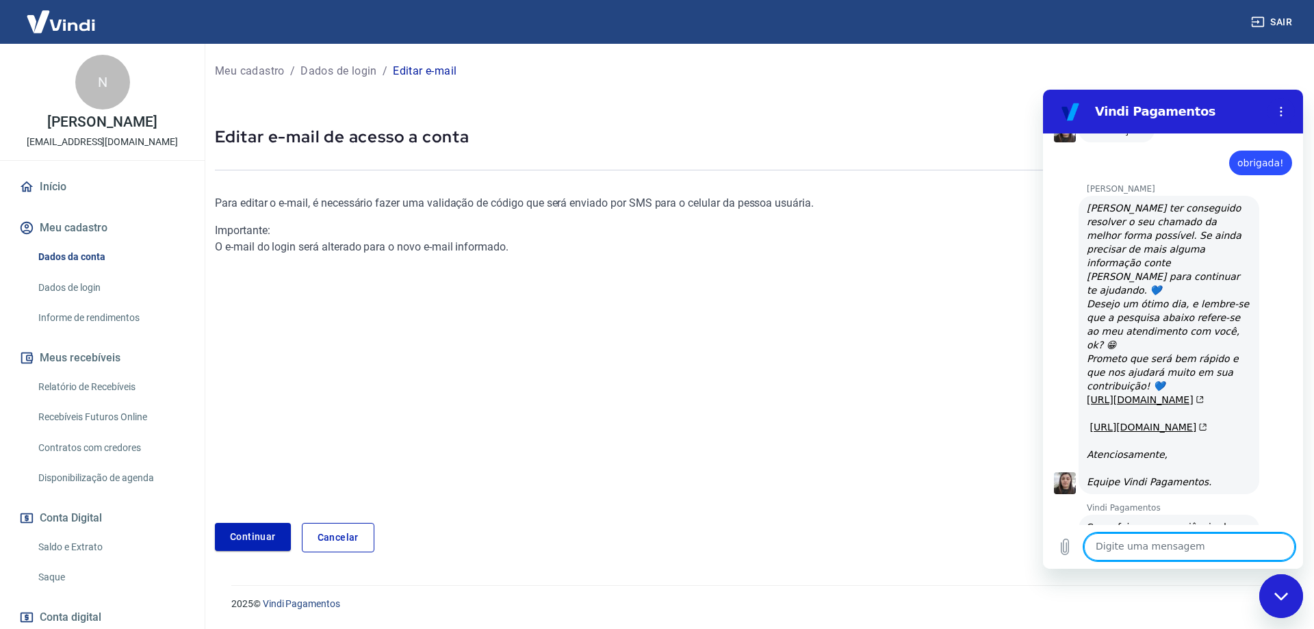
scroll to position [1741, 0]
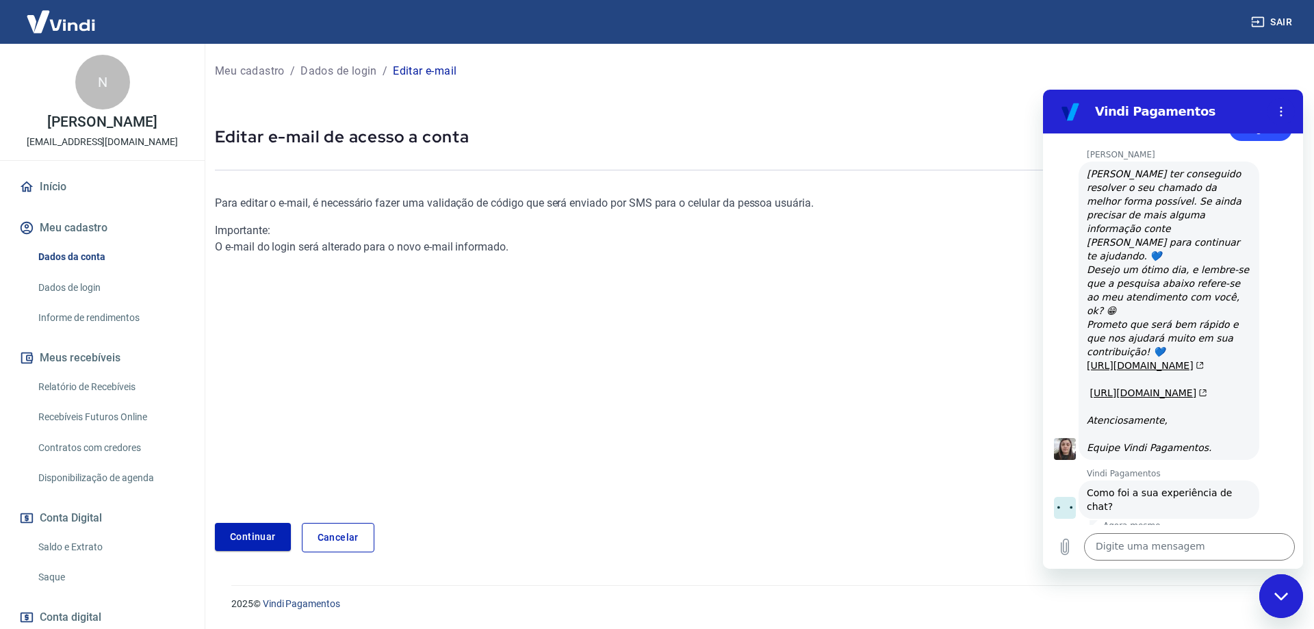
click at [1185, 536] on button "Boa 👍" at bounding box center [1199, 556] width 54 height 40
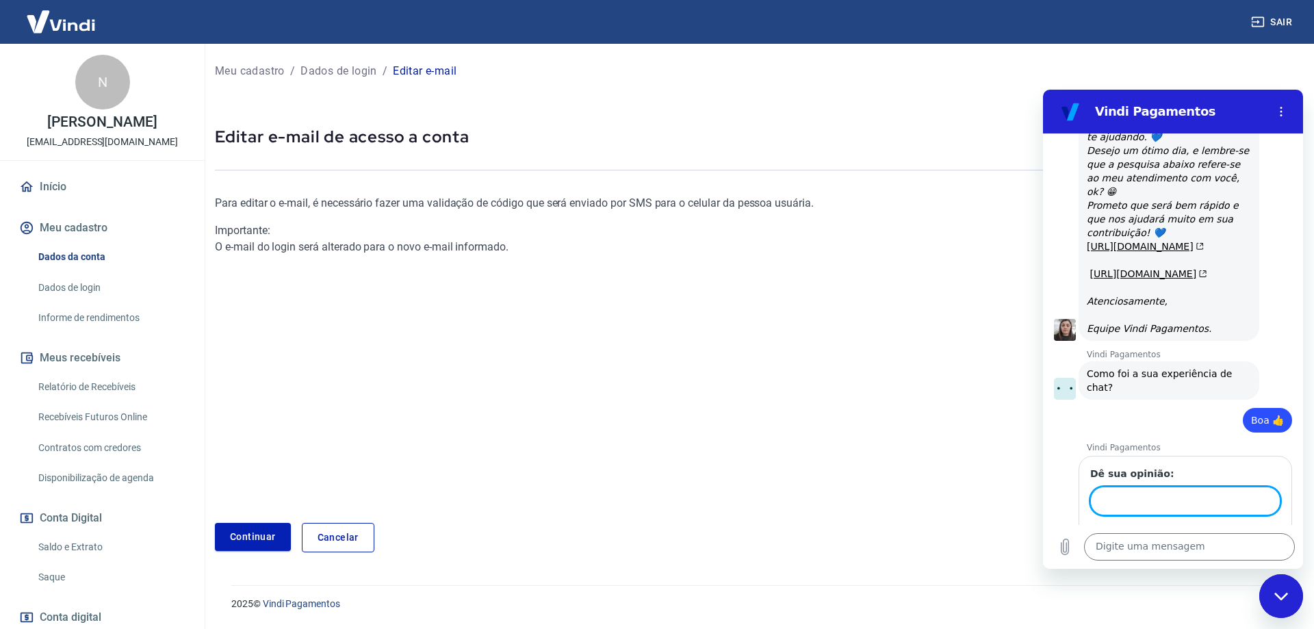
scroll to position [1859, 0]
type input "informações claras"
click at [1256, 532] on span "Enviar" at bounding box center [1253, 540] width 30 height 16
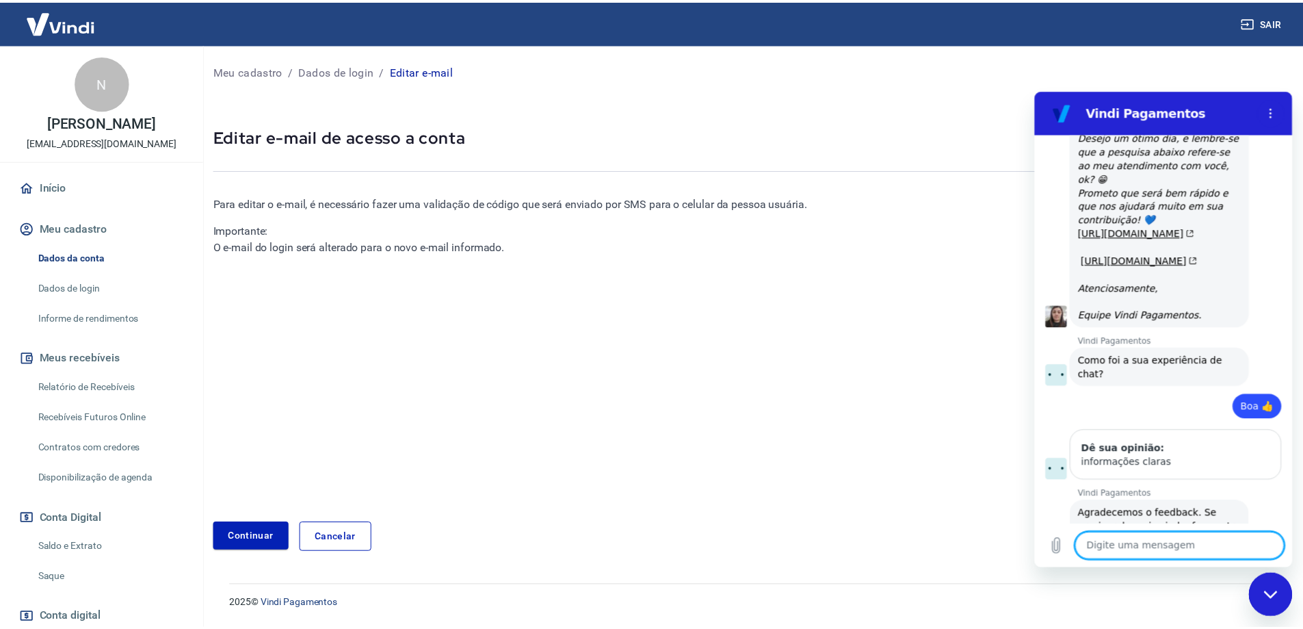
scroll to position [1877, 0]
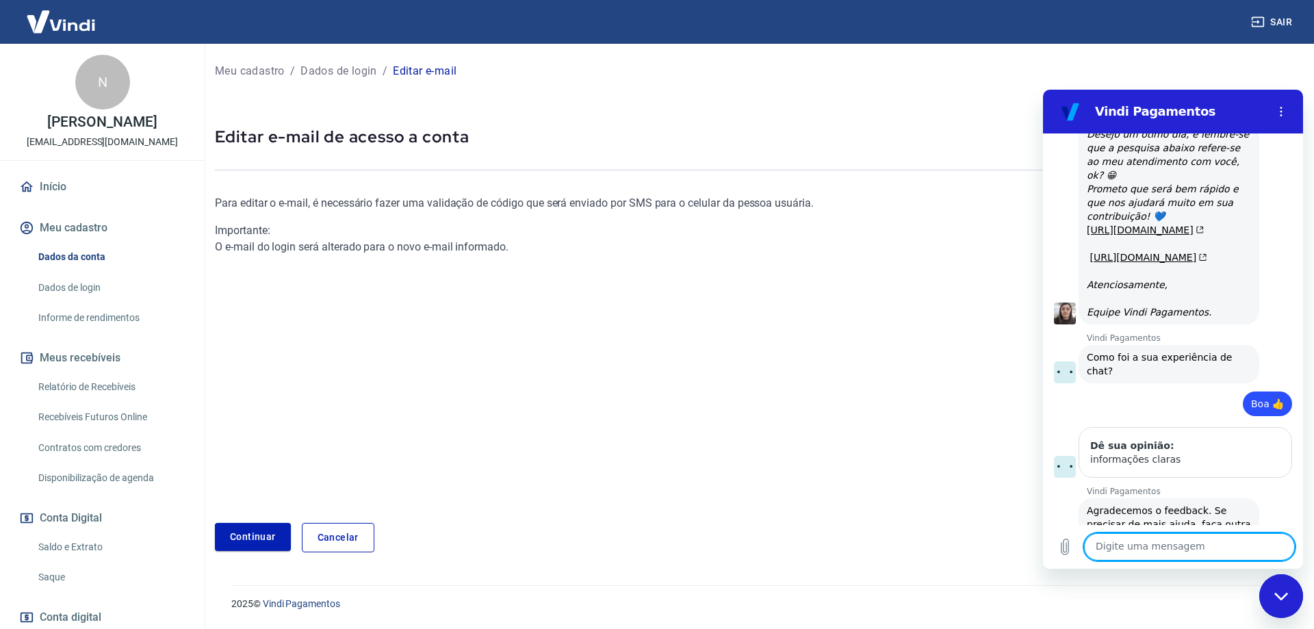
click at [1271, 588] on div "Fechar janela de mensagens" at bounding box center [1280, 595] width 41 height 41
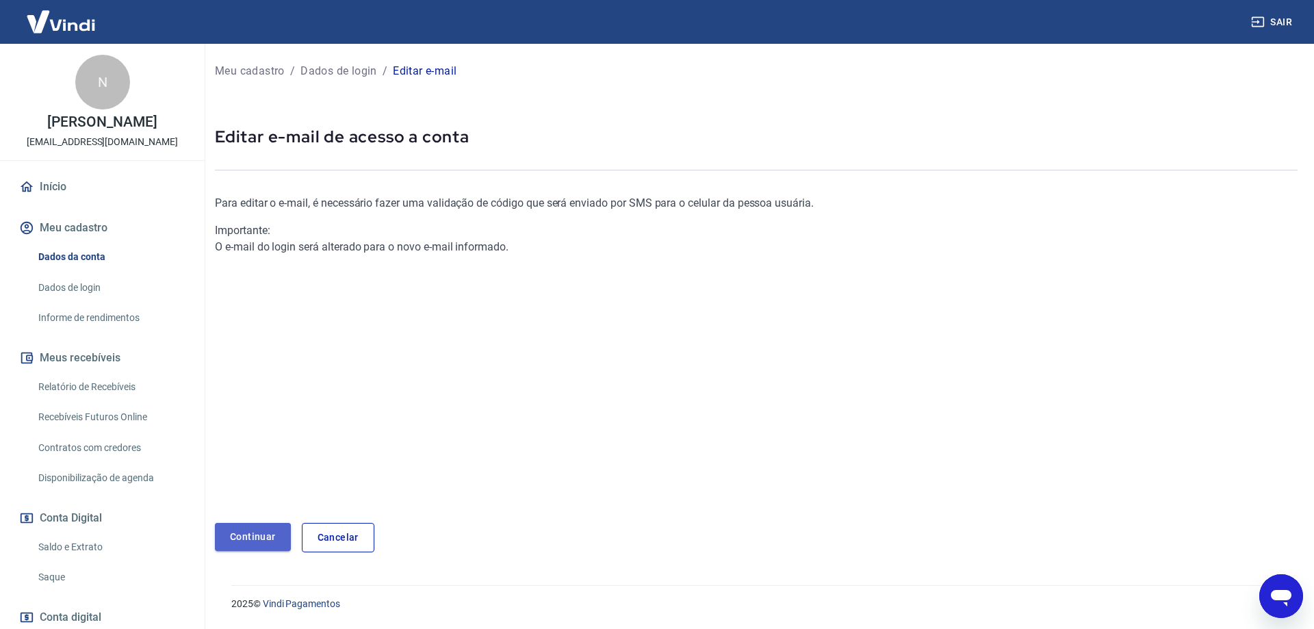
click at [263, 532] on link "Continuar" at bounding box center [253, 537] width 76 height 28
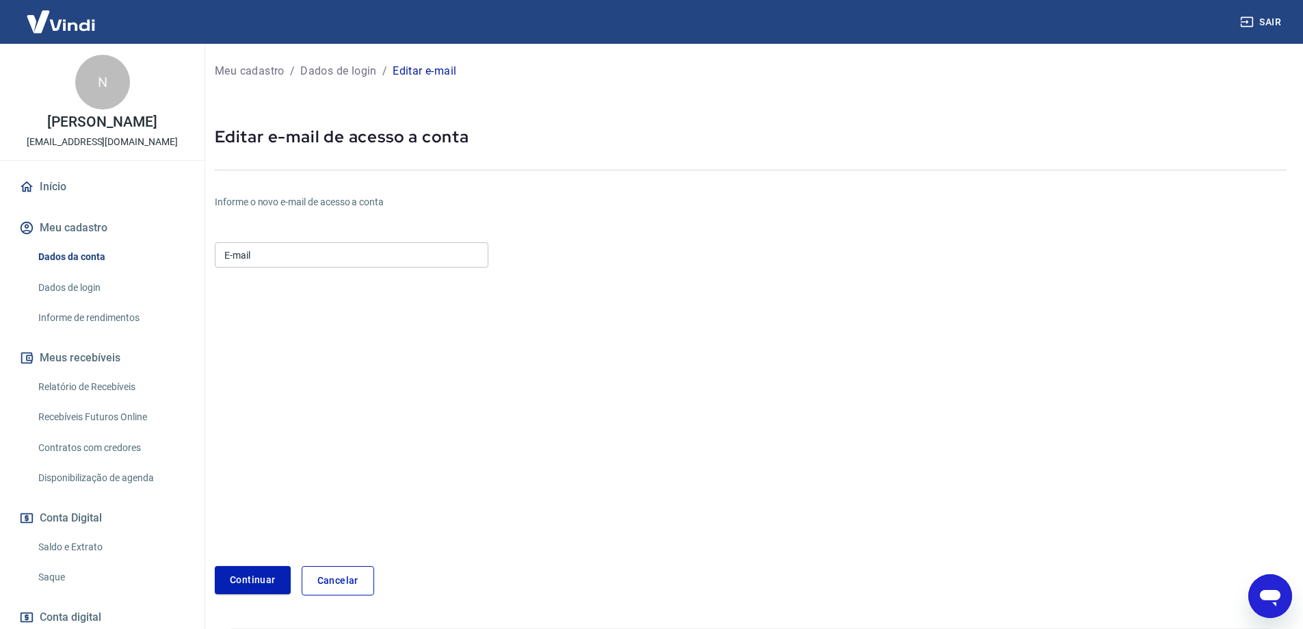
click at [346, 246] on input "E-mail" at bounding box center [352, 254] width 274 height 25
type input "[EMAIL_ADDRESS][DOMAIN_NAME]"
click at [265, 571] on button "Continuar" at bounding box center [253, 580] width 76 height 28
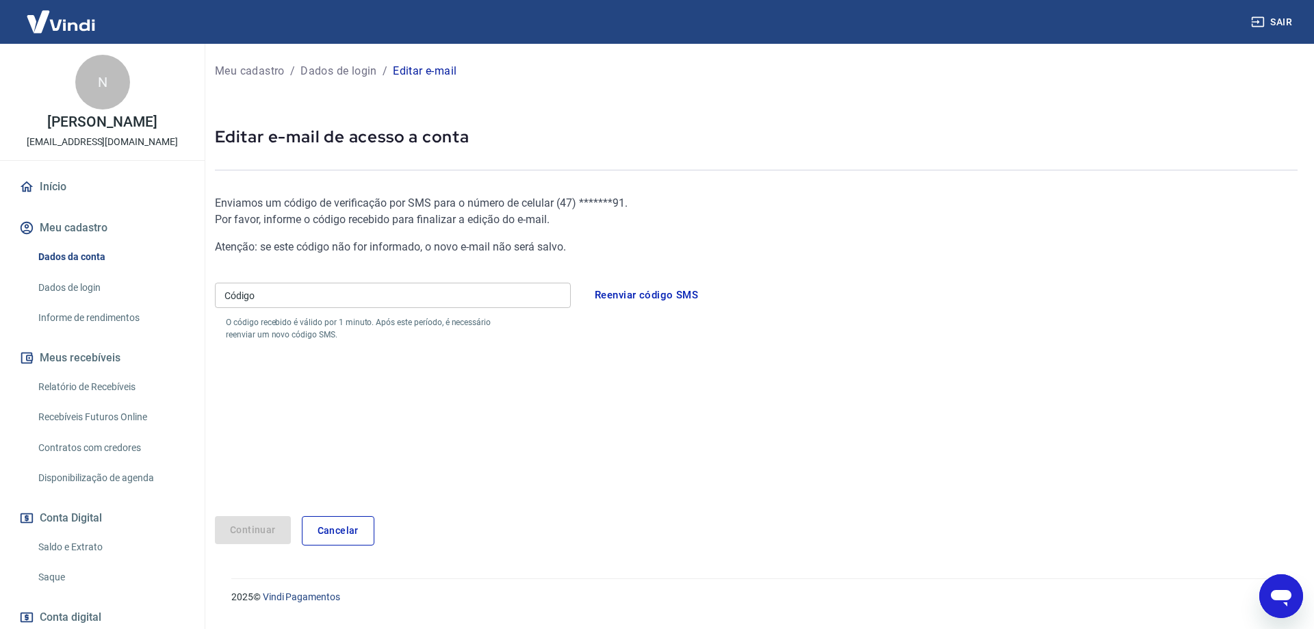
click at [468, 298] on input "Código" at bounding box center [393, 295] width 356 height 25
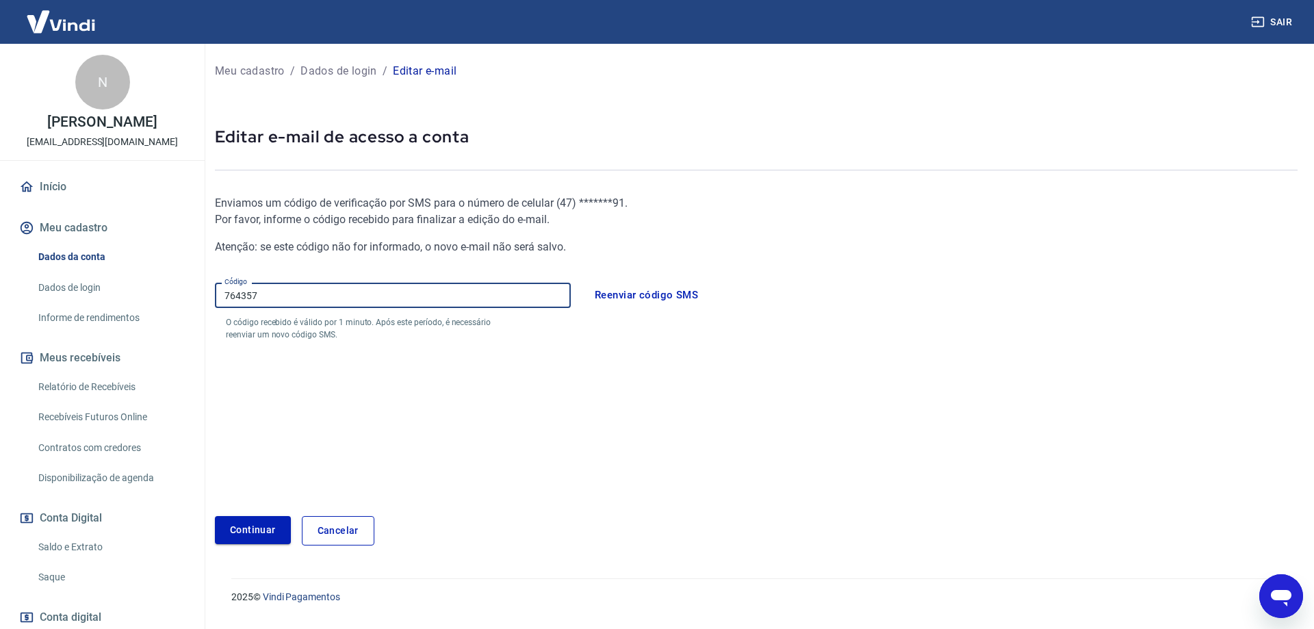
type input "764357"
click at [263, 525] on button "Continuar" at bounding box center [253, 530] width 76 height 28
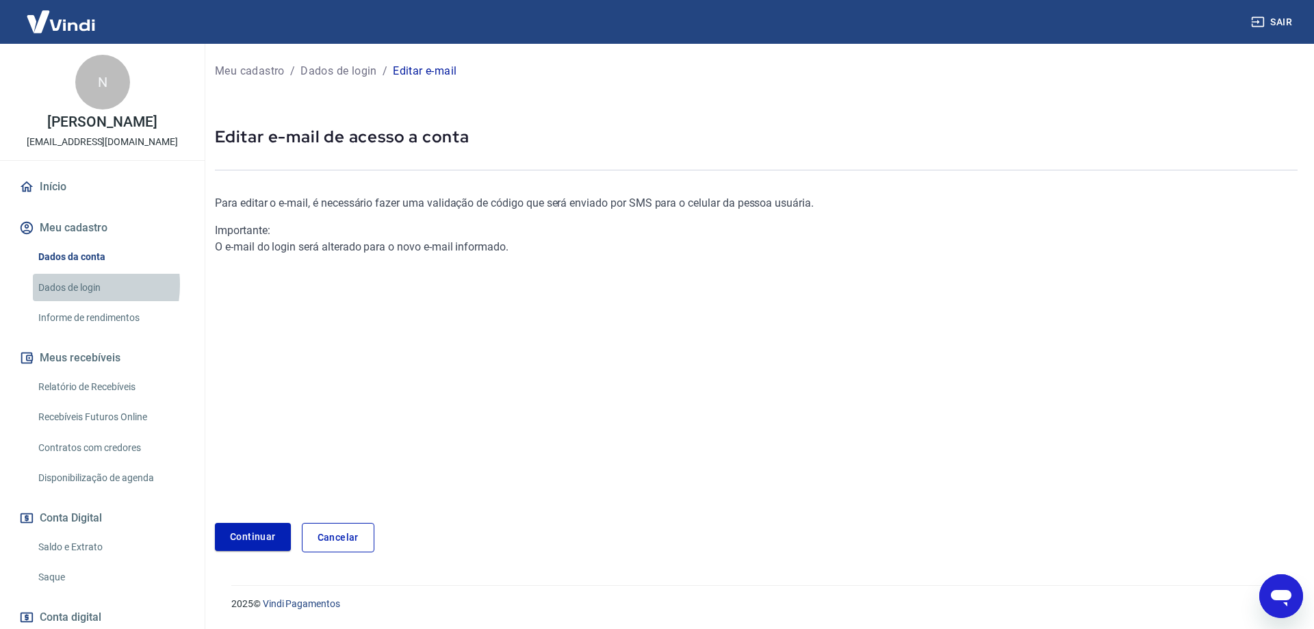
click at [67, 283] on link "Dados de login" at bounding box center [110, 288] width 155 height 28
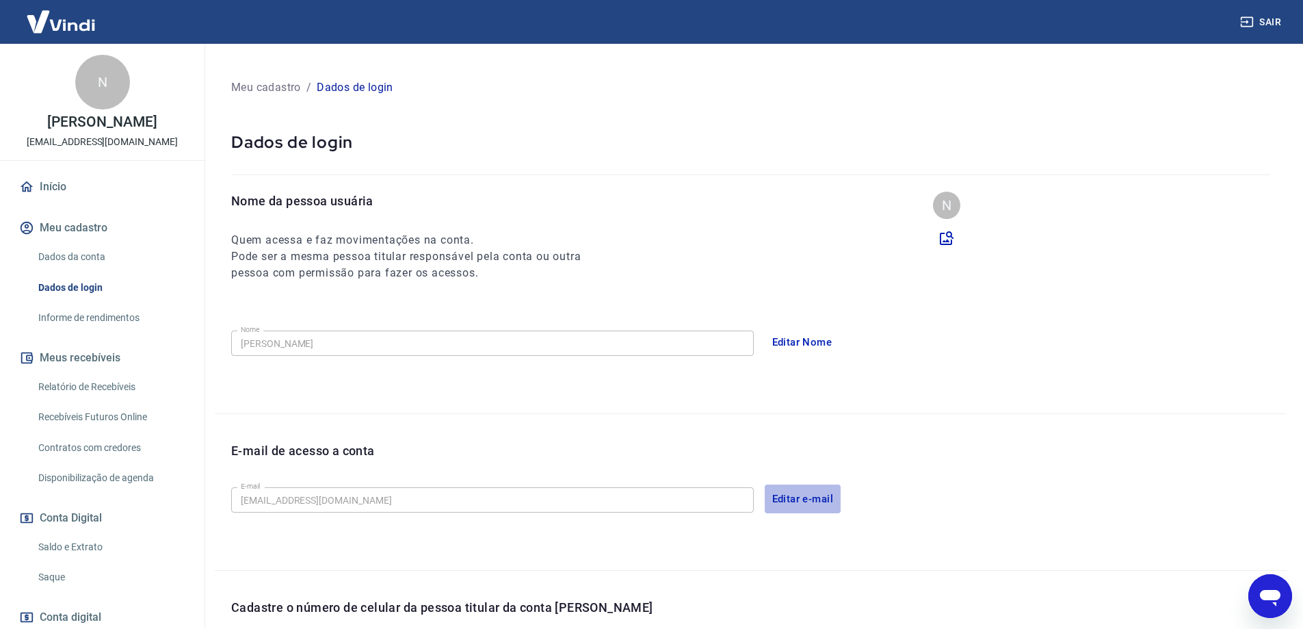
click at [806, 494] on button "Editar e-mail" at bounding box center [803, 498] width 77 height 29
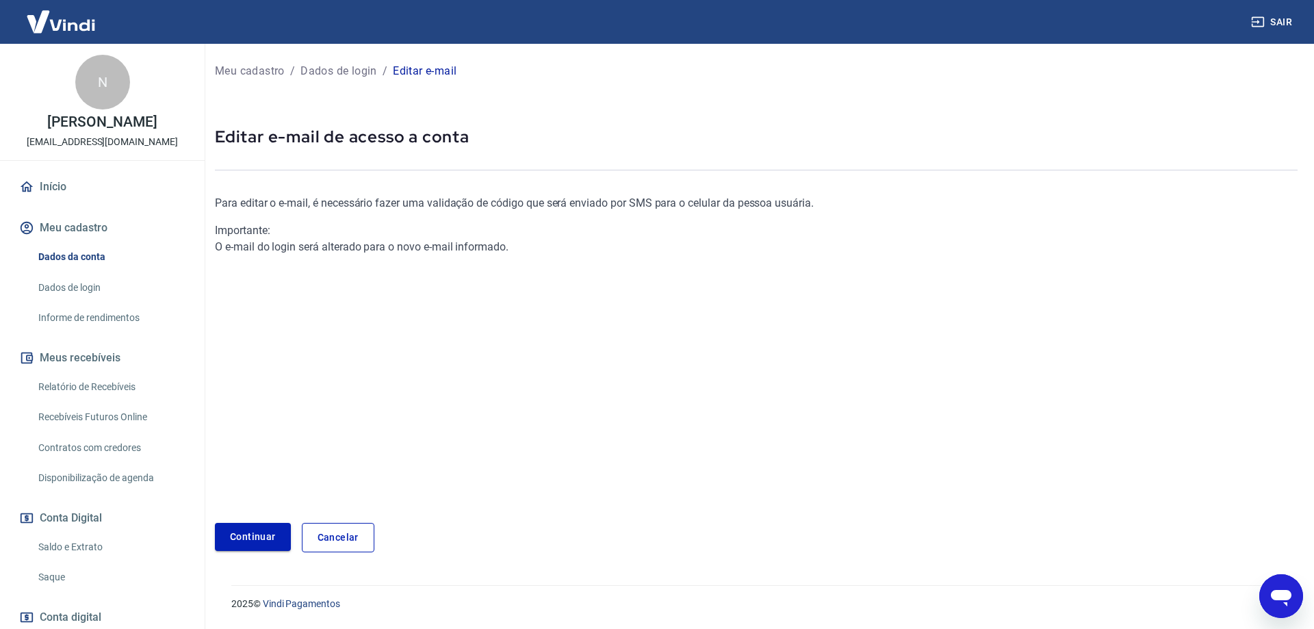
click at [252, 528] on link "Continuar" at bounding box center [253, 537] width 76 height 28
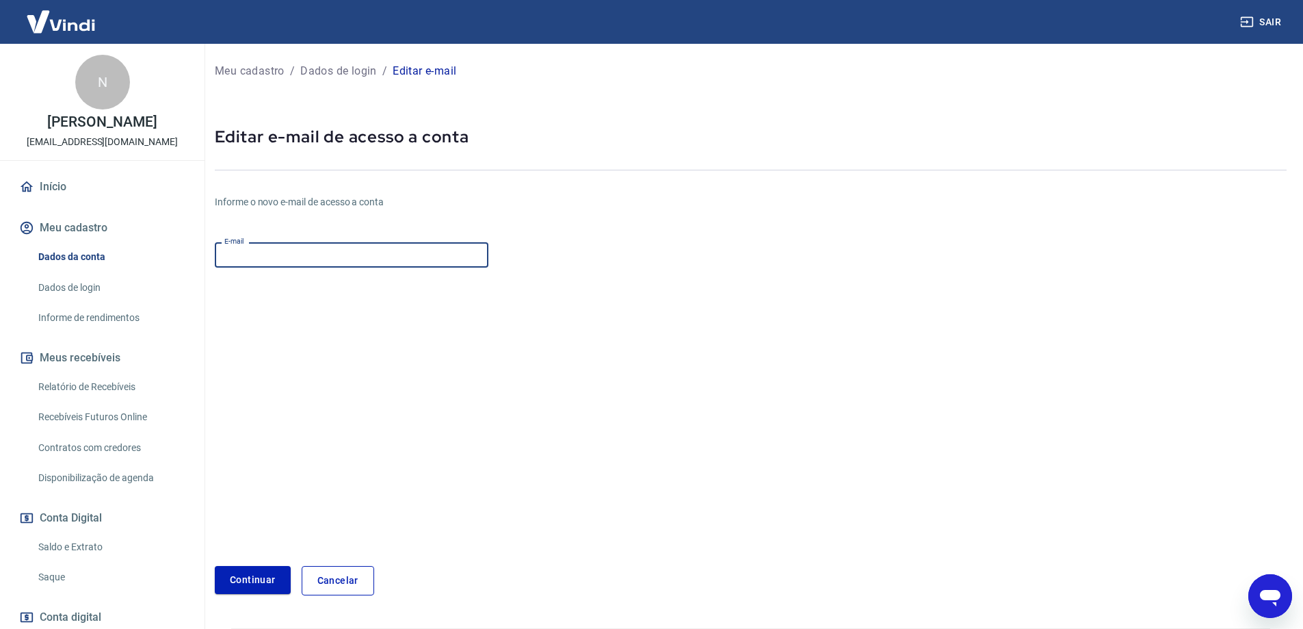
click at [266, 252] on input "E-mail" at bounding box center [352, 254] width 274 height 25
type input "[EMAIL_ADDRESS][DOMAIN_NAME]"
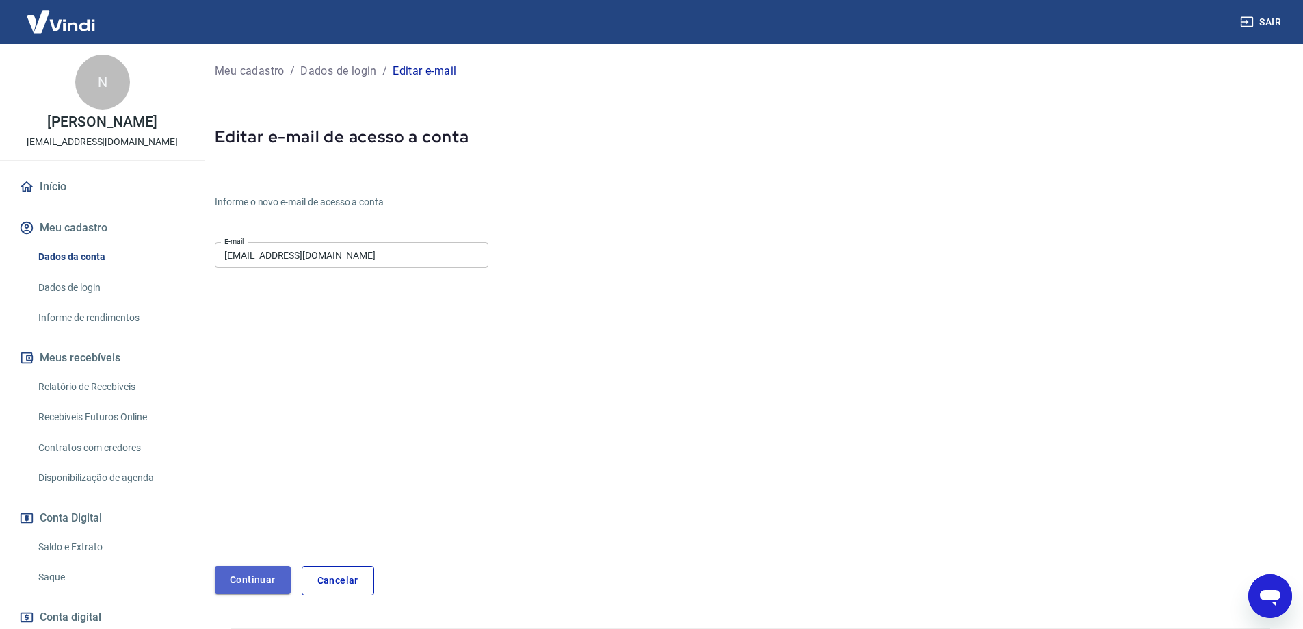
click at [266, 579] on button "Continuar" at bounding box center [253, 580] width 76 height 28
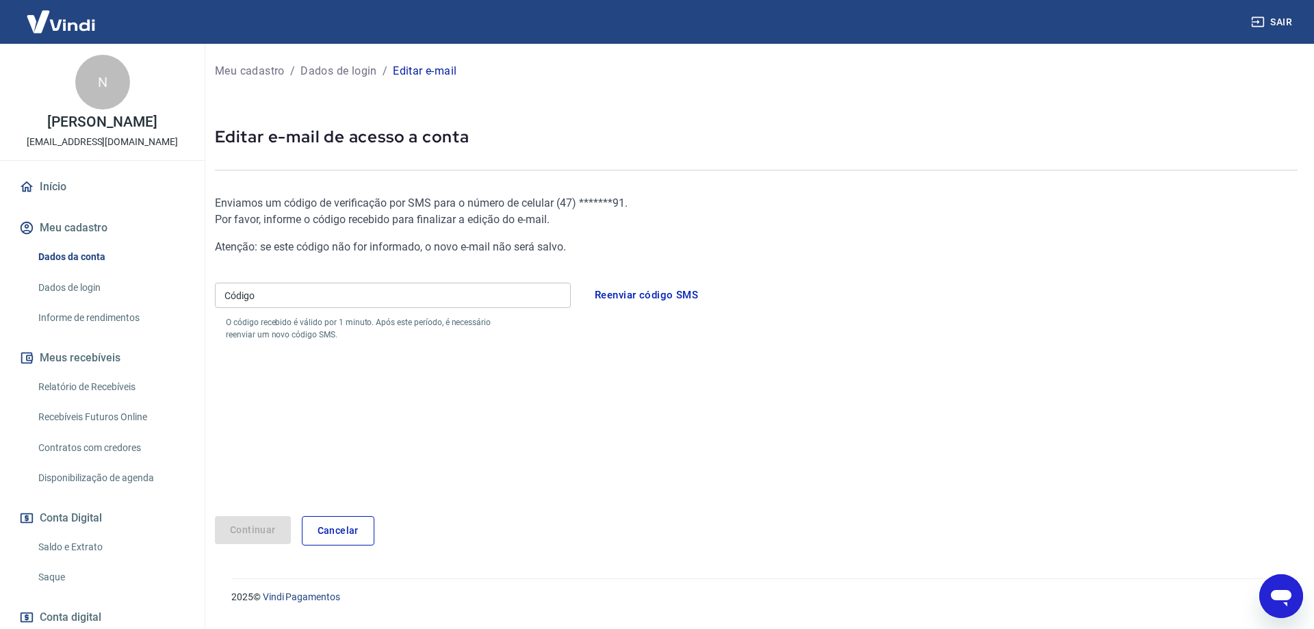
click at [437, 296] on input "Código" at bounding box center [393, 295] width 356 height 25
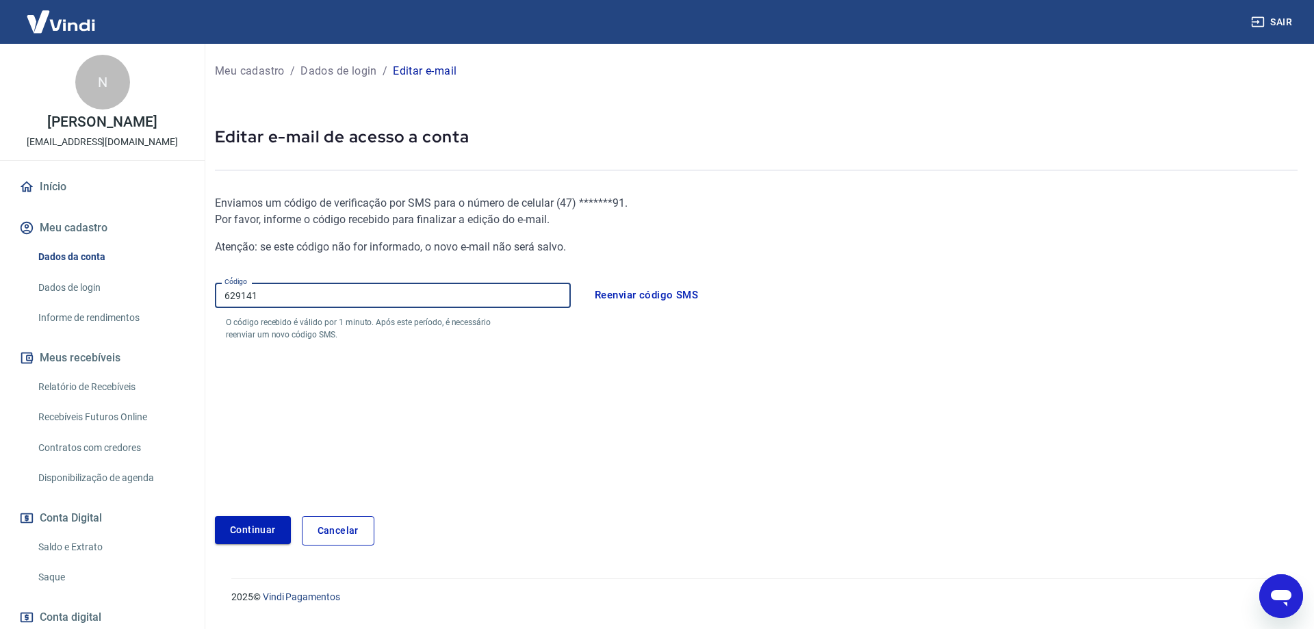
type input "629141"
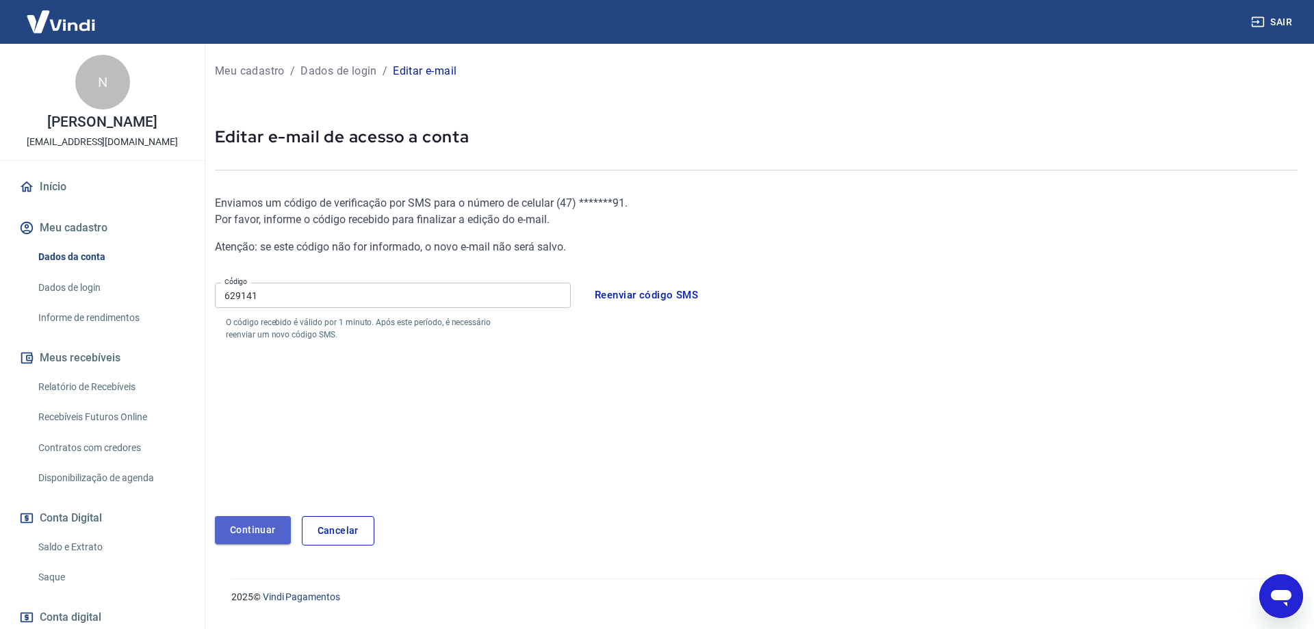
click at [250, 528] on button "Continuar" at bounding box center [253, 530] width 76 height 28
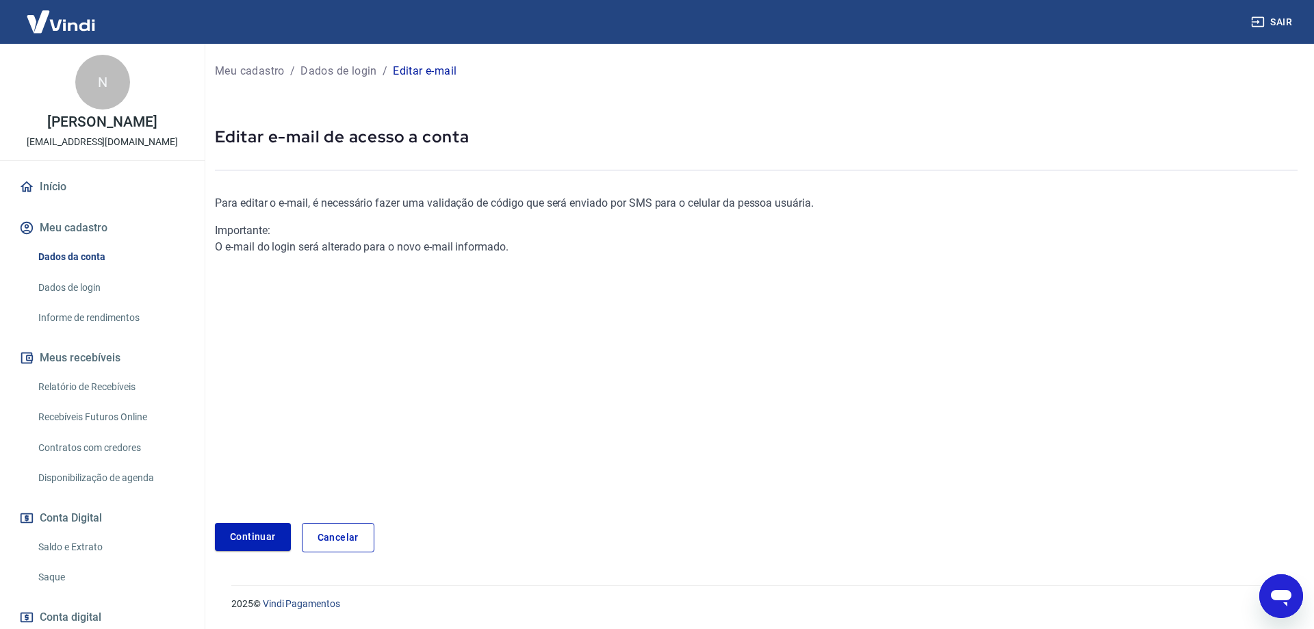
click at [79, 316] on link "Informe de rendimentos" at bounding box center [110, 318] width 155 height 28
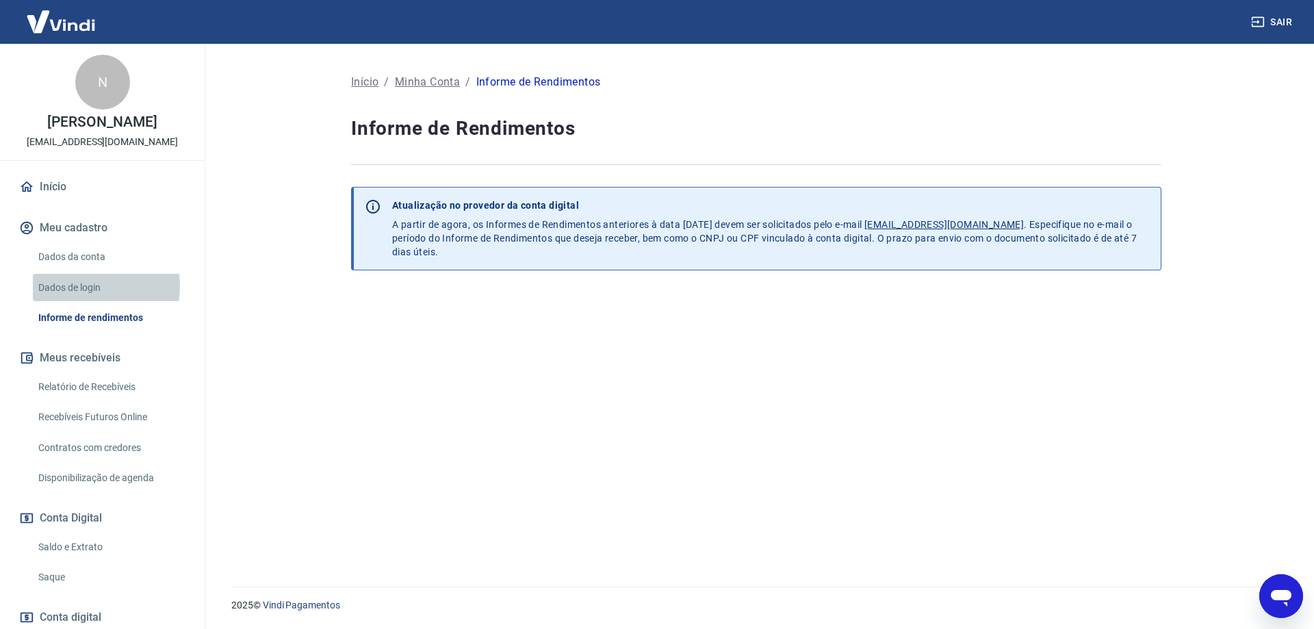
click at [79, 286] on link "Dados de login" at bounding box center [110, 288] width 155 height 28
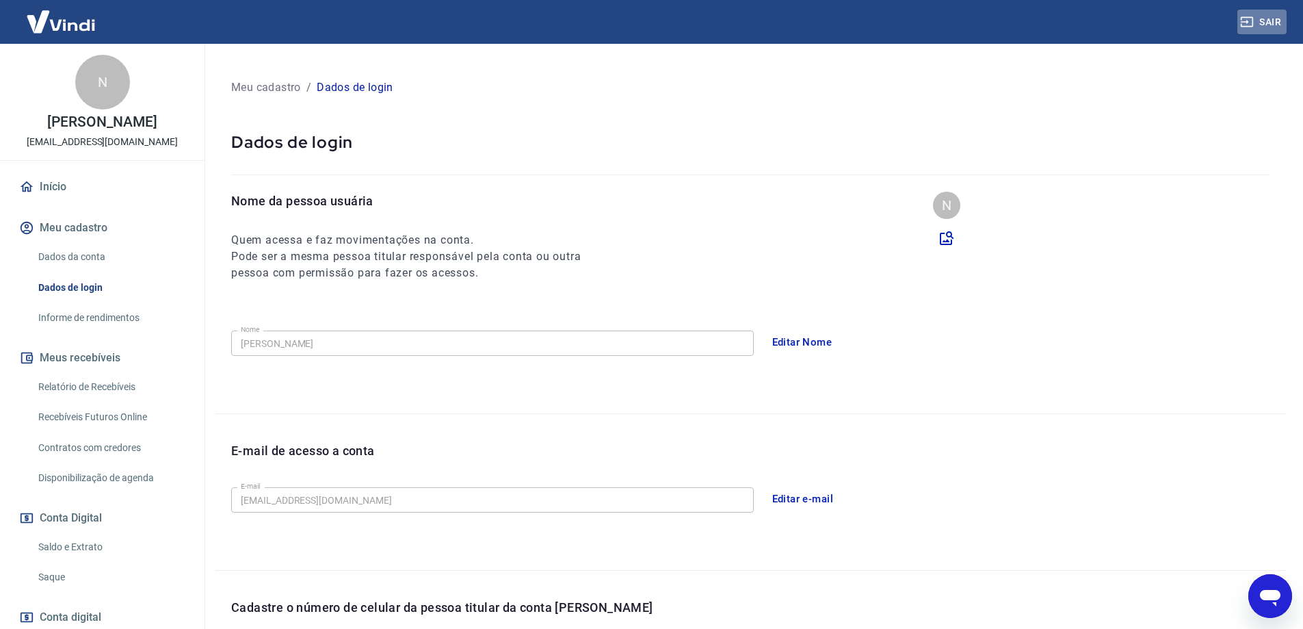
click at [1271, 20] on button "Sair" at bounding box center [1262, 22] width 49 height 25
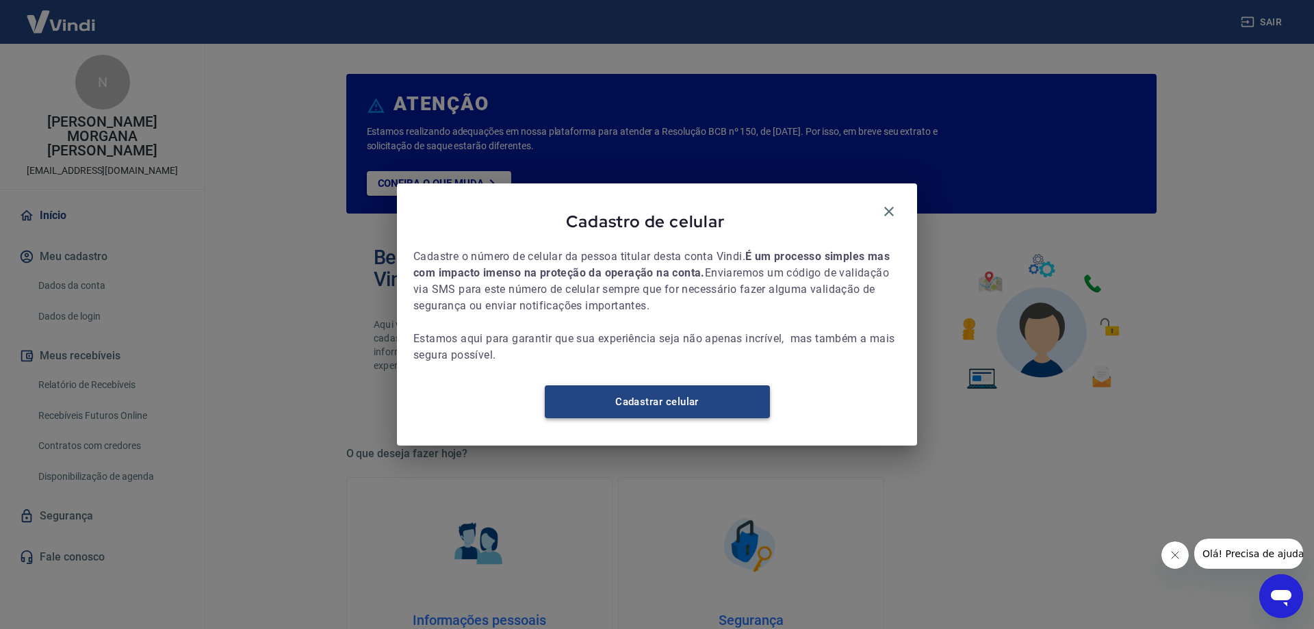
click at [653, 412] on link "Cadastrar celular" at bounding box center [657, 401] width 225 height 33
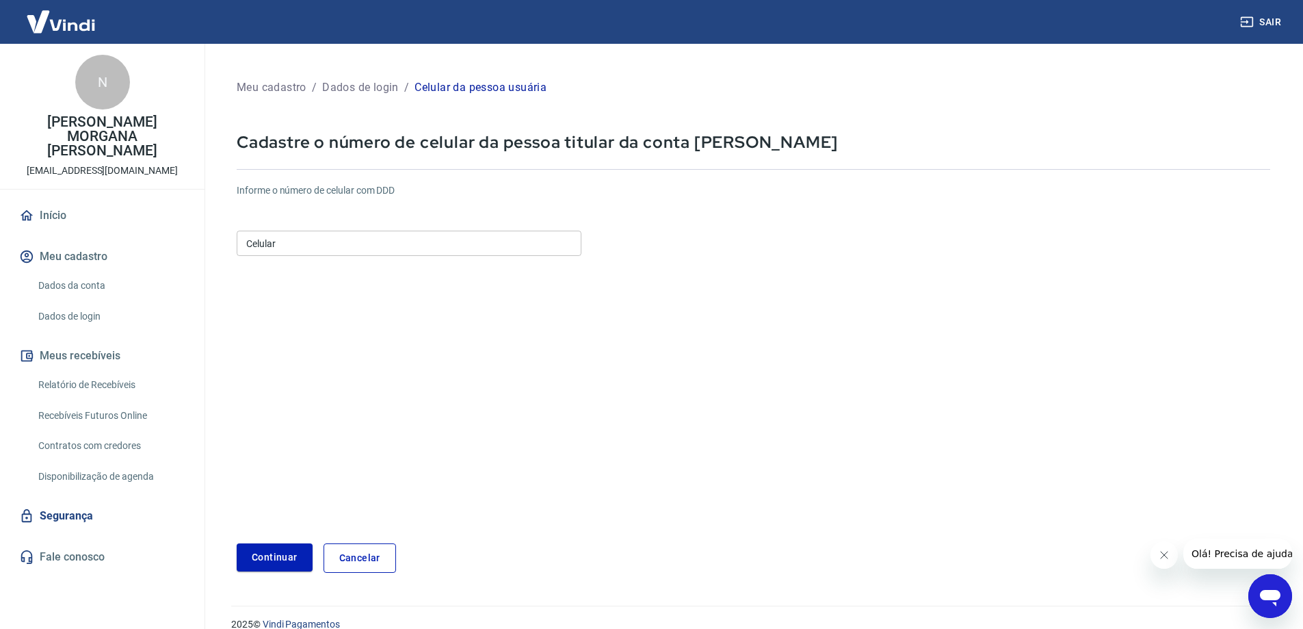
click at [343, 232] on input "Celular" at bounding box center [409, 243] width 345 height 25
click at [274, 557] on button "Continuar" at bounding box center [275, 557] width 76 height 28
click at [266, 244] on input "[PHONE_NUMBER]" at bounding box center [409, 243] width 345 height 25
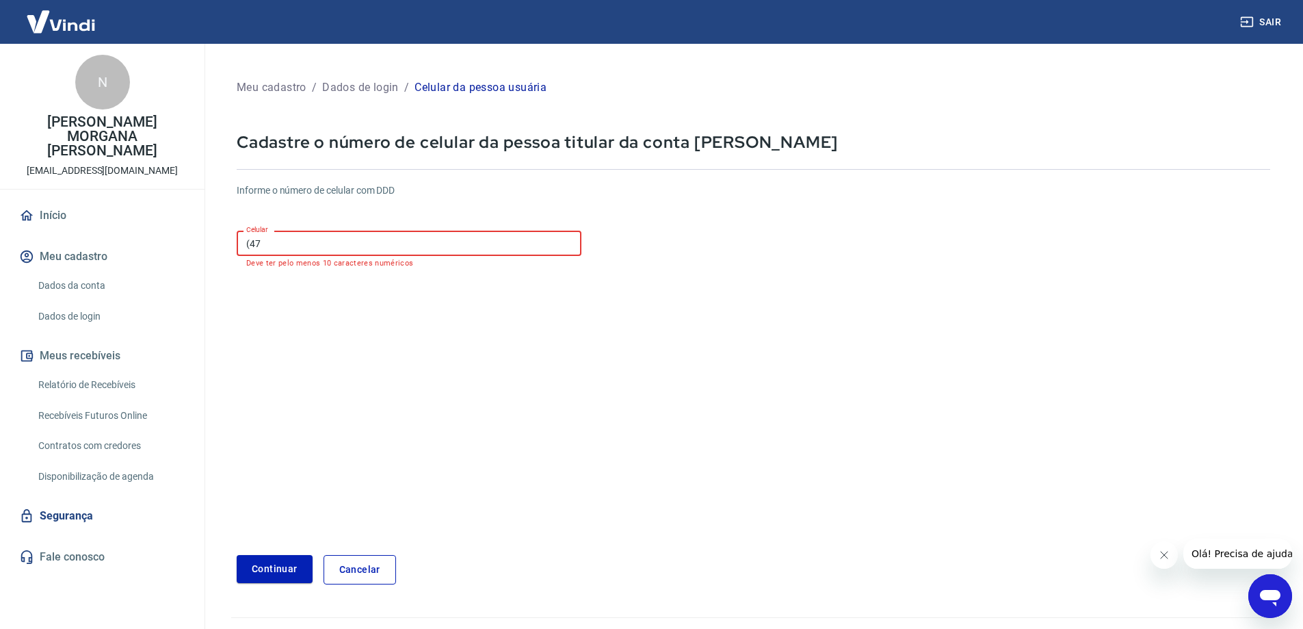
type input "(4"
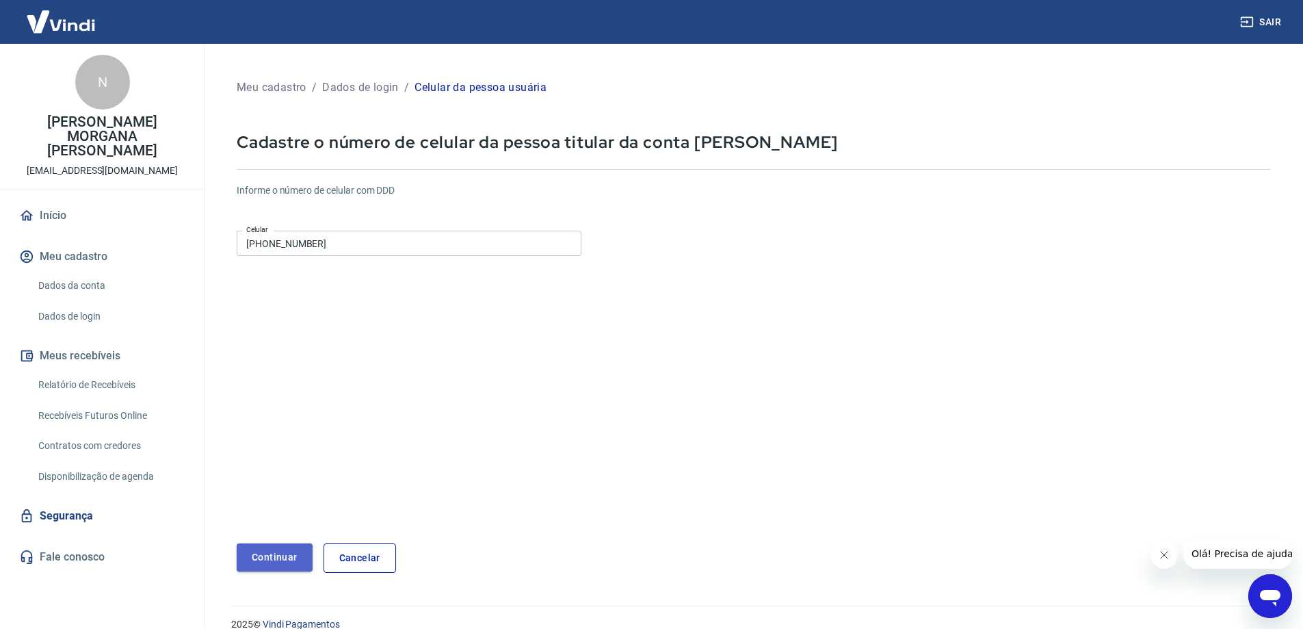
click at [278, 560] on button "Continuar" at bounding box center [275, 557] width 76 height 28
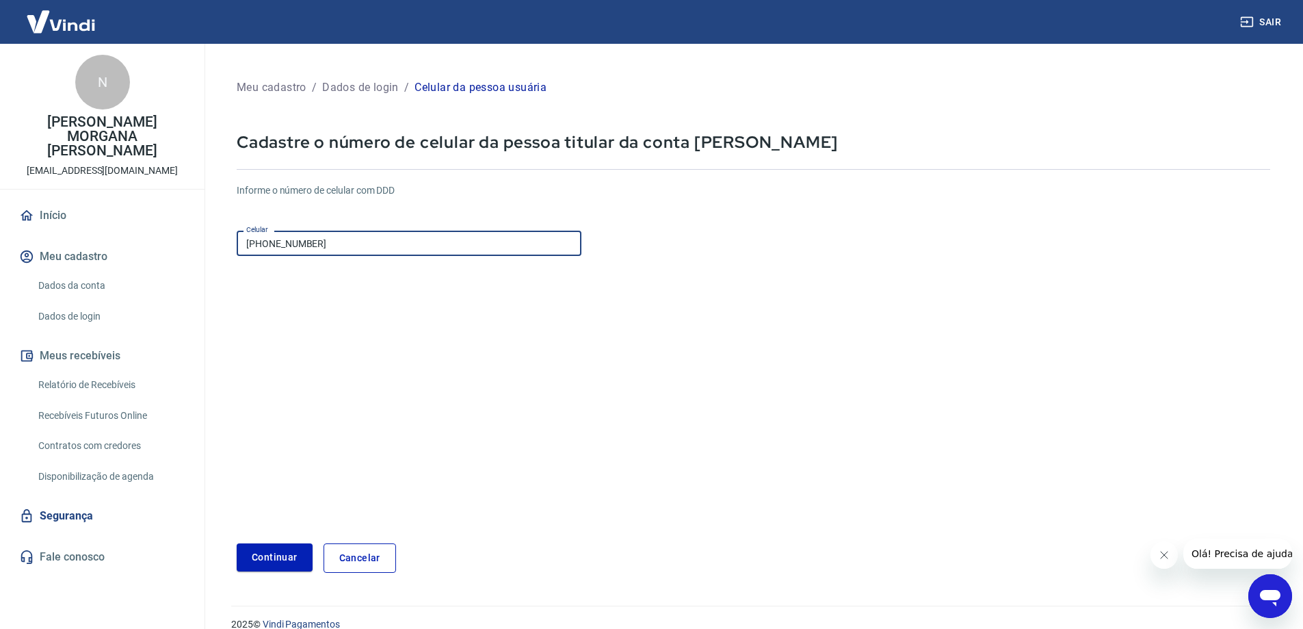
click at [271, 243] on input "[PHONE_NUMBER]" at bounding box center [409, 243] width 345 height 25
click at [274, 556] on button "Continuar" at bounding box center [275, 557] width 76 height 28
click at [268, 247] on input "(47) 8844-0591" at bounding box center [409, 243] width 345 height 25
type input "[PHONE_NUMBER]"
click at [291, 558] on button "Continuar" at bounding box center [275, 557] width 76 height 28
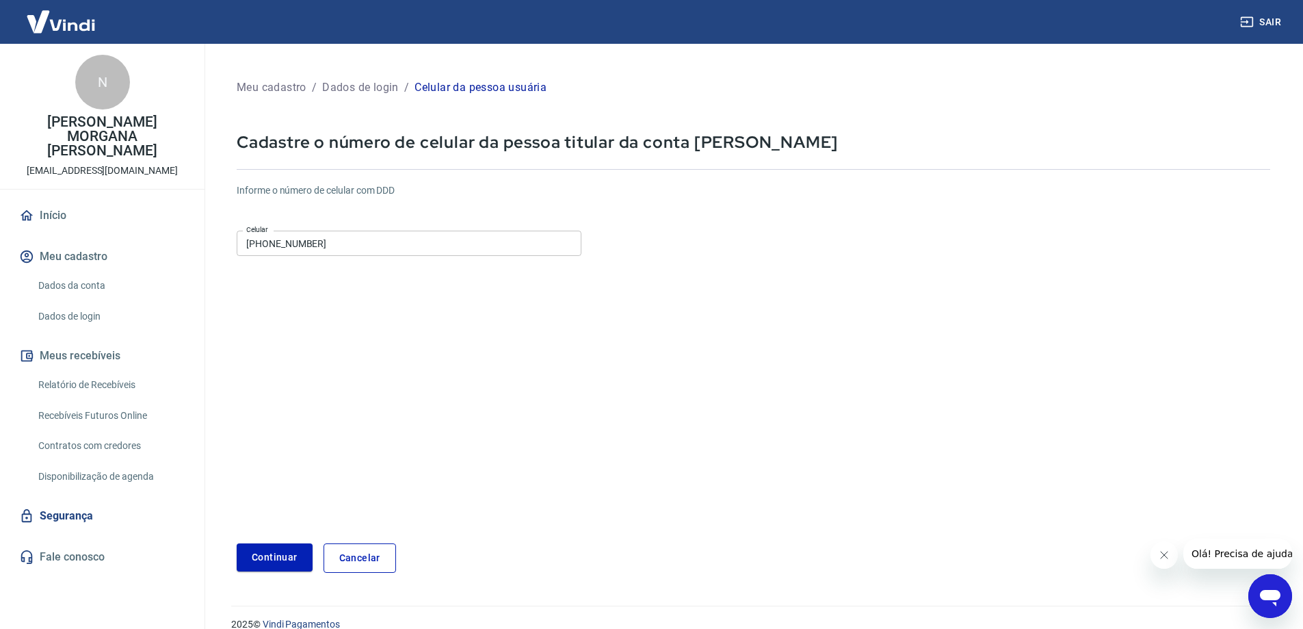
click at [92, 272] on link "Dados da conta" at bounding box center [110, 286] width 155 height 28
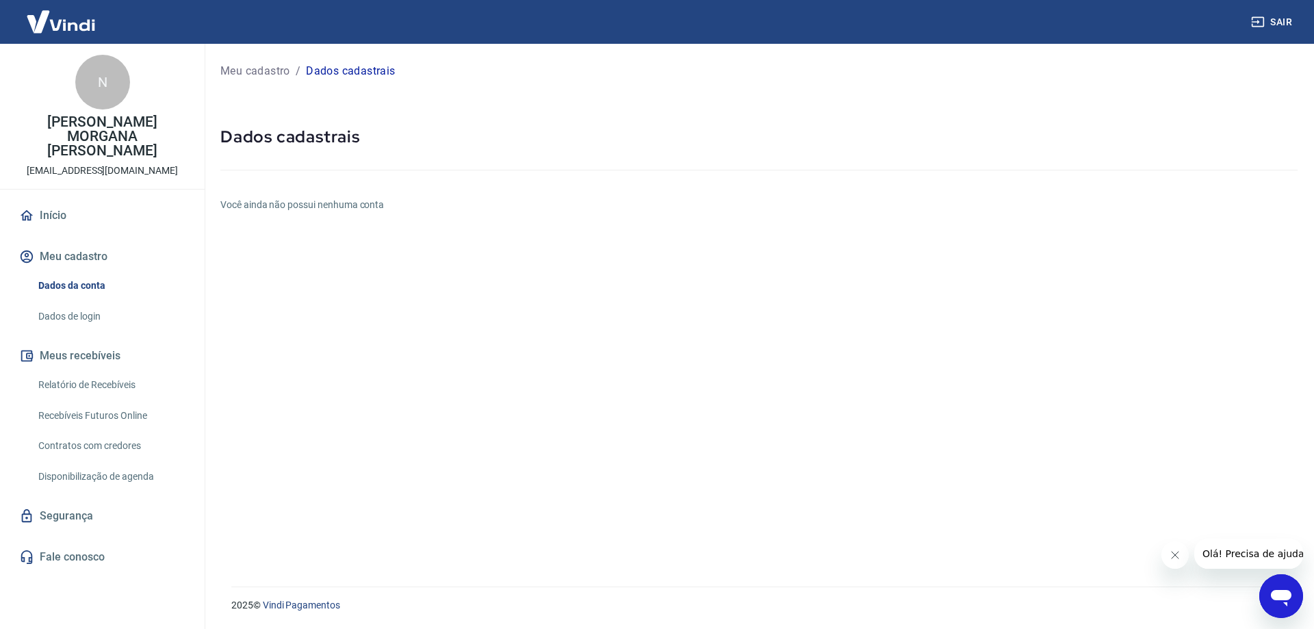
click at [81, 302] on link "Dados de login" at bounding box center [110, 316] width 155 height 28
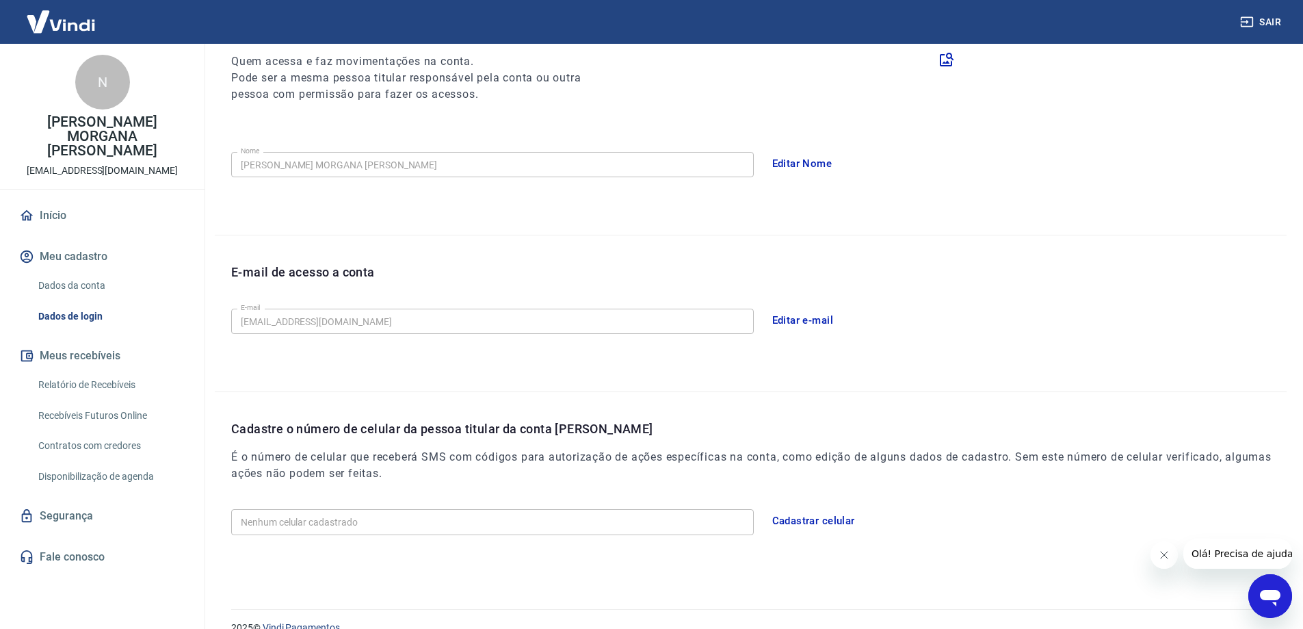
scroll to position [201, 0]
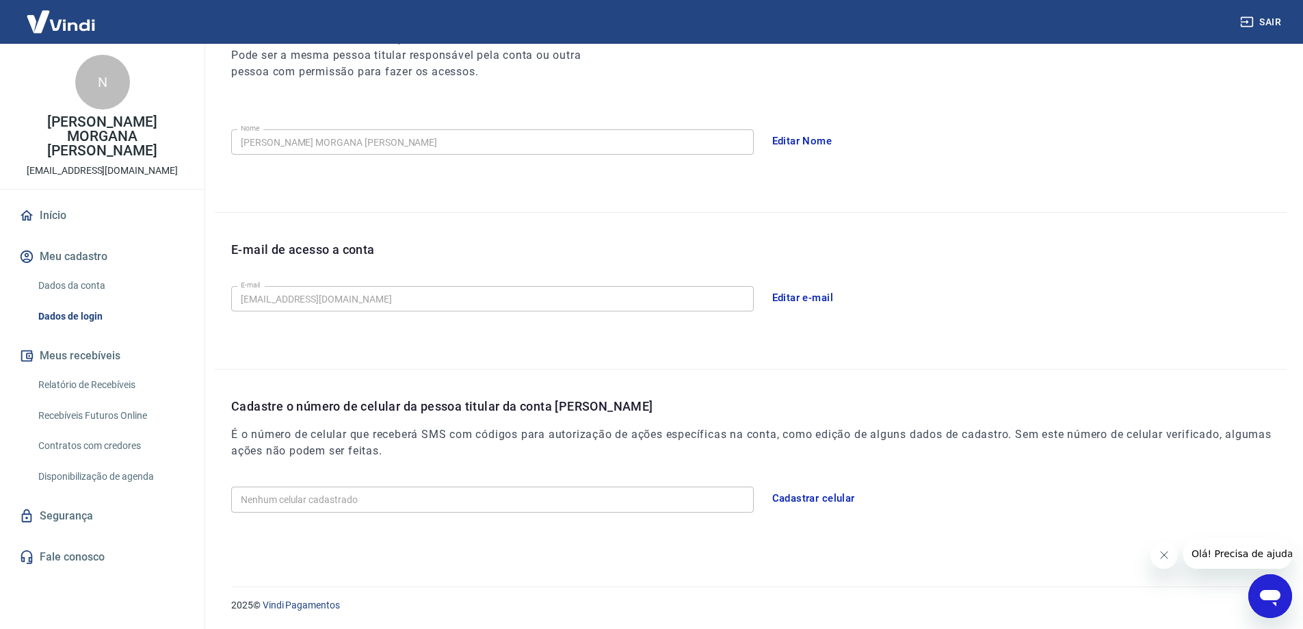
click at [781, 294] on button "Editar e-mail" at bounding box center [803, 297] width 77 height 29
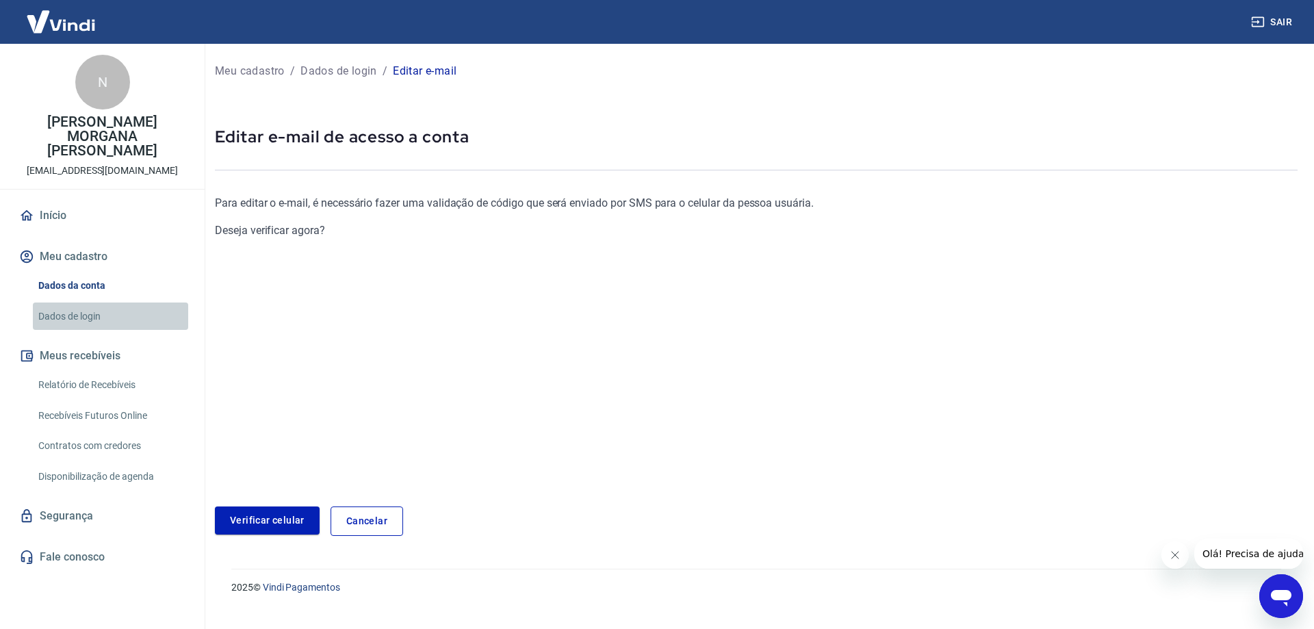
click at [60, 302] on link "Dados de login" at bounding box center [110, 316] width 155 height 28
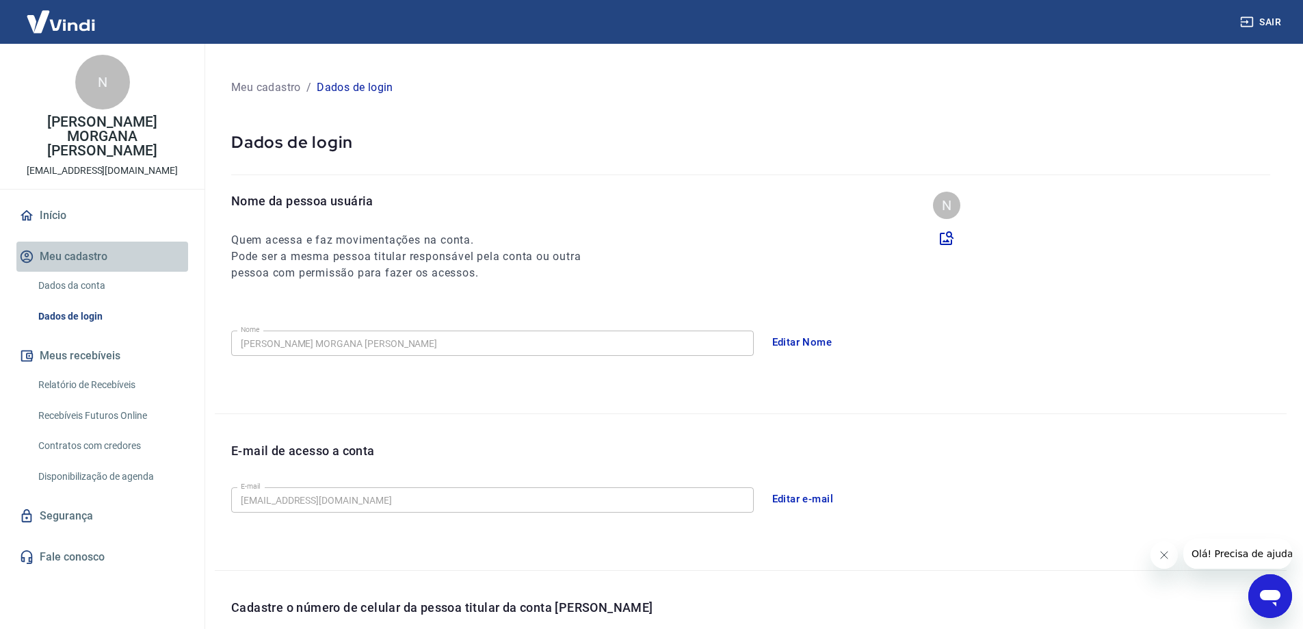
click at [66, 242] on button "Meu cadastro" at bounding box center [102, 257] width 172 height 30
click at [69, 272] on link "Dados da conta" at bounding box center [110, 286] width 155 height 28
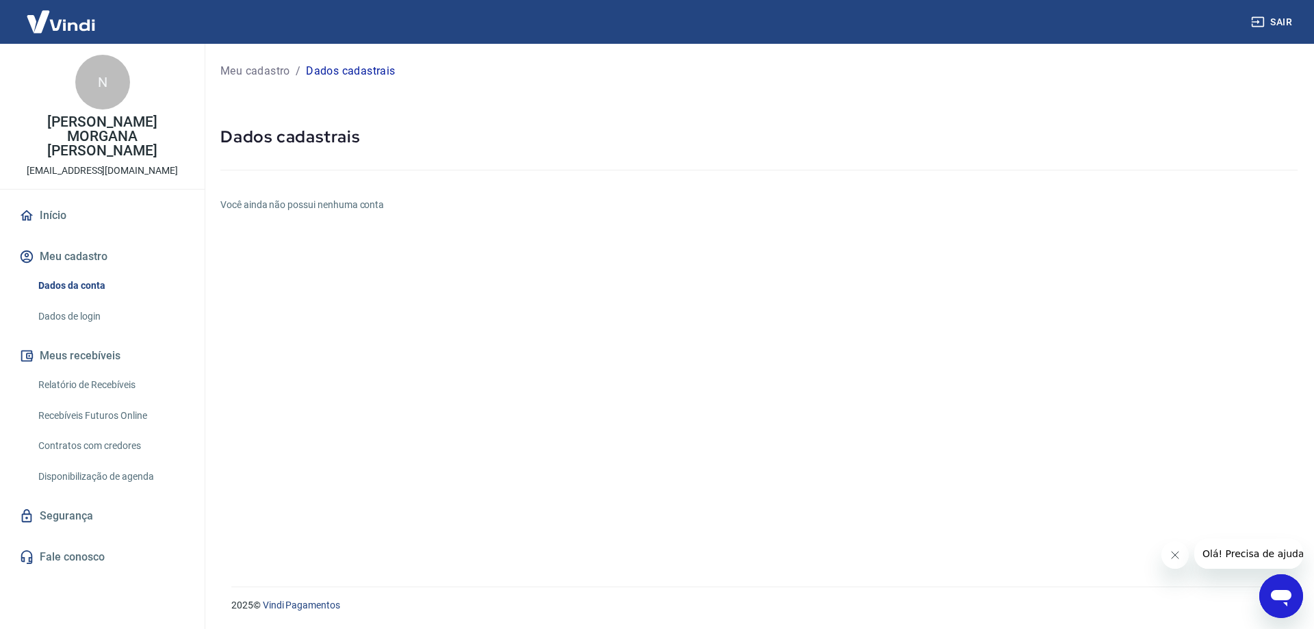
click at [76, 302] on link "Dados de login" at bounding box center [110, 316] width 155 height 28
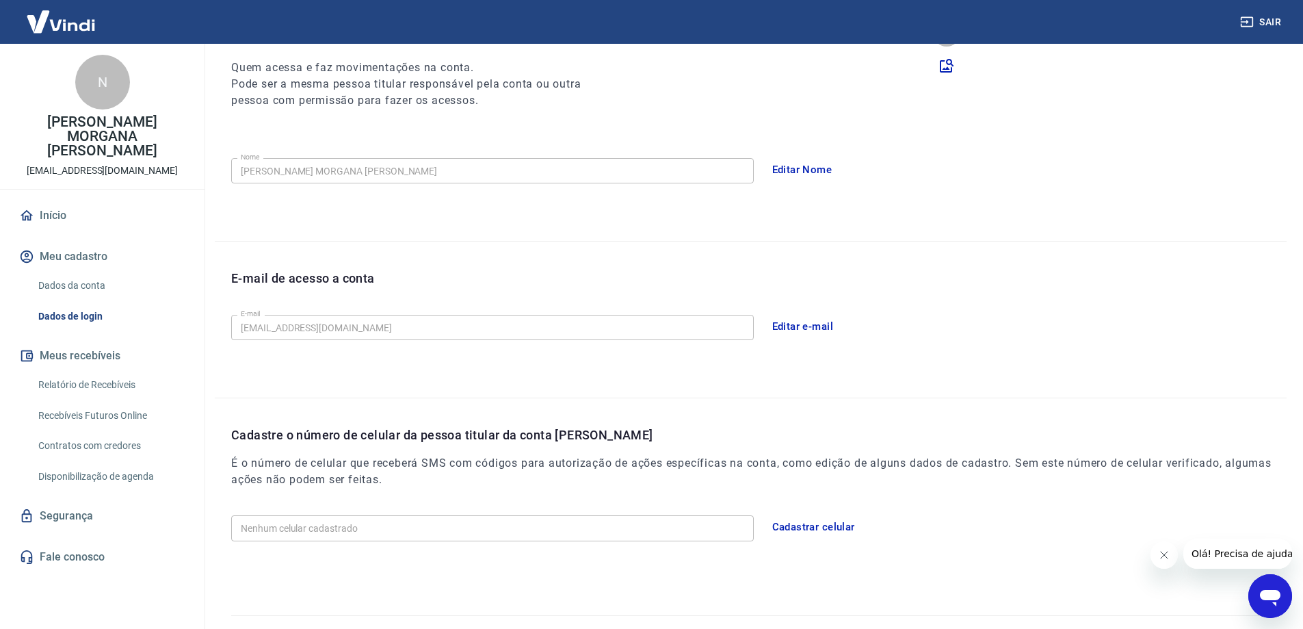
scroll to position [201, 0]
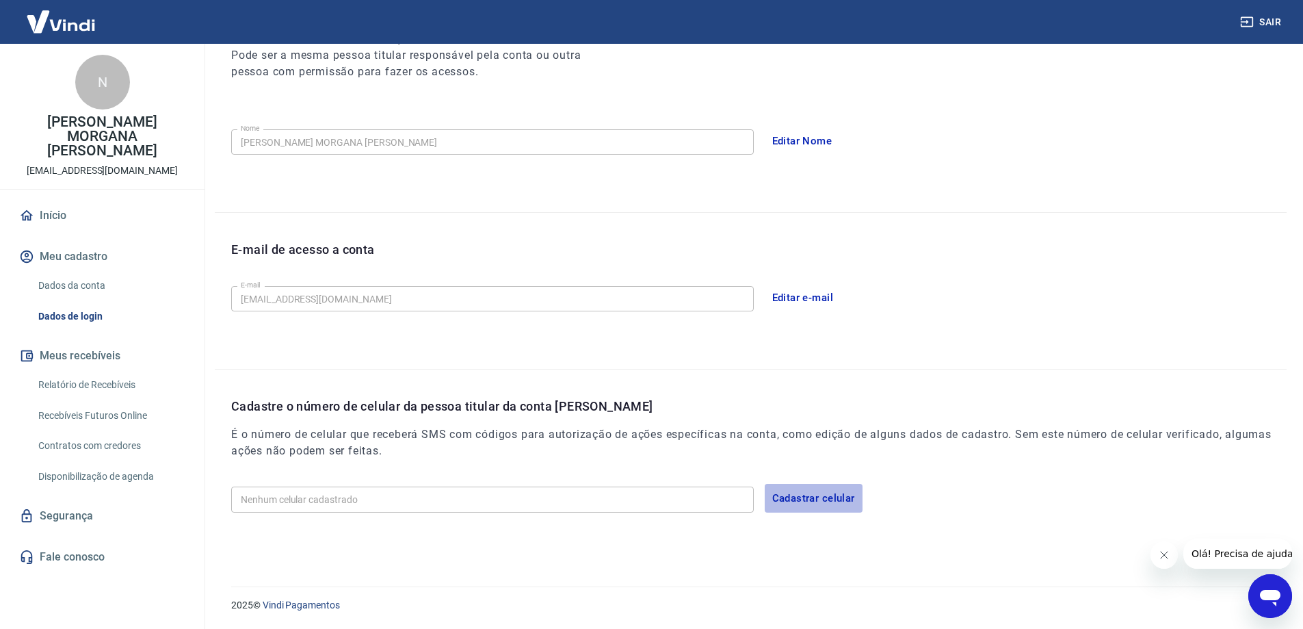
click at [821, 491] on button "Cadastrar celular" at bounding box center [814, 498] width 98 height 29
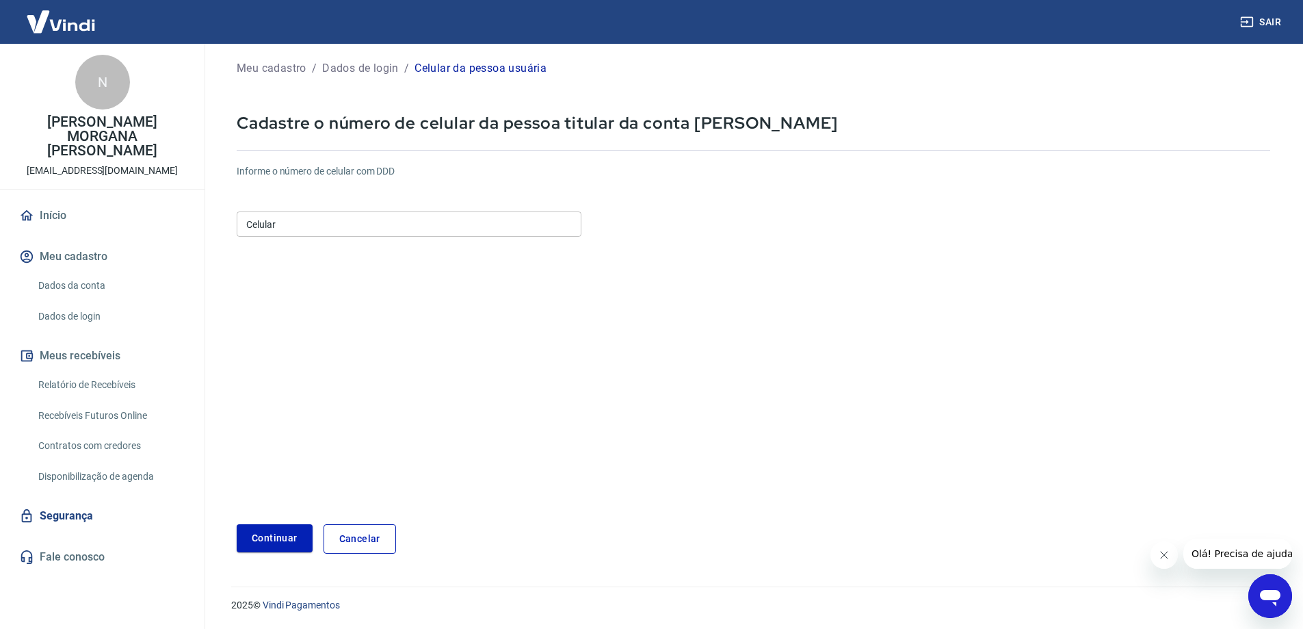
click at [338, 222] on input "Celular" at bounding box center [409, 223] width 345 height 25
click at [275, 536] on button "Continuar" at bounding box center [275, 538] width 76 height 28
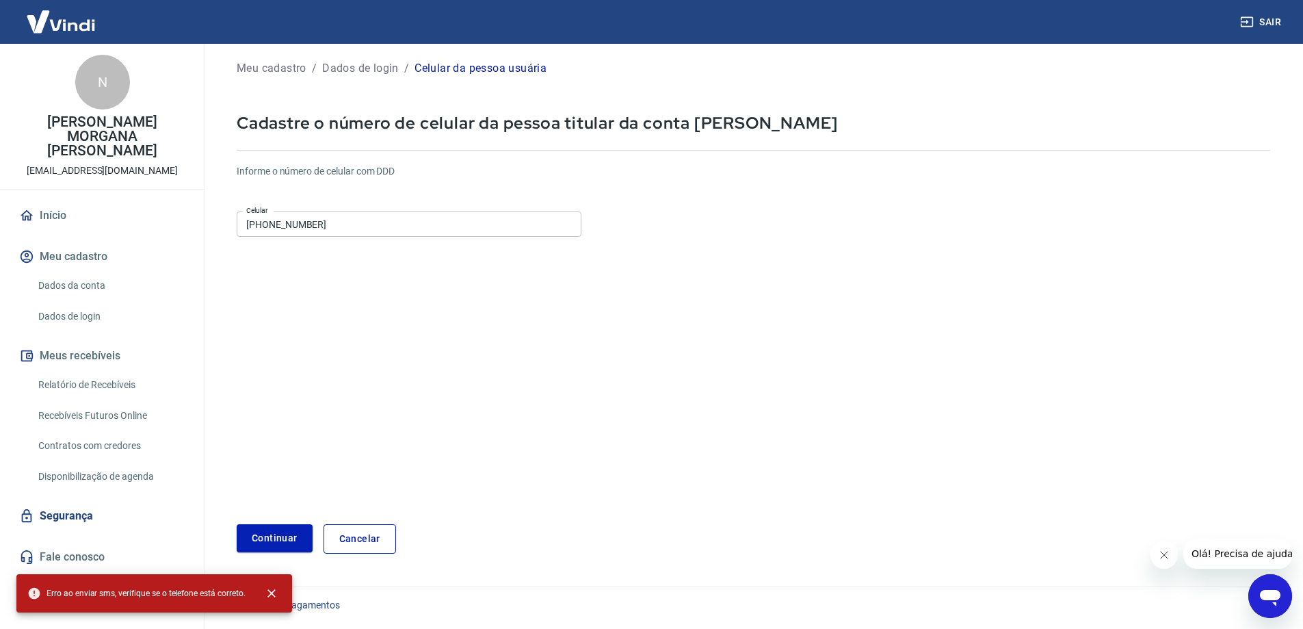
click at [430, 224] on input "[PHONE_NUMBER]" at bounding box center [409, 223] width 345 height 25
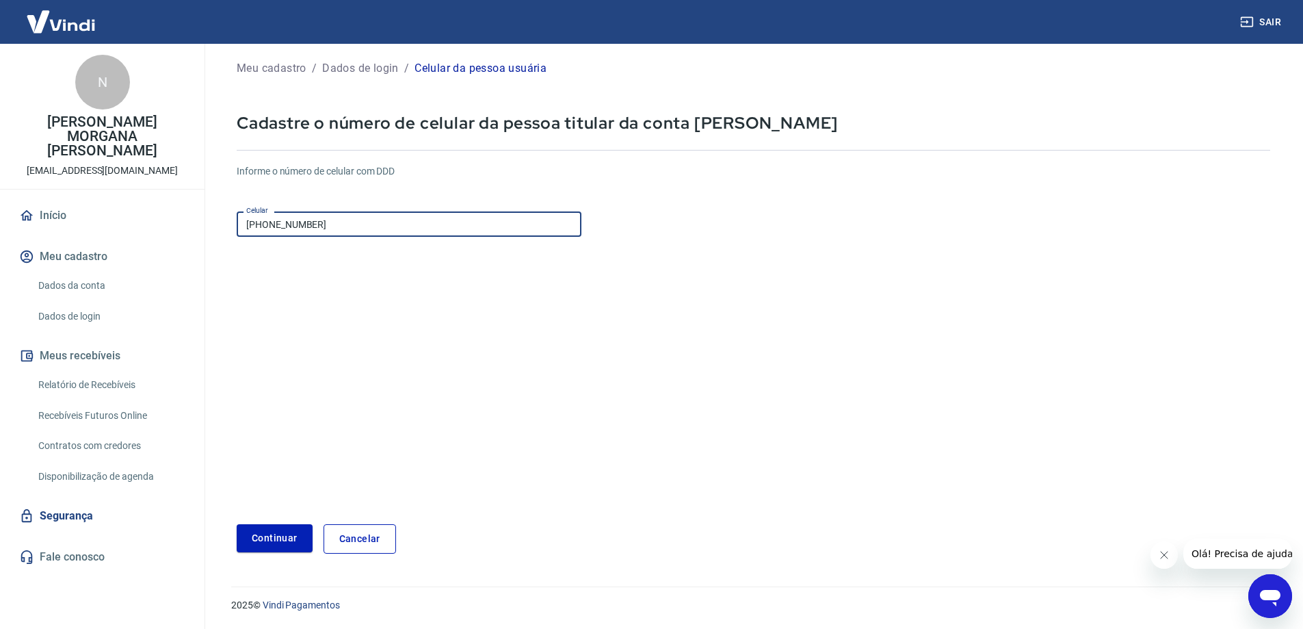
drag, startPoint x: 317, startPoint y: 226, endPoint x: 268, endPoint y: 224, distance: 50.0
click at [268, 224] on input "[PHONE_NUMBER]" at bounding box center [409, 223] width 345 height 25
paste input "904-8716"
click at [269, 225] on input "(47) 9904-8716" at bounding box center [409, 223] width 345 height 25
click at [267, 226] on input "(47) 9904-8716" at bounding box center [409, 223] width 345 height 25
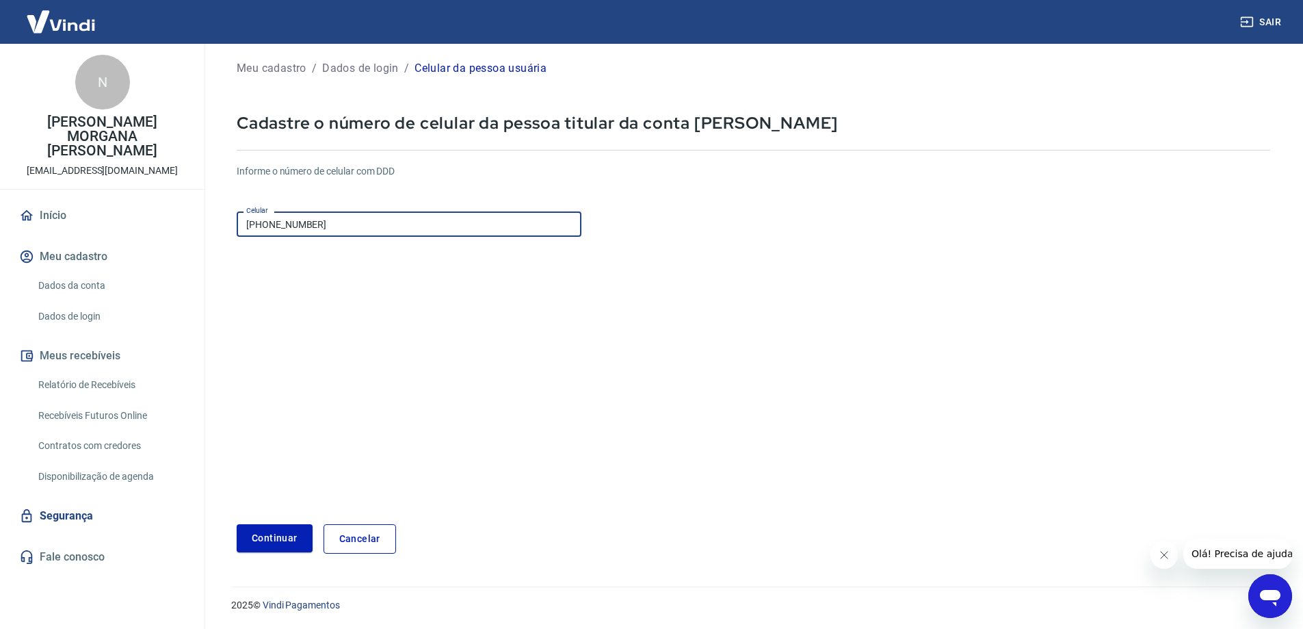
type input "(47) 99904-8716"
click at [290, 538] on button "Continuar" at bounding box center [275, 538] width 76 height 28
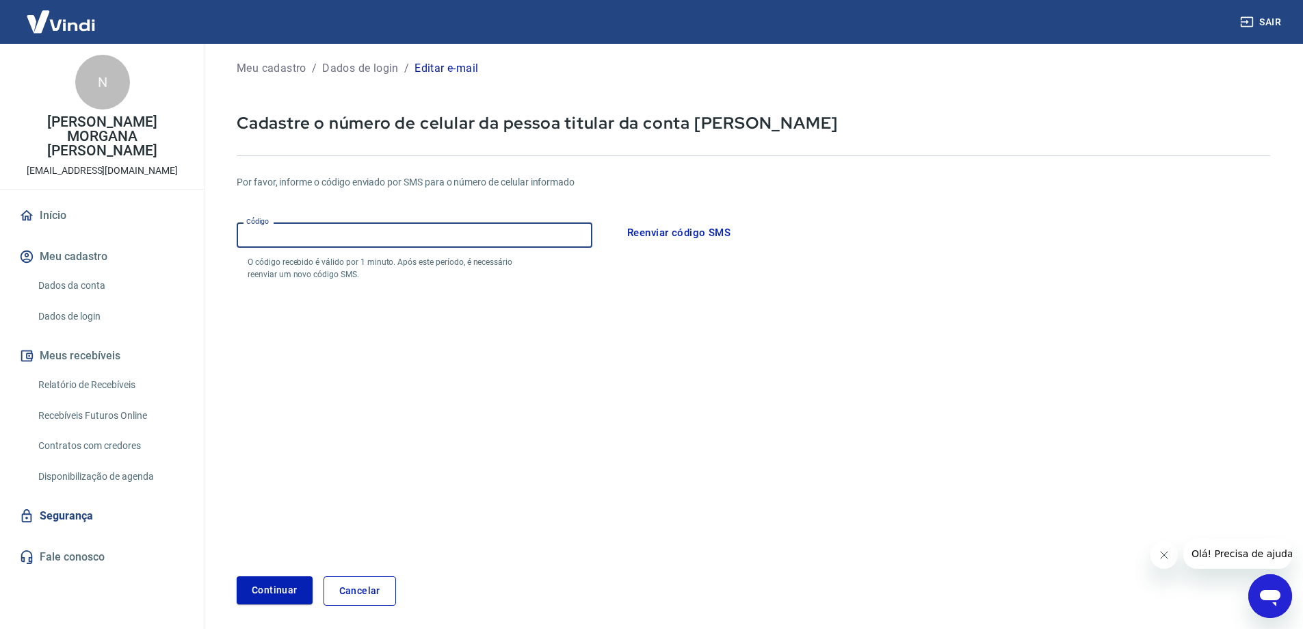
click at [440, 229] on input "Código" at bounding box center [415, 234] width 356 height 25
type input "035840"
click at [279, 582] on button "Continuar" at bounding box center [275, 590] width 76 height 28
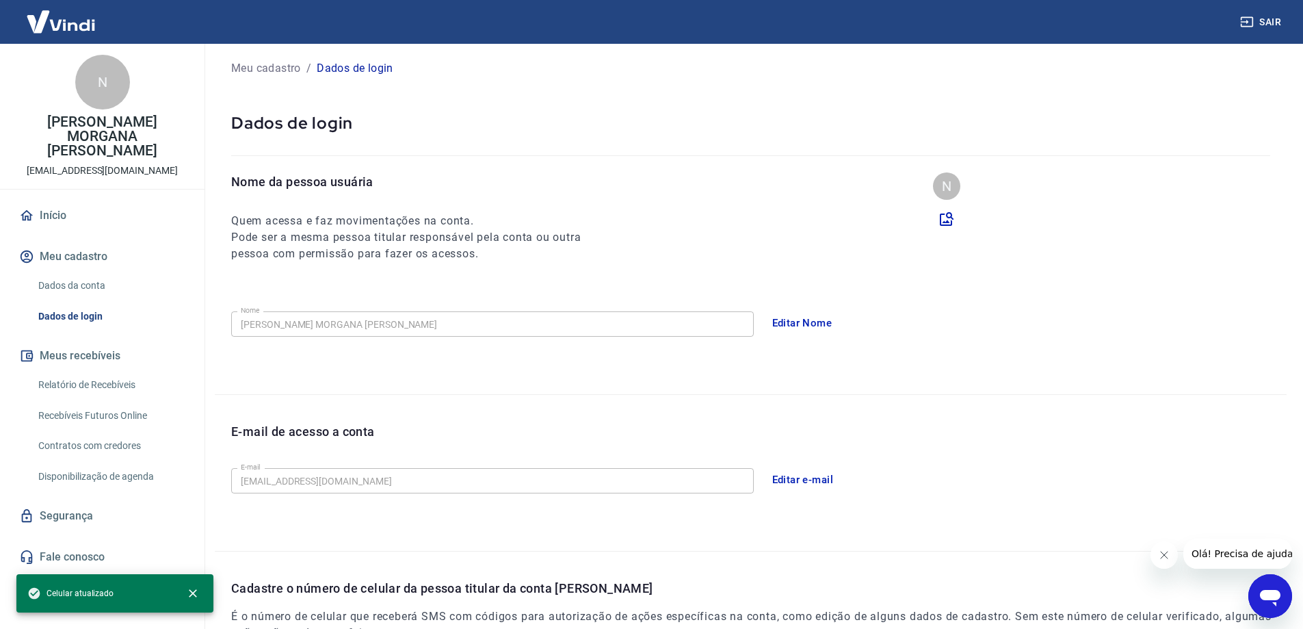
scroll to position [196, 0]
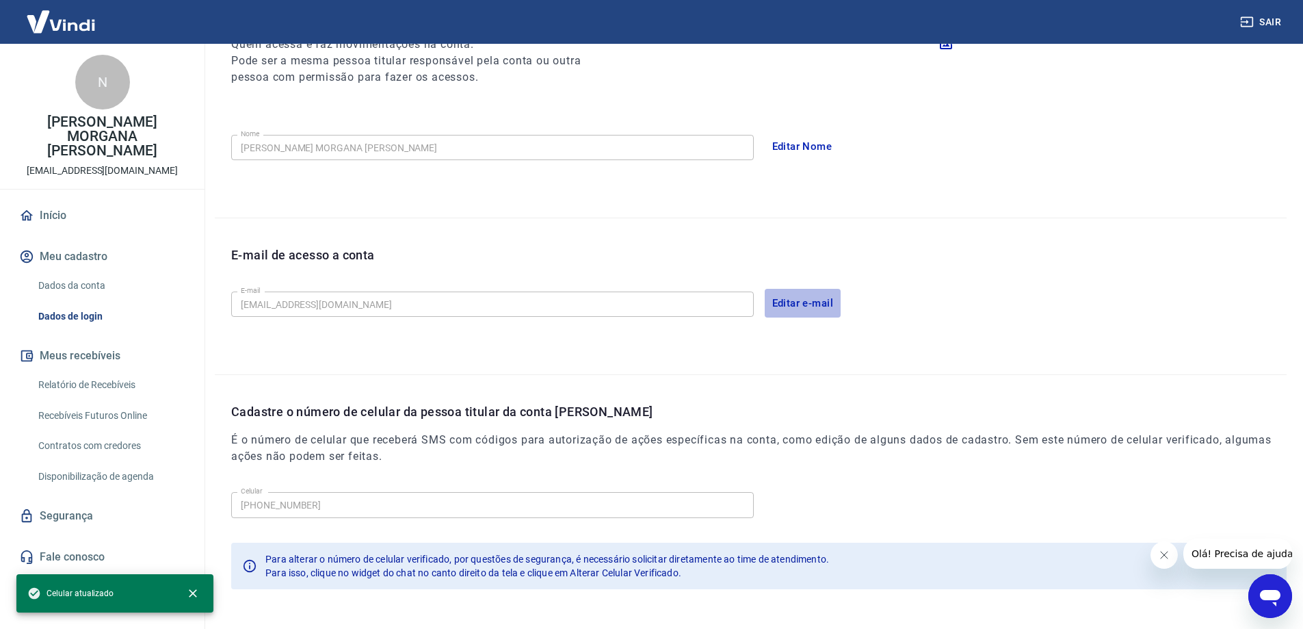
click at [803, 302] on button "Editar e-mail" at bounding box center [803, 303] width 77 height 29
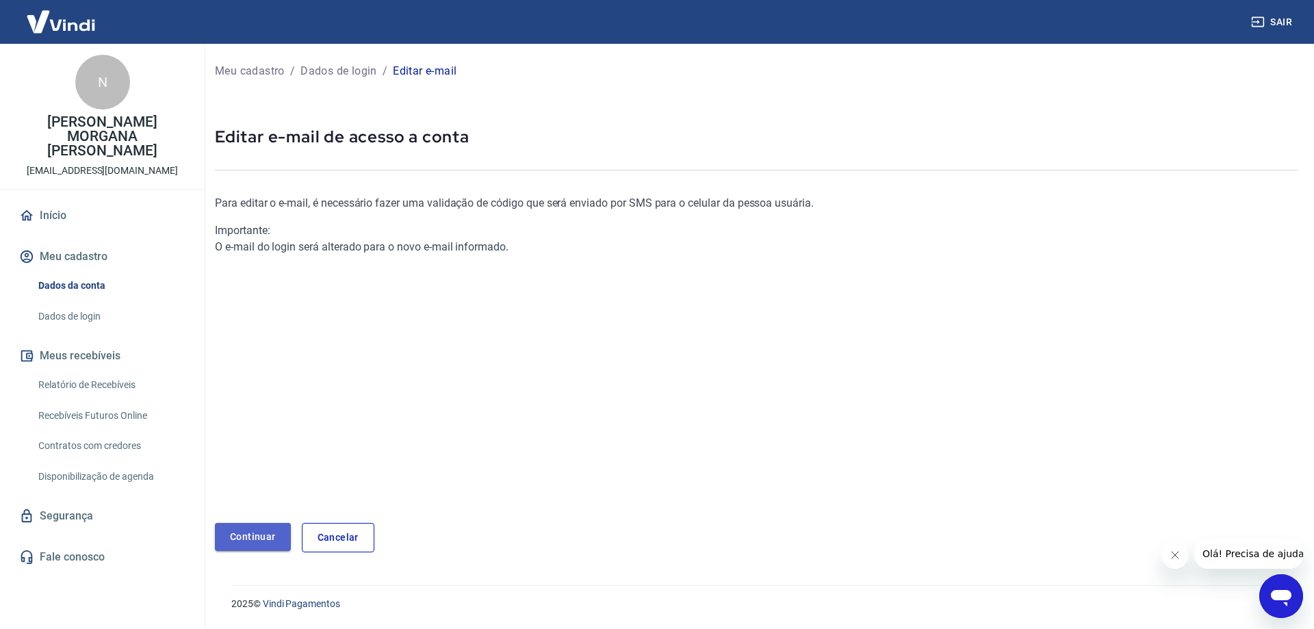
click at [251, 533] on link "Continuar" at bounding box center [253, 537] width 76 height 28
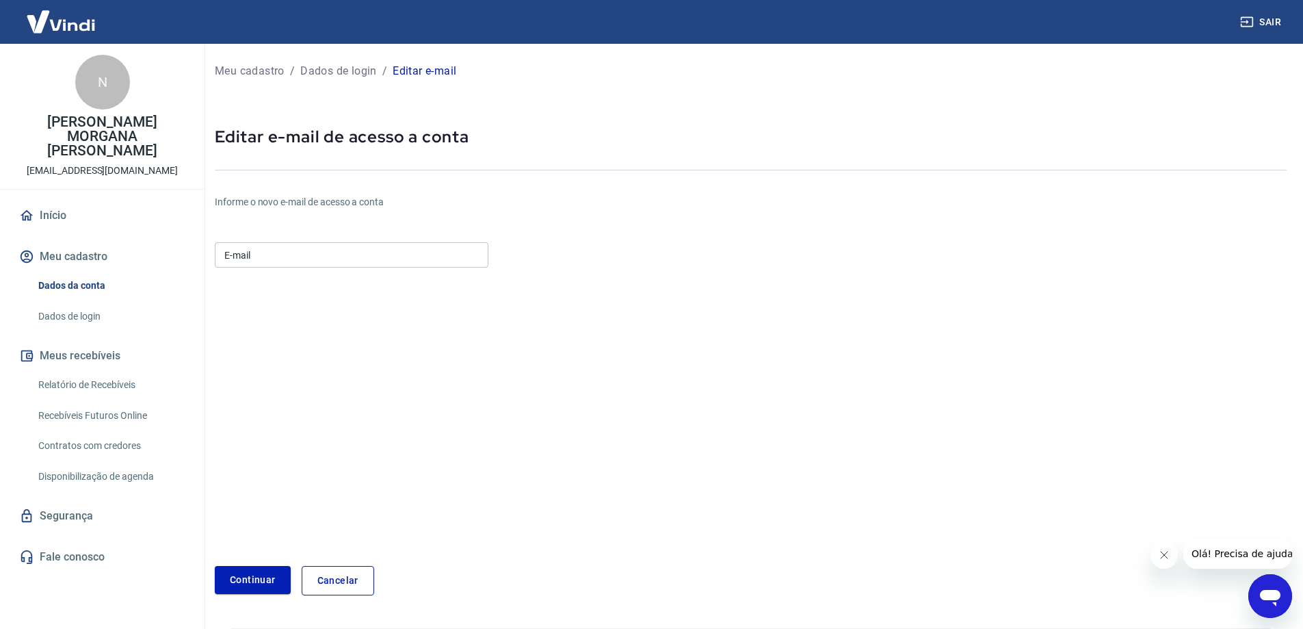
click at [275, 248] on input "E-mail" at bounding box center [352, 254] width 274 height 25
type input "nubiamorbc@gmail.com"
click at [245, 581] on button "Continuar" at bounding box center [253, 580] width 76 height 28
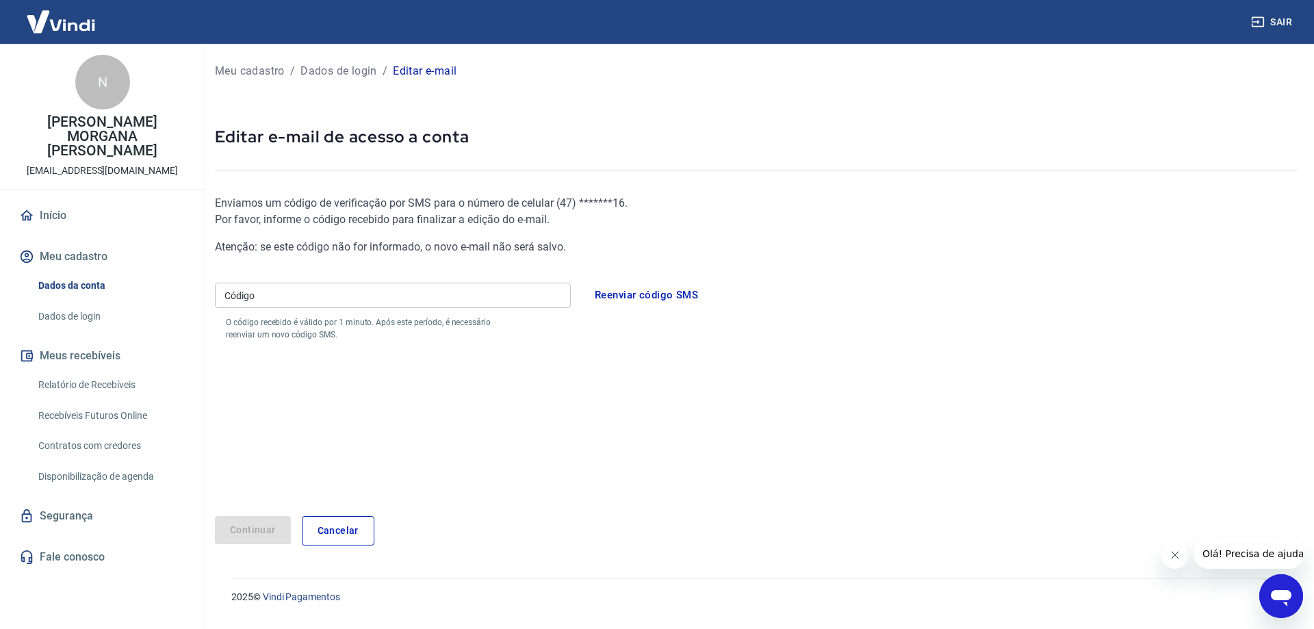
click at [343, 296] on input "Código" at bounding box center [393, 295] width 356 height 25
type input "490152"
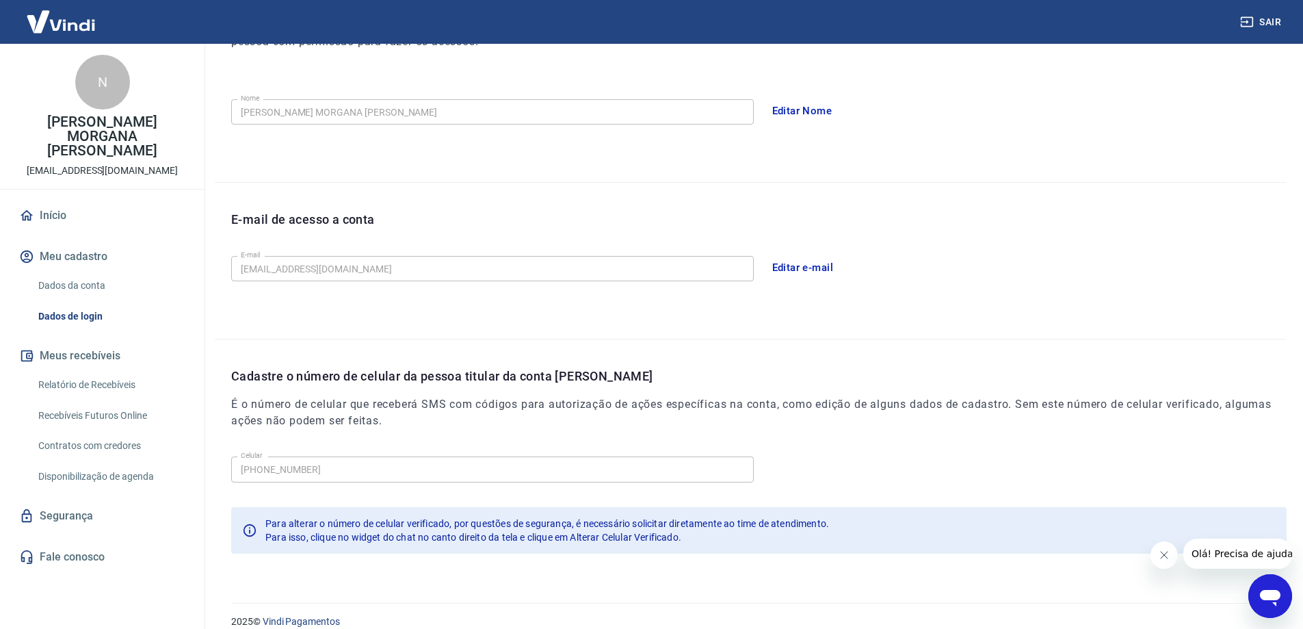
scroll to position [248, 0]
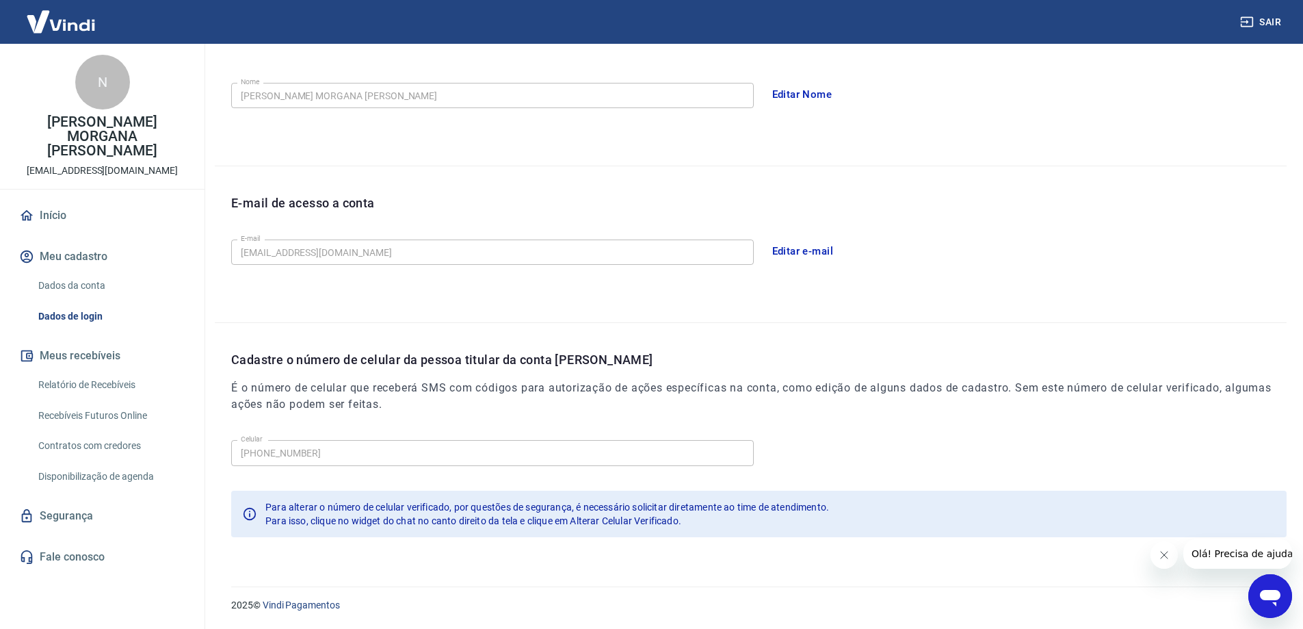
click at [1275, 18] on button "Sair" at bounding box center [1262, 22] width 49 height 25
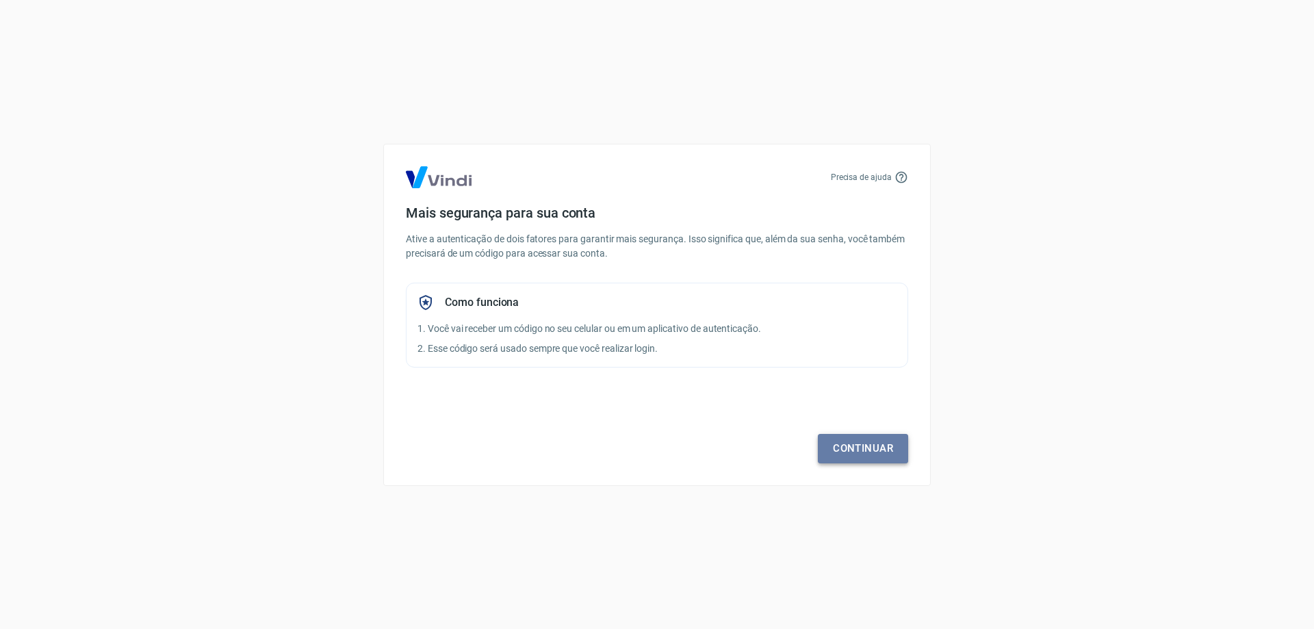
click at [865, 447] on link "Continuar" at bounding box center [863, 448] width 90 height 29
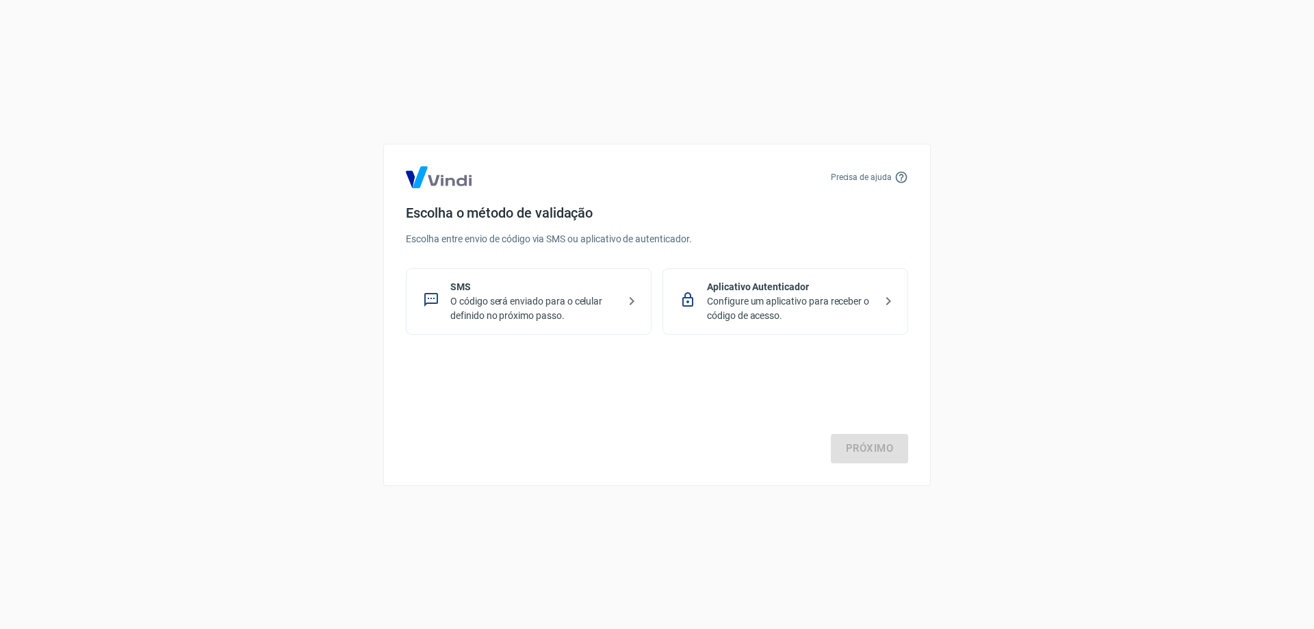
click at [546, 302] on p "O código será enviado para o celular definido no próximo passo." at bounding box center [534, 308] width 168 height 29
click at [876, 454] on link "Próximo" at bounding box center [869, 448] width 77 height 29
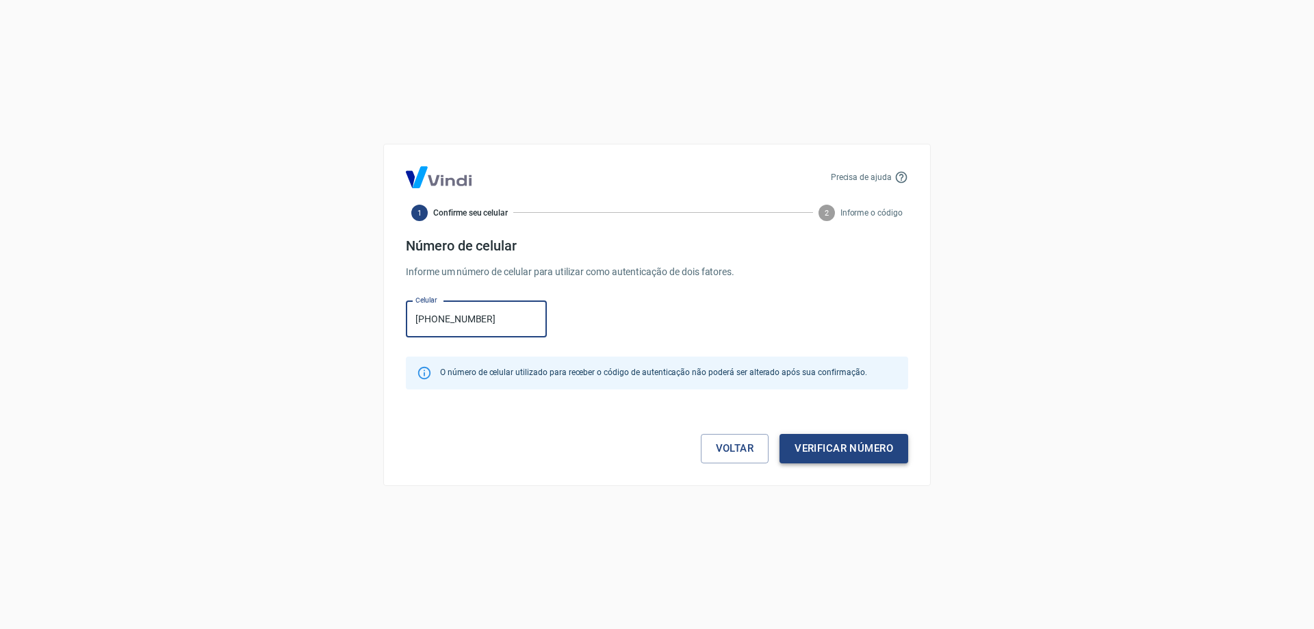
type input "[PHONE_NUMBER]"
click at [856, 447] on button "Verificar número" at bounding box center [843, 448] width 129 height 29
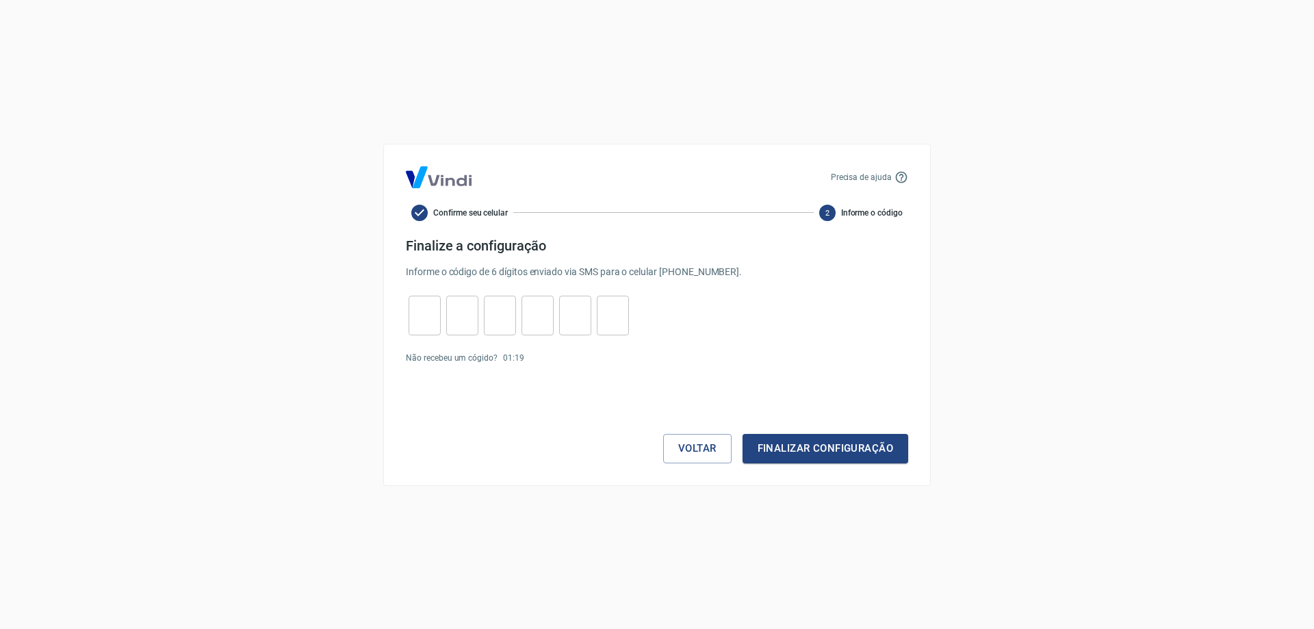
click at [430, 312] on input "tel" at bounding box center [424, 314] width 32 height 29
type input "5"
type input "8"
type input "3"
type input "6"
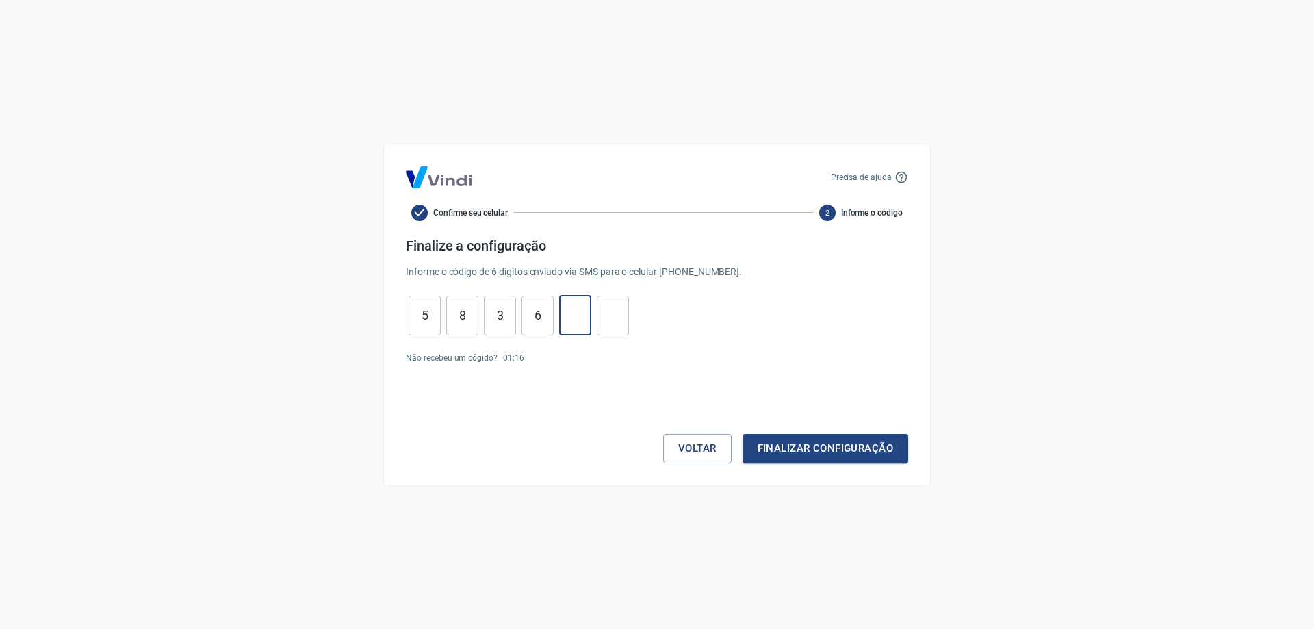
type input "6"
type input "9"
click at [808, 439] on button "Finalizar configuração" at bounding box center [825, 448] width 166 height 29
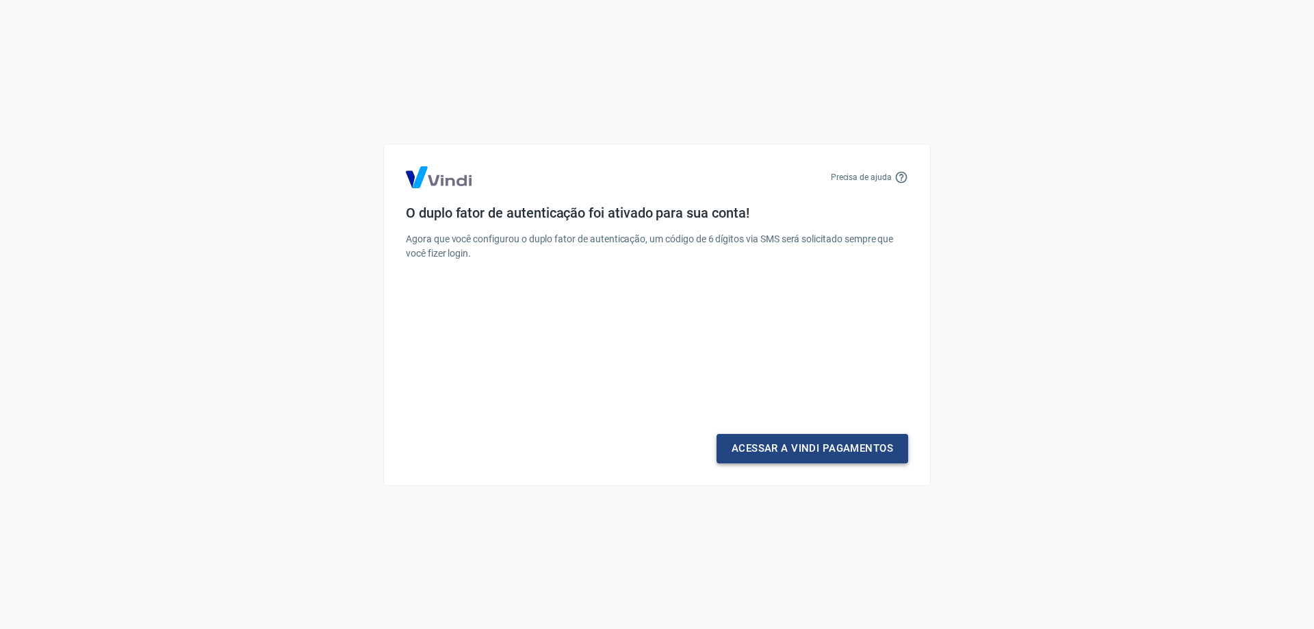
click at [844, 442] on link "Acessar a Vindi Pagamentos" at bounding box center [812, 448] width 192 height 29
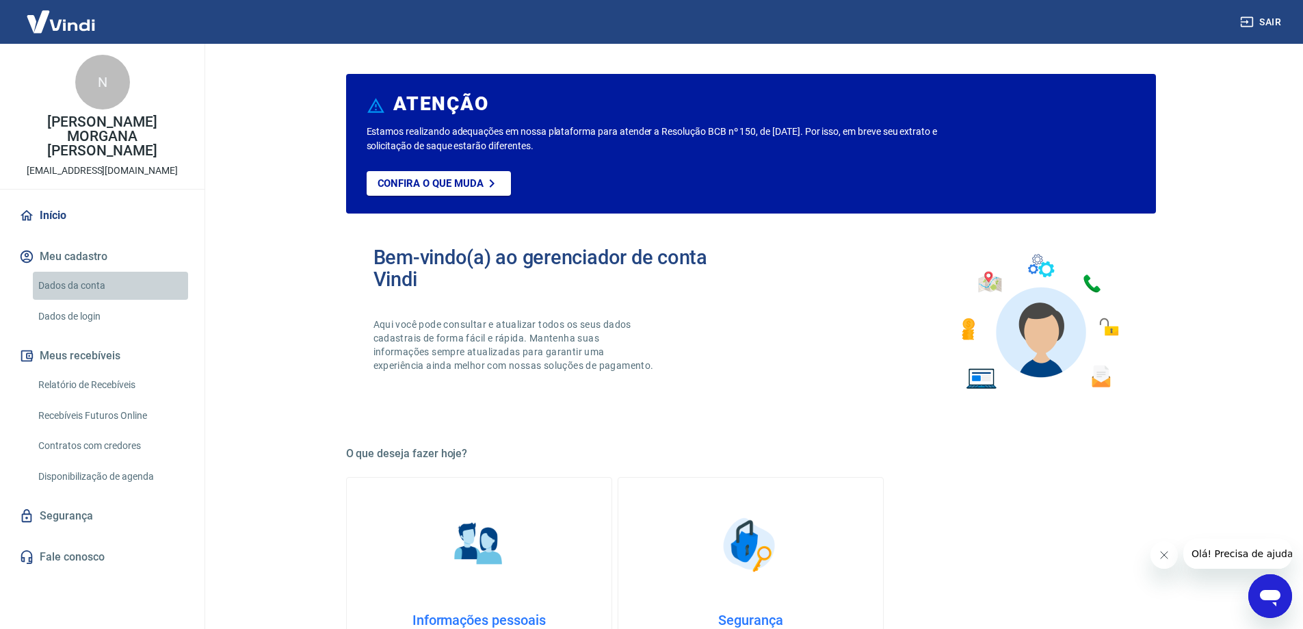
click at [75, 272] on link "Dados da conta" at bounding box center [110, 286] width 155 height 28
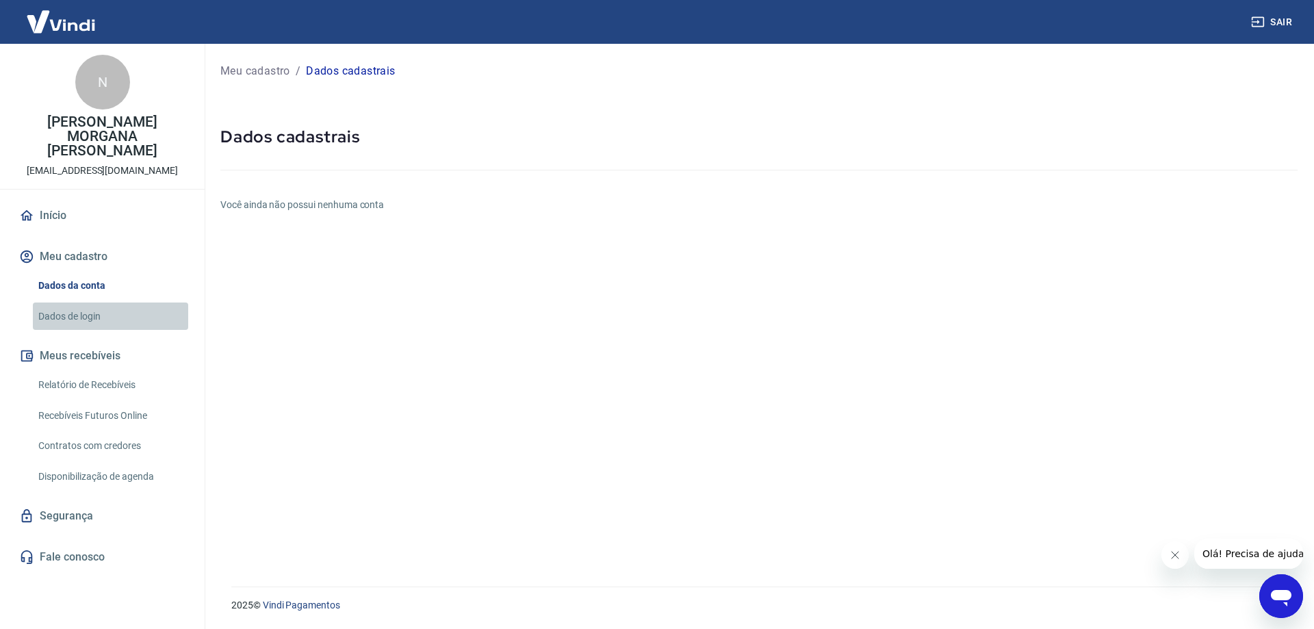
click at [71, 302] on link "Dados de login" at bounding box center [110, 316] width 155 height 28
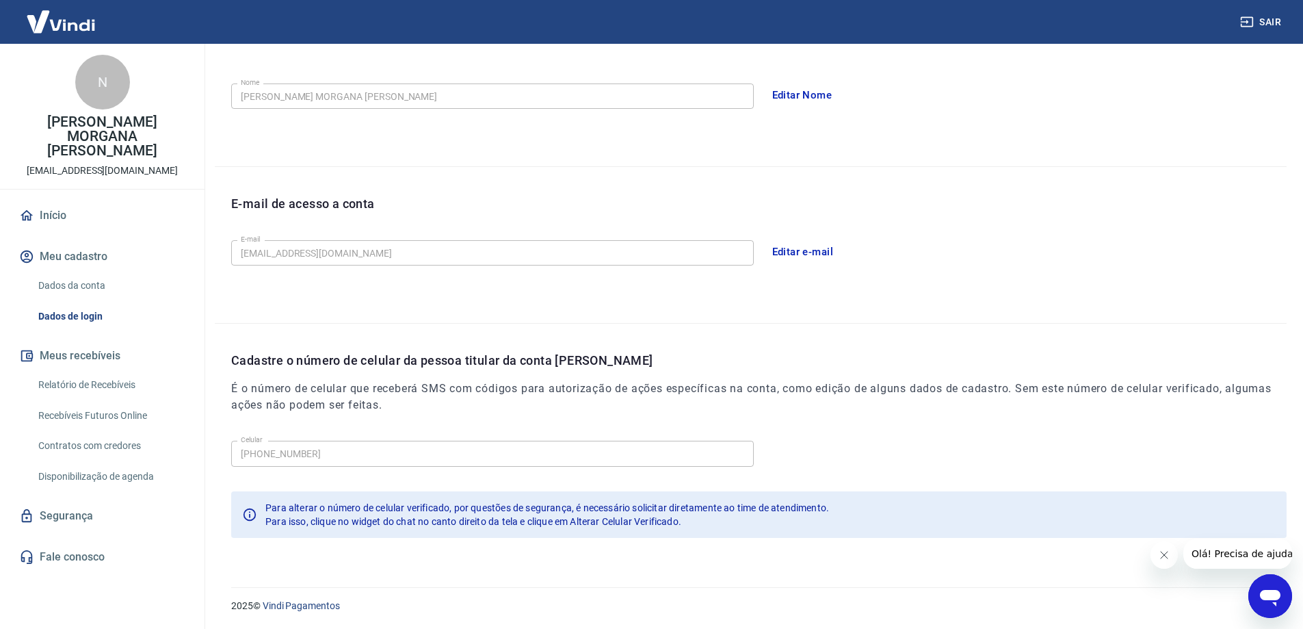
scroll to position [248, 0]
click at [70, 272] on link "Dados da conta" at bounding box center [110, 286] width 155 height 28
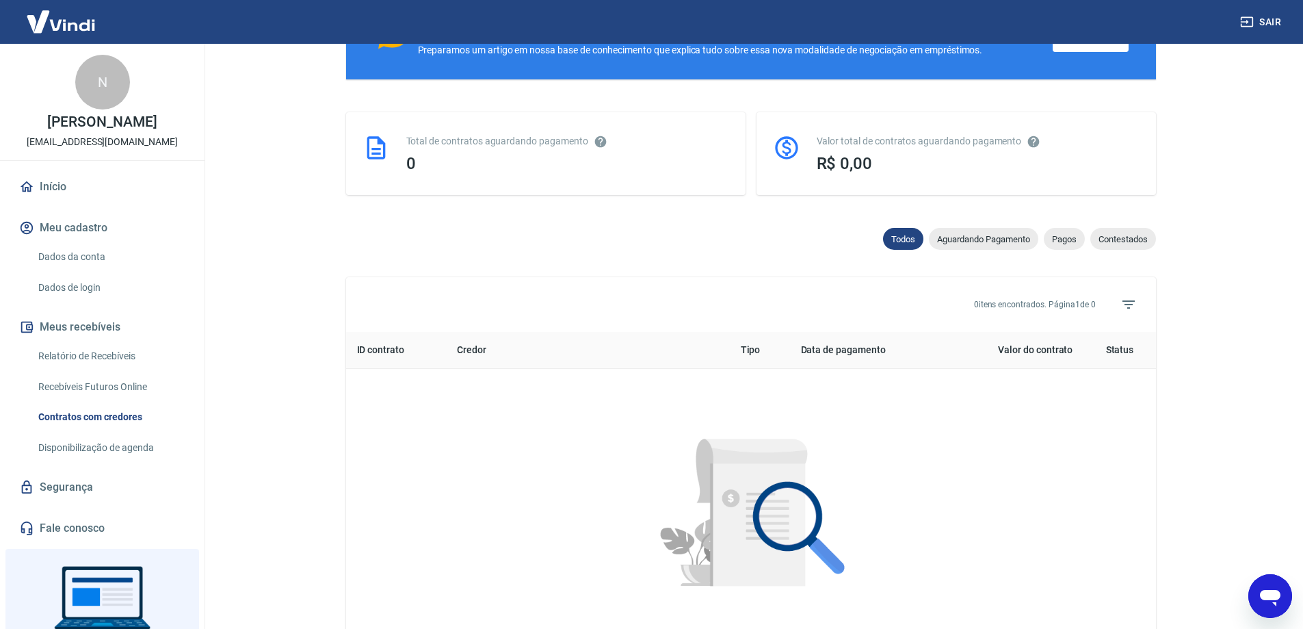
scroll to position [342, 0]
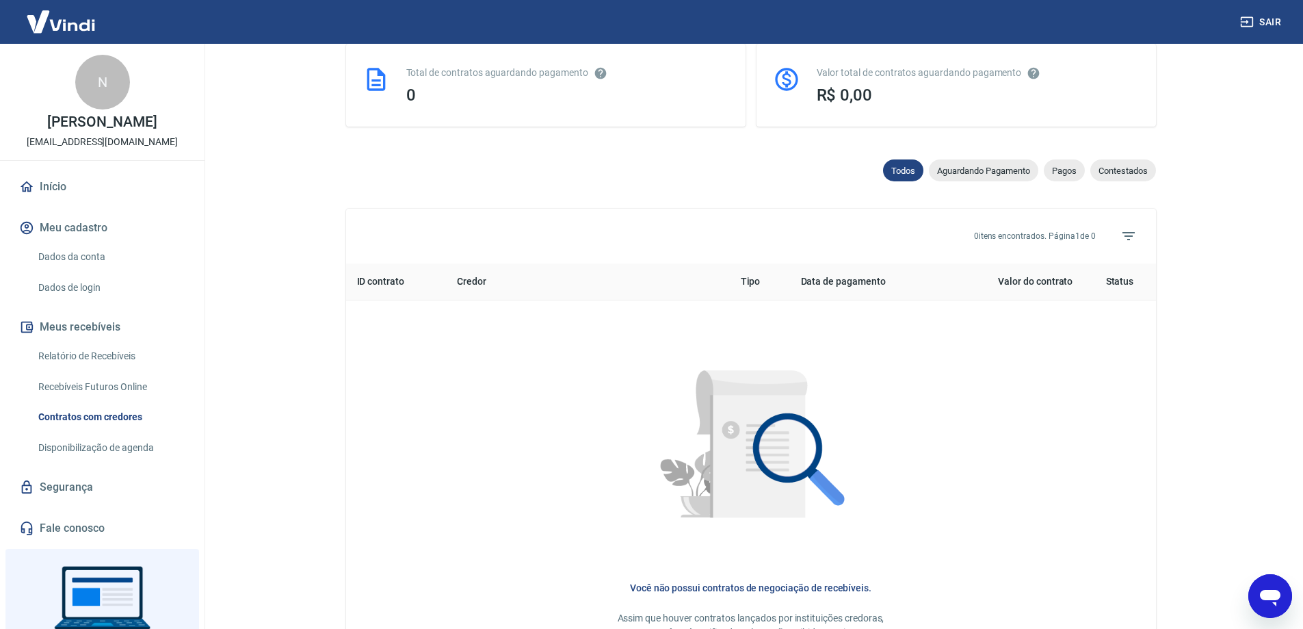
click at [86, 299] on link "Dados de login" at bounding box center [110, 288] width 155 height 28
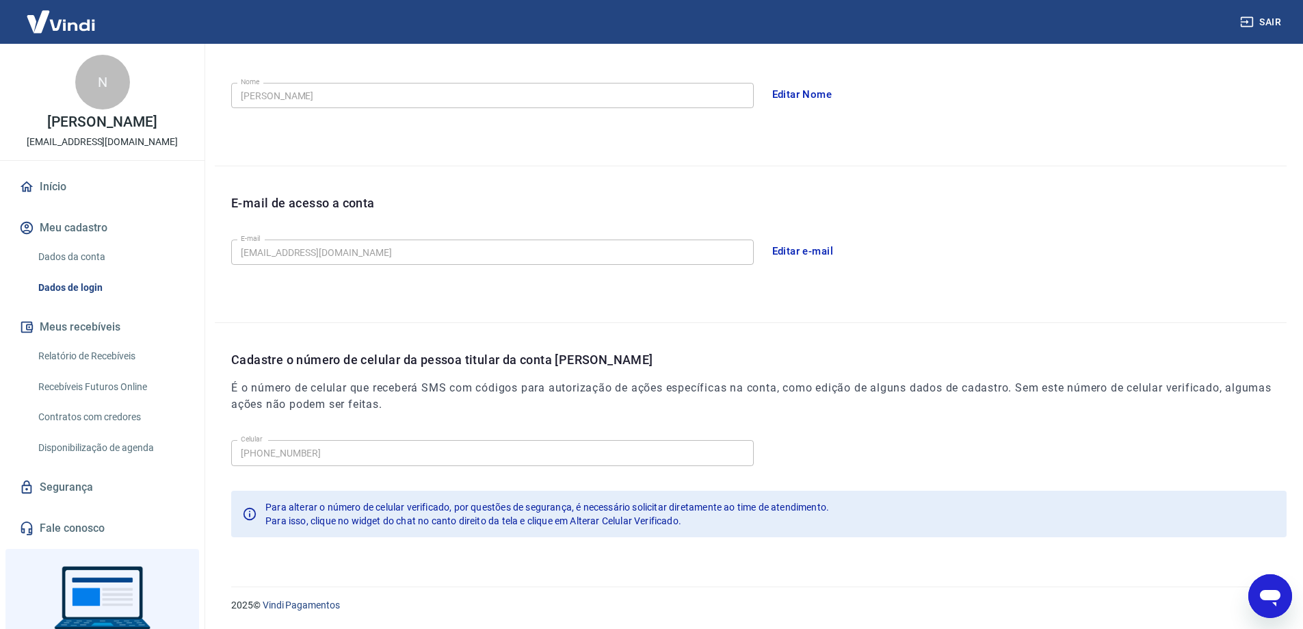
scroll to position [248, 0]
click at [91, 271] on link "Dados da conta" at bounding box center [110, 257] width 155 height 28
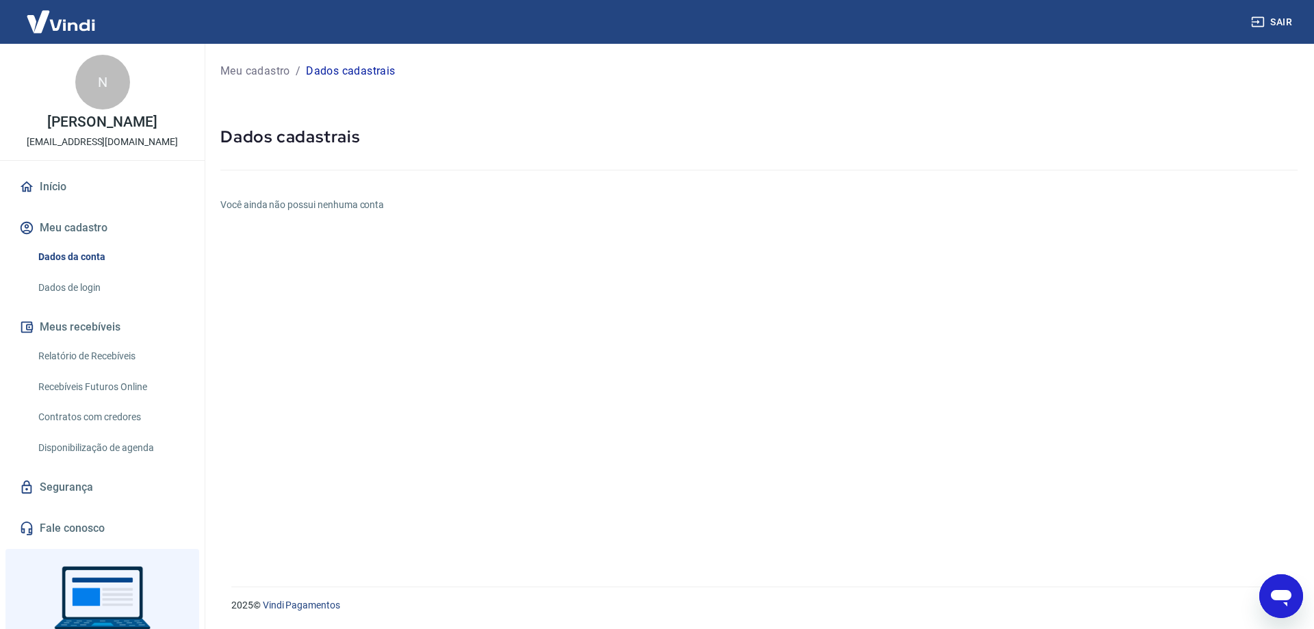
click at [96, 240] on button "Meu cadastro" at bounding box center [102, 228] width 172 height 30
click at [62, 196] on link "Início" at bounding box center [102, 187] width 172 height 30
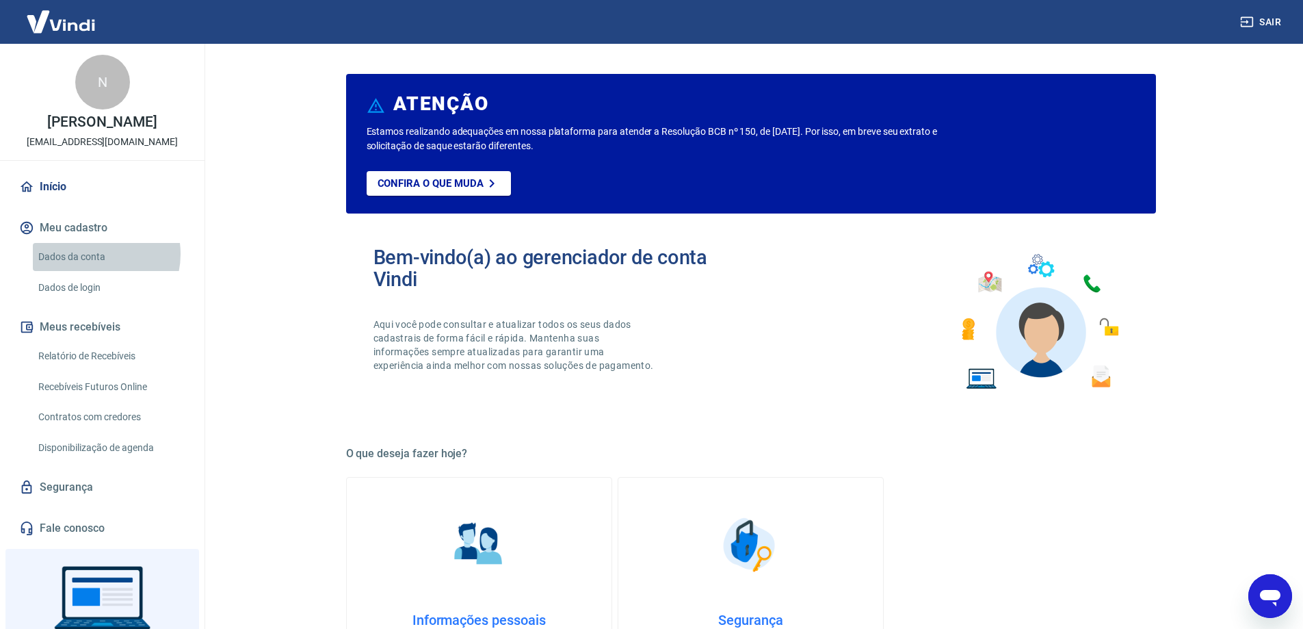
click at [94, 268] on link "Dados da conta" at bounding box center [110, 257] width 155 height 28
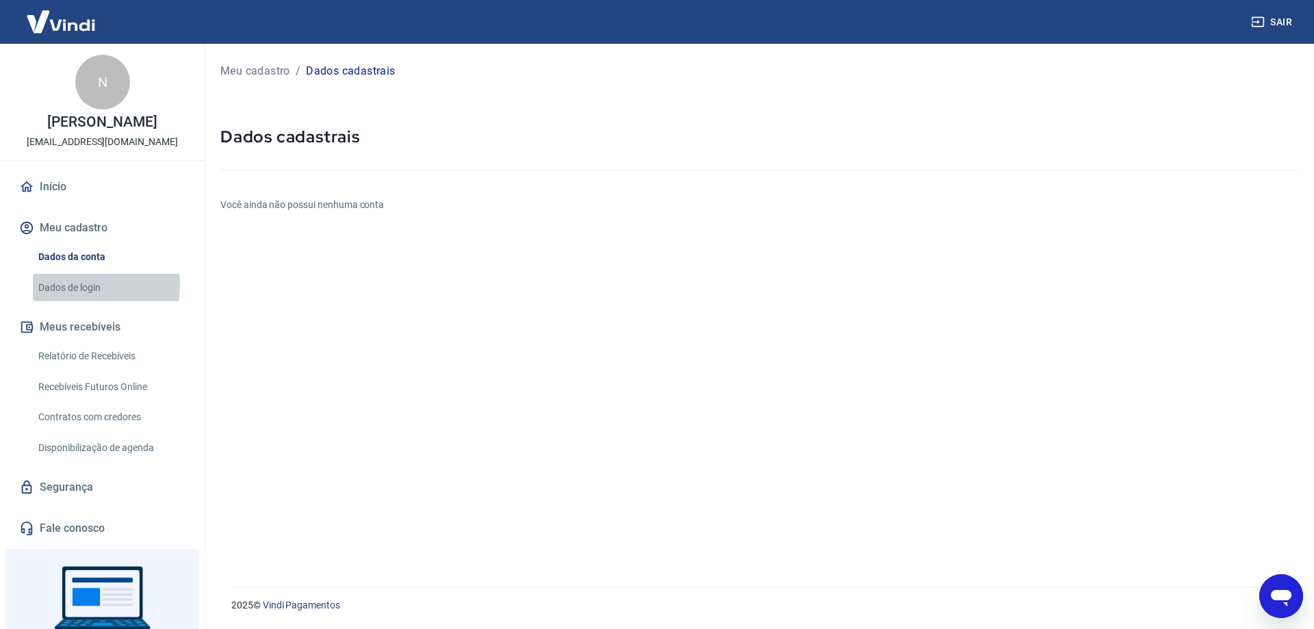
click at [79, 298] on link "Dados de login" at bounding box center [110, 288] width 155 height 28
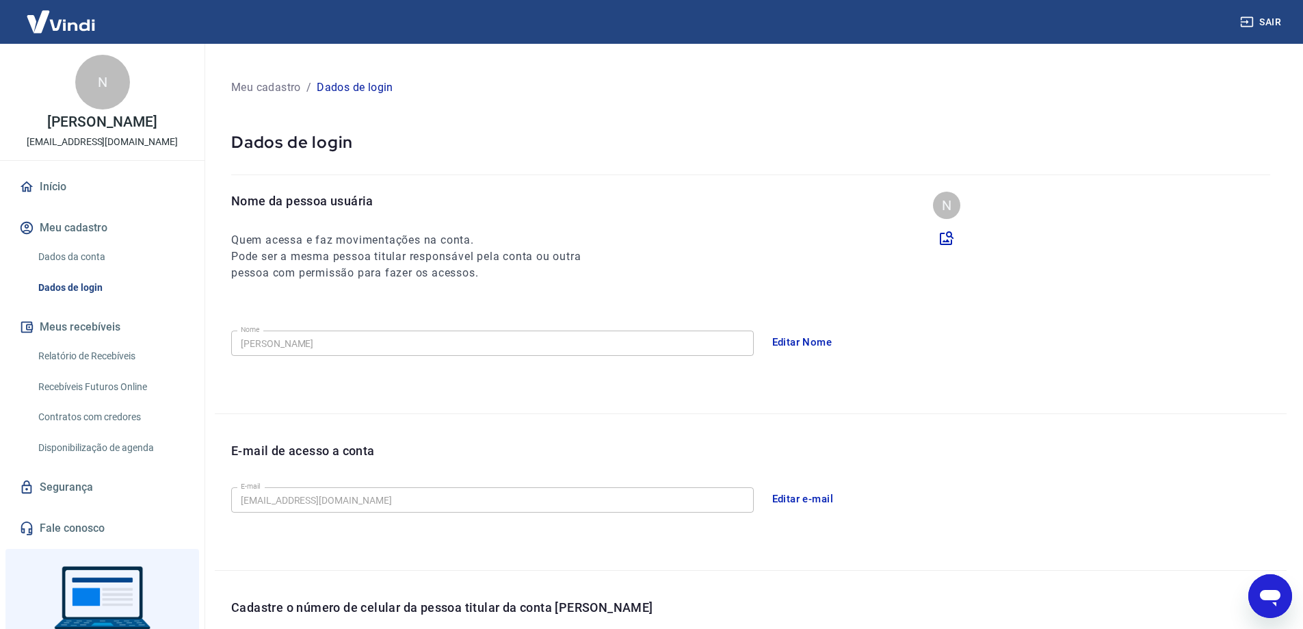
click at [1256, 21] on button "Sair" at bounding box center [1262, 22] width 49 height 25
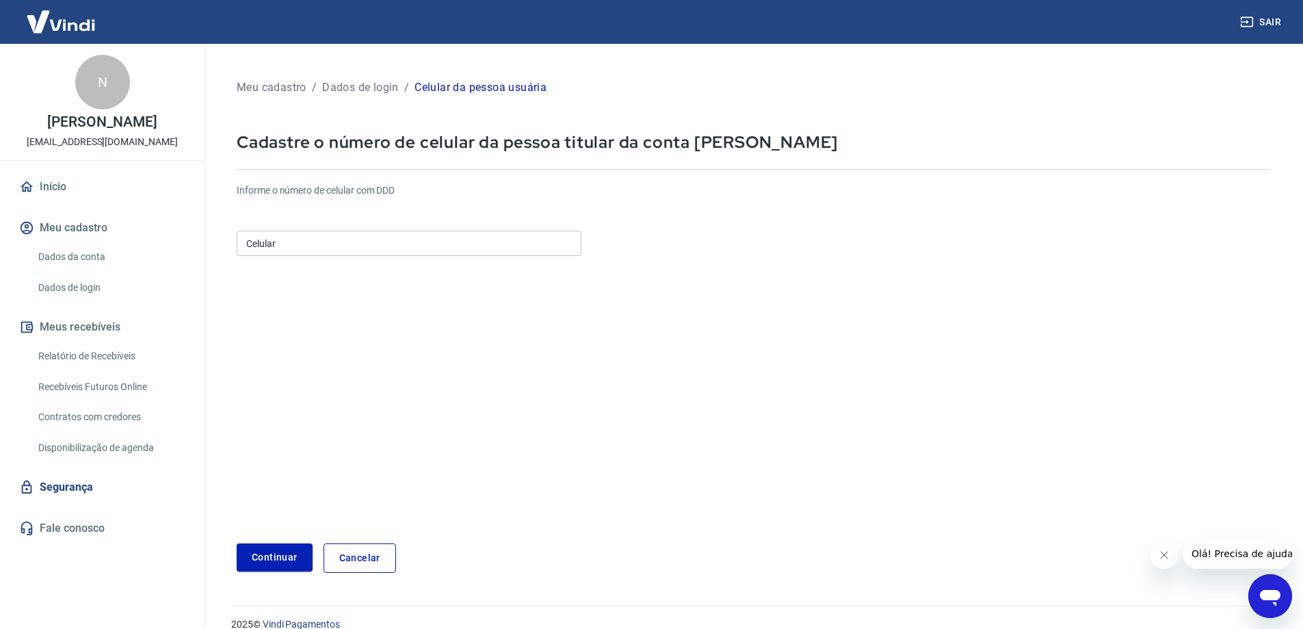
click at [90, 268] on link "Dados da conta" at bounding box center [110, 257] width 155 height 28
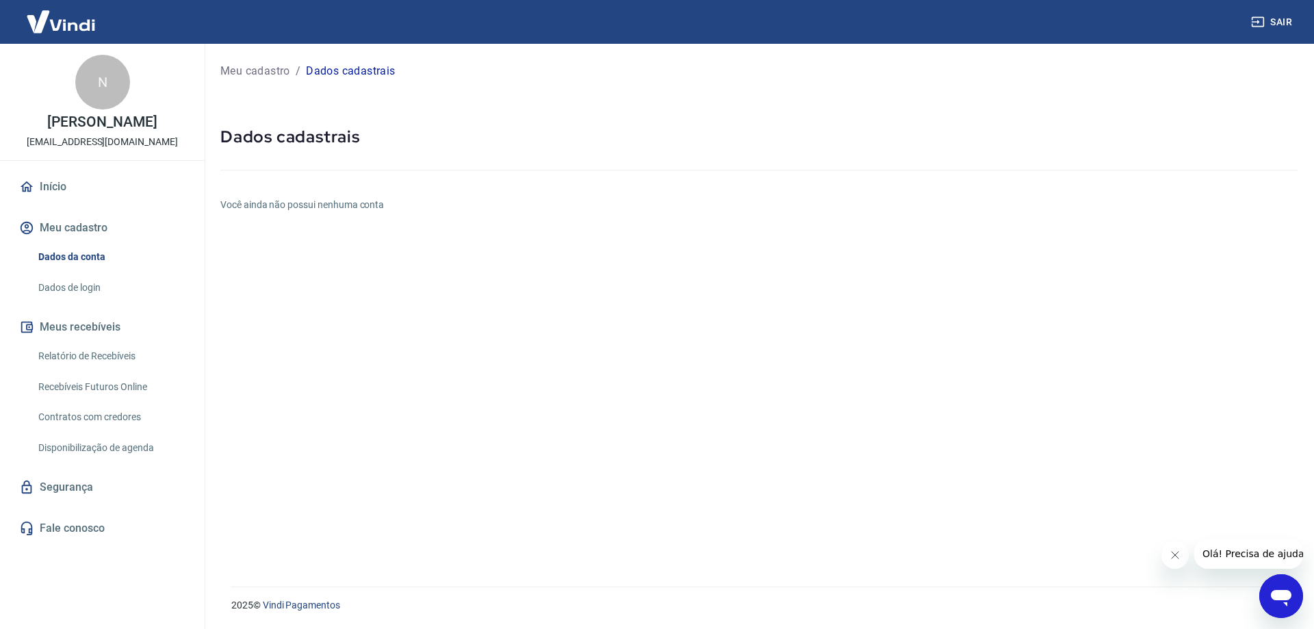
click at [91, 302] on link "Dados de login" at bounding box center [110, 288] width 155 height 28
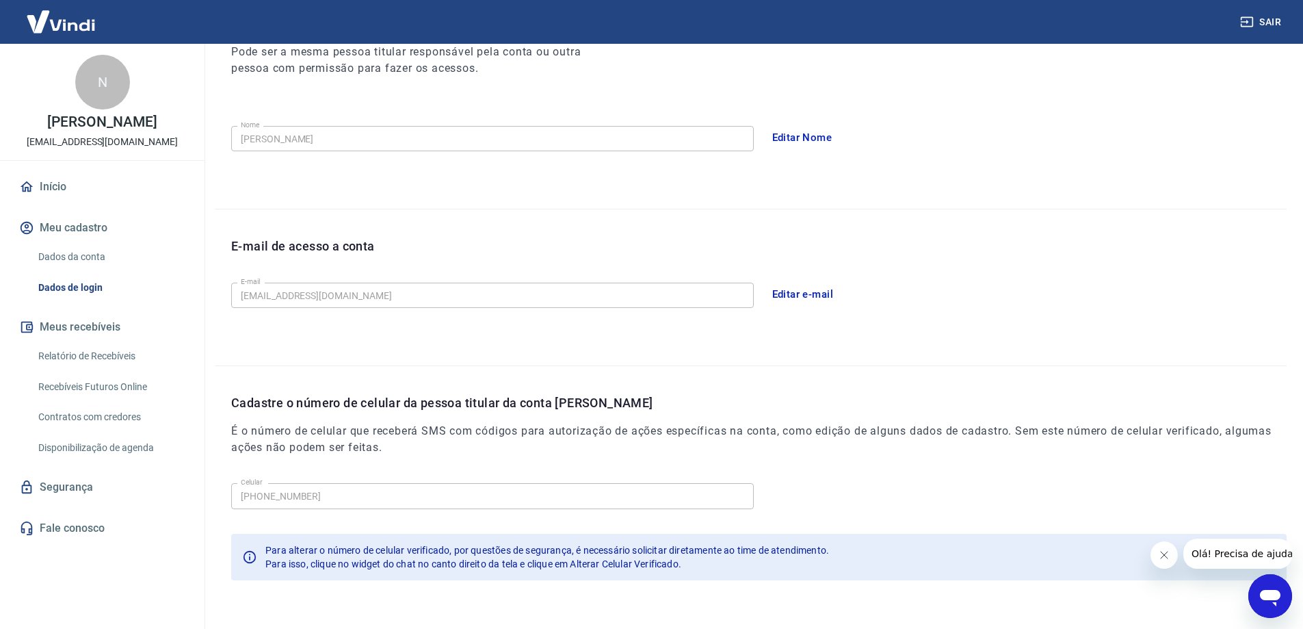
scroll to position [205, 0]
click at [1259, 20] on button "Sair" at bounding box center [1262, 22] width 49 height 25
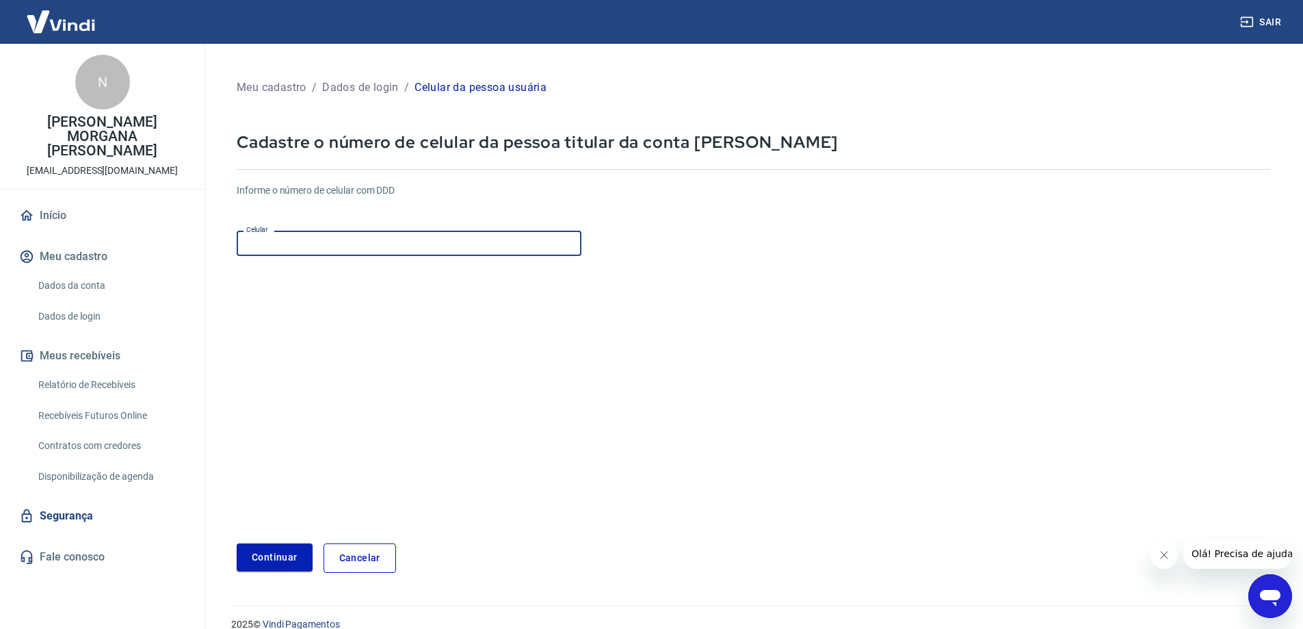
click at [312, 250] on input "Celular" at bounding box center [409, 243] width 345 height 25
click at [516, 238] on input "(47) 9904" at bounding box center [409, 243] width 345 height 25
click at [268, 244] on input "[PHONE_NUMBER]" at bounding box center [409, 243] width 345 height 25
type input "[PHONE_NUMBER]"
click at [289, 555] on button "Continuar" at bounding box center [275, 557] width 76 height 28
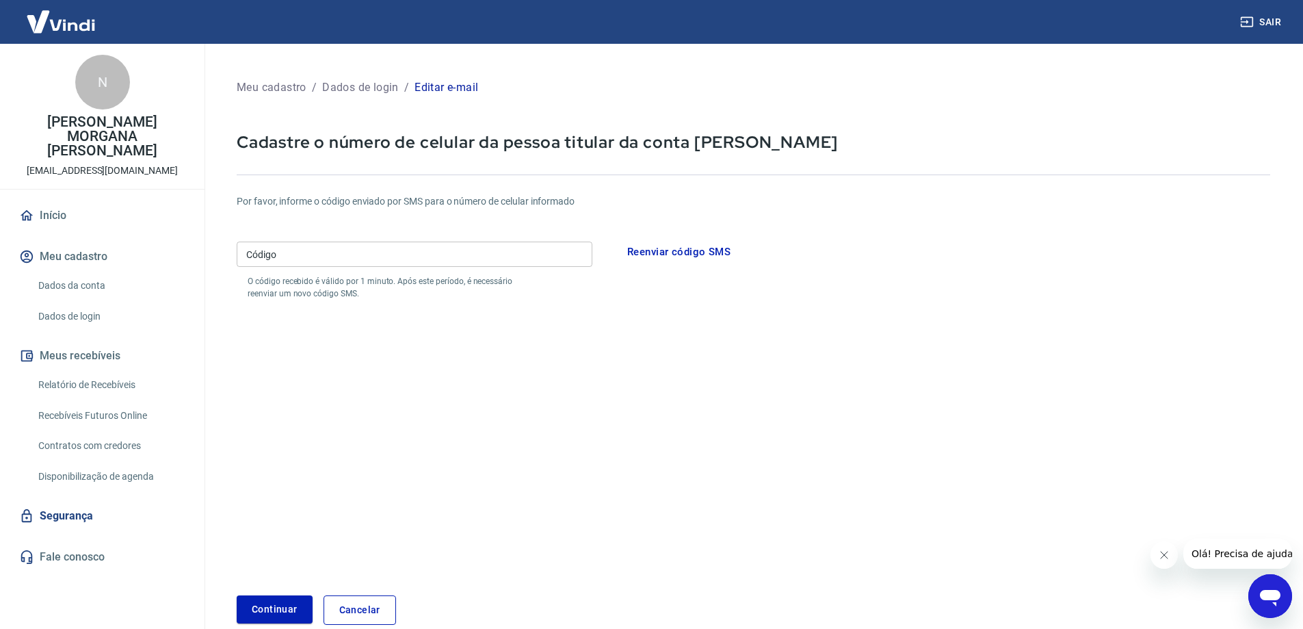
click at [337, 257] on input "Código" at bounding box center [415, 254] width 356 height 25
type input "809860"
click at [237, 595] on button "Continuar" at bounding box center [275, 609] width 76 height 28
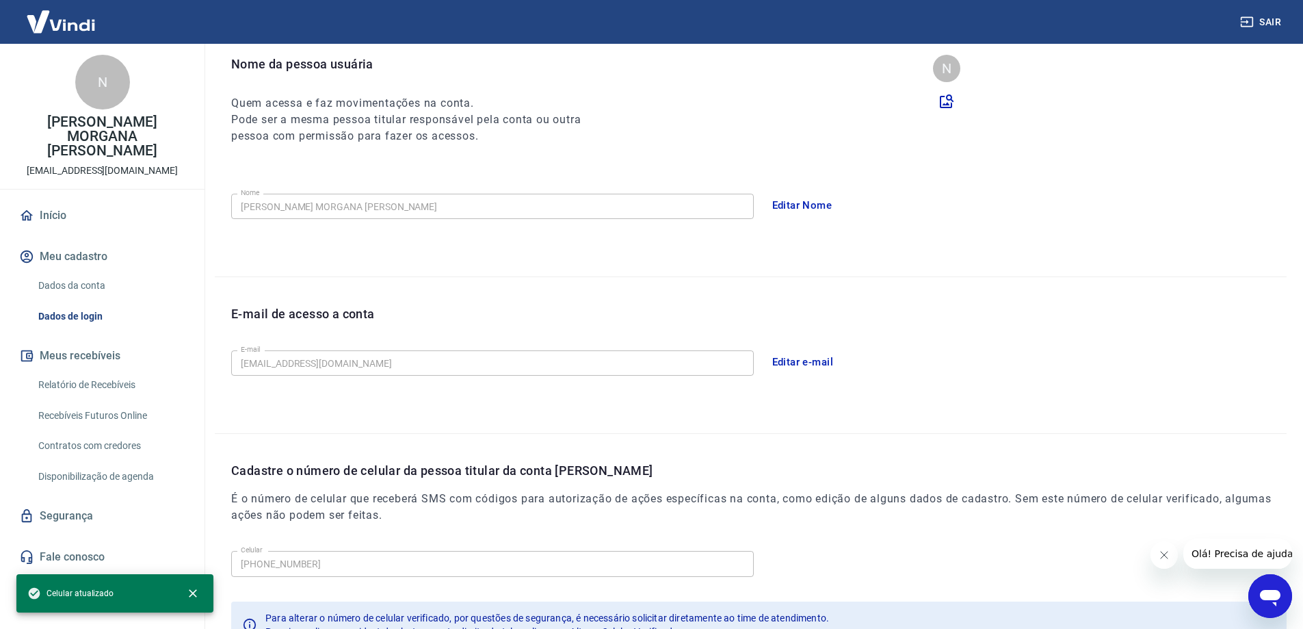
scroll to position [205, 0]
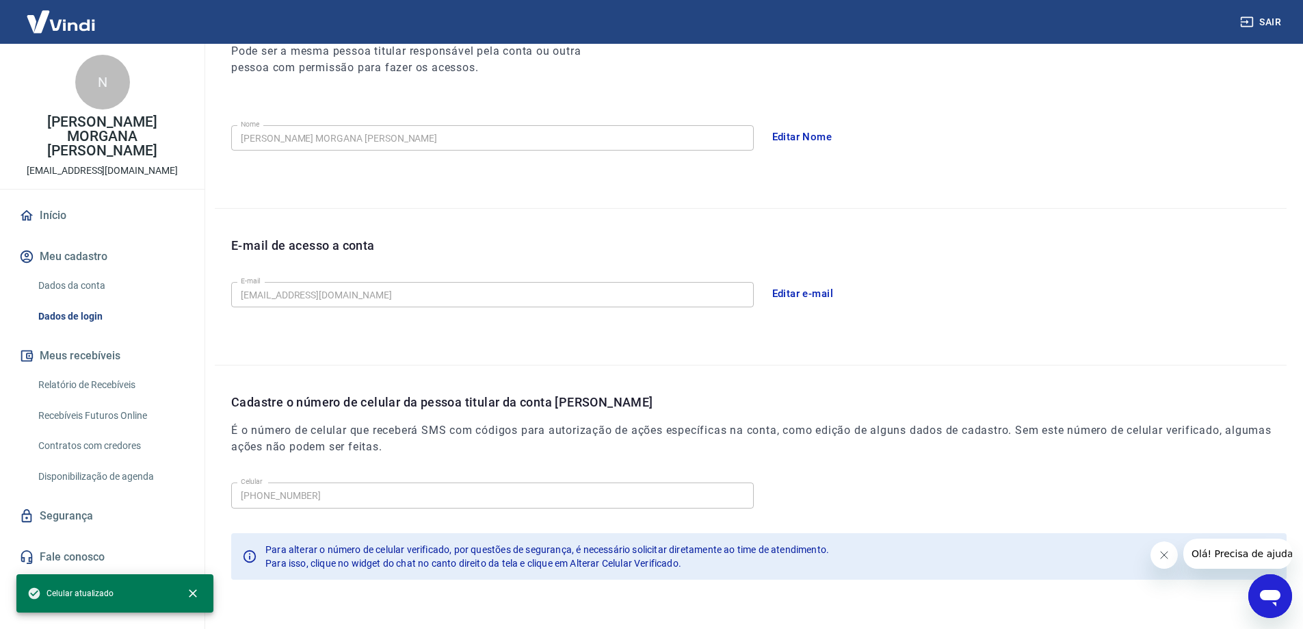
click at [807, 290] on button "Editar e-mail" at bounding box center [803, 293] width 77 height 29
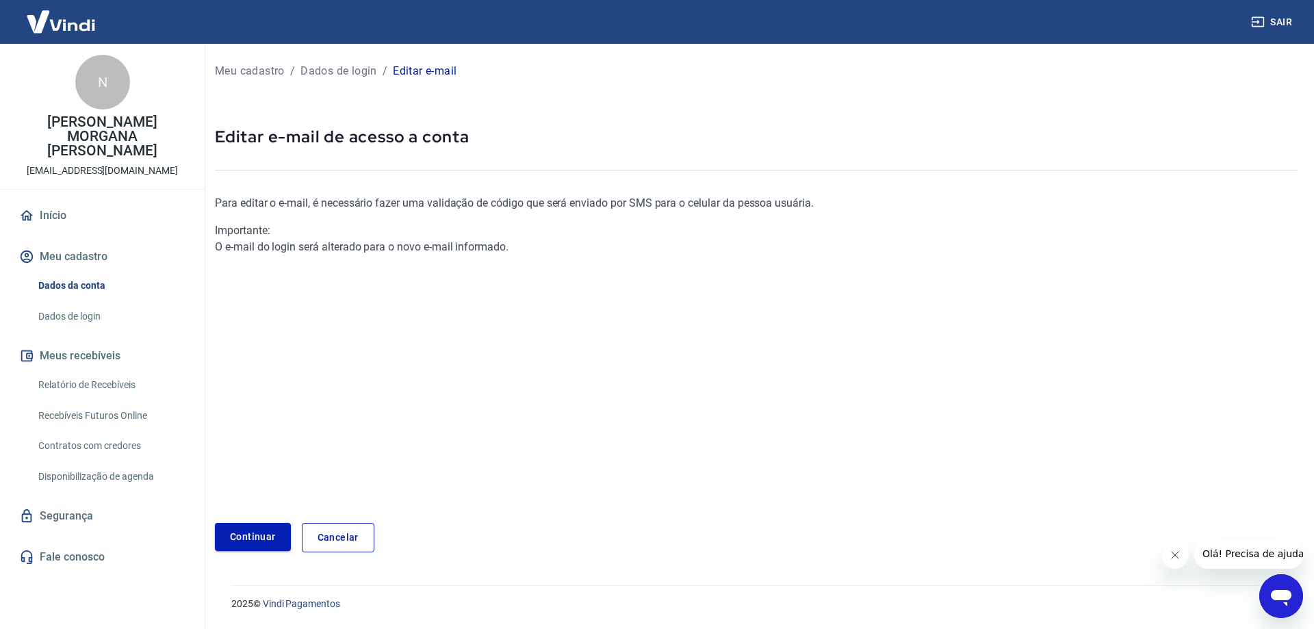
click at [237, 534] on link "Continuar" at bounding box center [253, 537] width 76 height 28
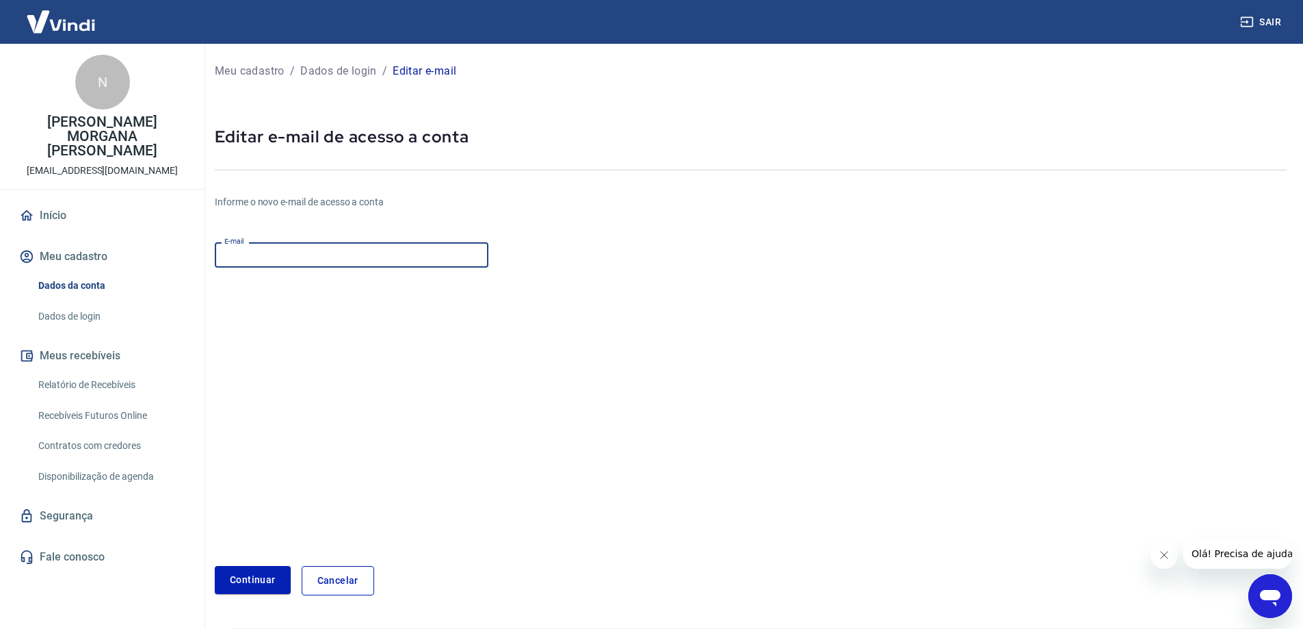
click at [285, 256] on input "E-mail" at bounding box center [352, 254] width 274 height 25
type input "[EMAIL_ADDRESS][DOMAIN_NAME]"
click at [256, 576] on button "Continuar" at bounding box center [253, 580] width 76 height 28
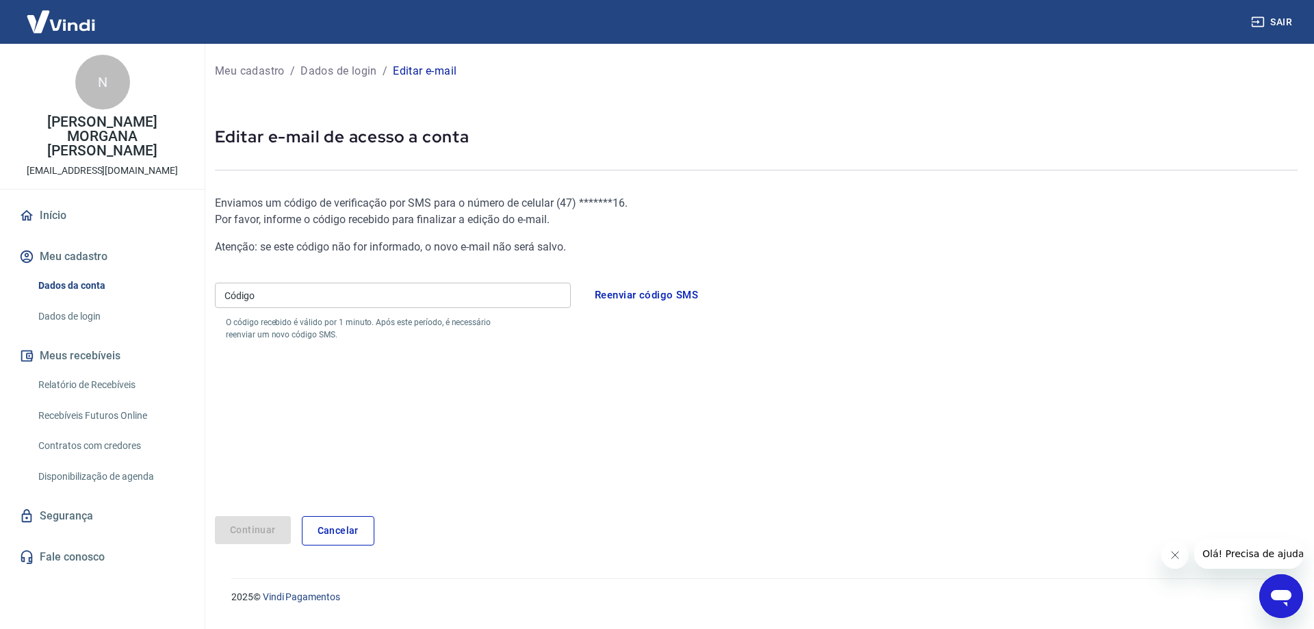
click at [326, 300] on input "Código" at bounding box center [393, 295] width 356 height 25
type input "454850"
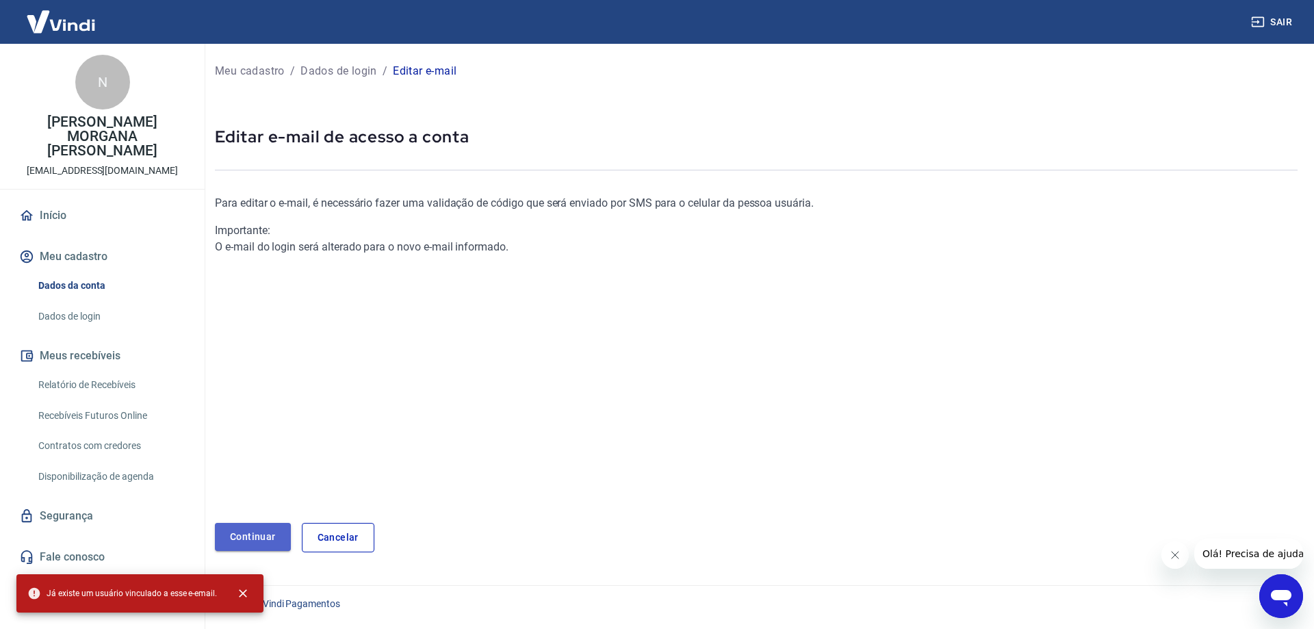
click at [251, 532] on link "Continuar" at bounding box center [253, 537] width 76 height 28
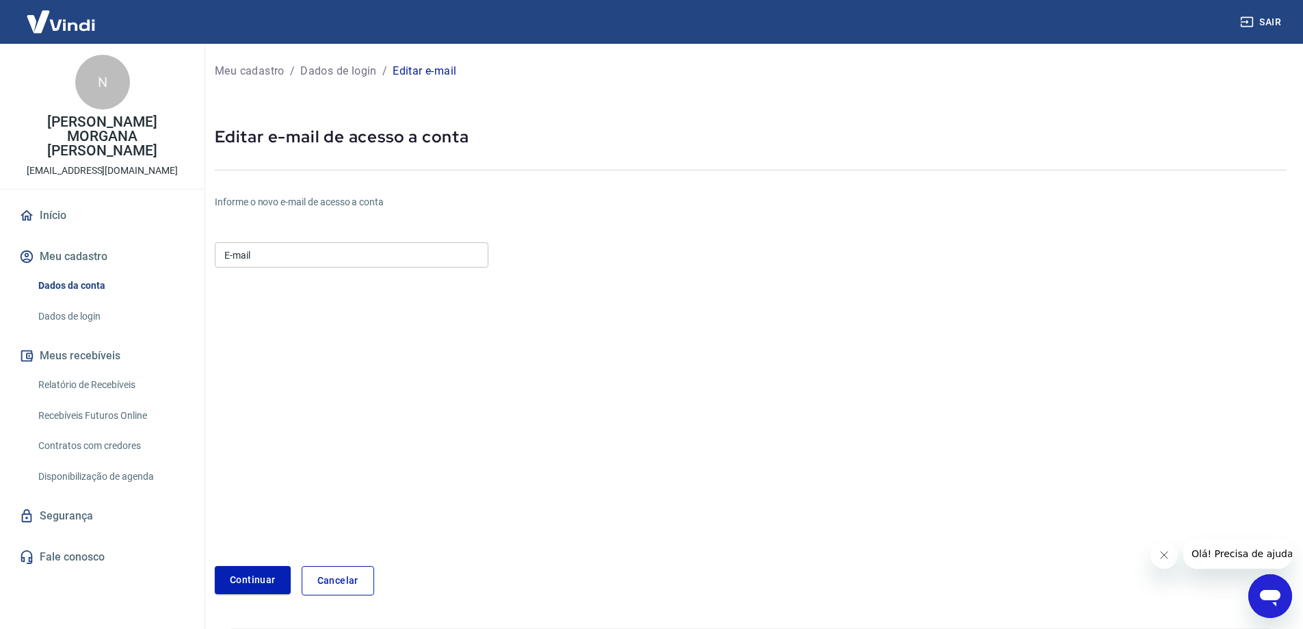
click at [287, 253] on input "E-mail" at bounding box center [352, 254] width 274 height 25
type input "[EMAIL_ADDRESS][DOMAIN_NAME]"
click at [261, 579] on button "Continuar" at bounding box center [253, 580] width 76 height 28
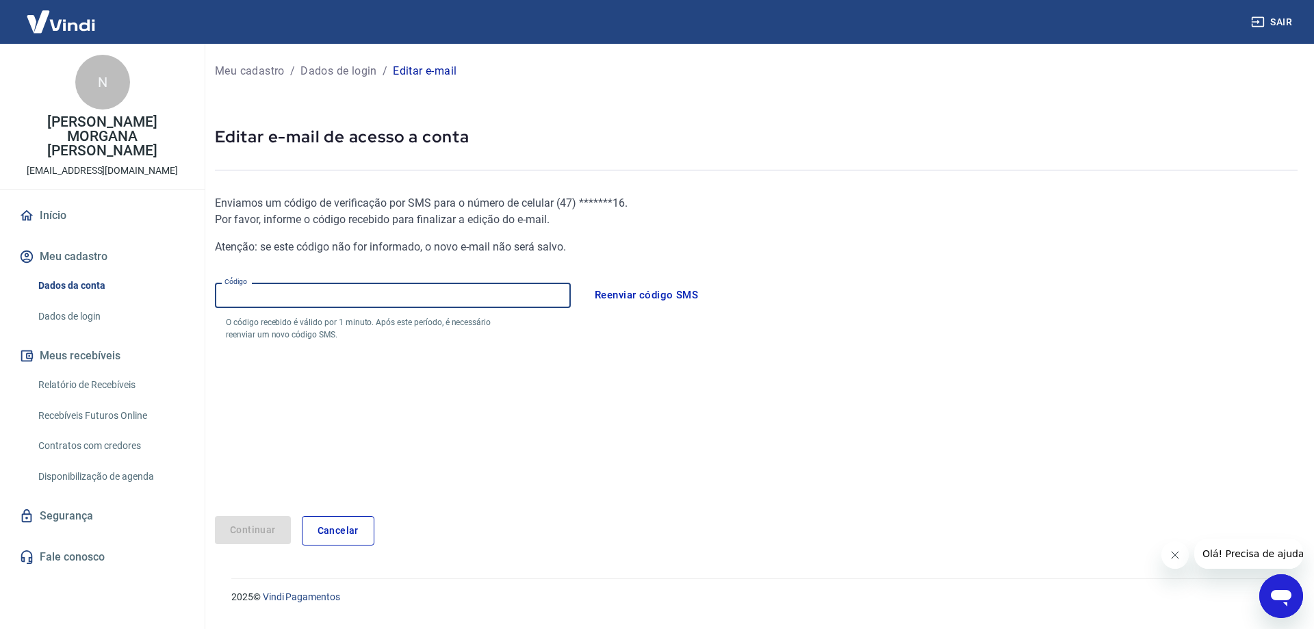
click at [326, 290] on input "Código" at bounding box center [393, 295] width 356 height 25
type input "537078"
click at [248, 532] on button "Continuar" at bounding box center [253, 530] width 76 height 28
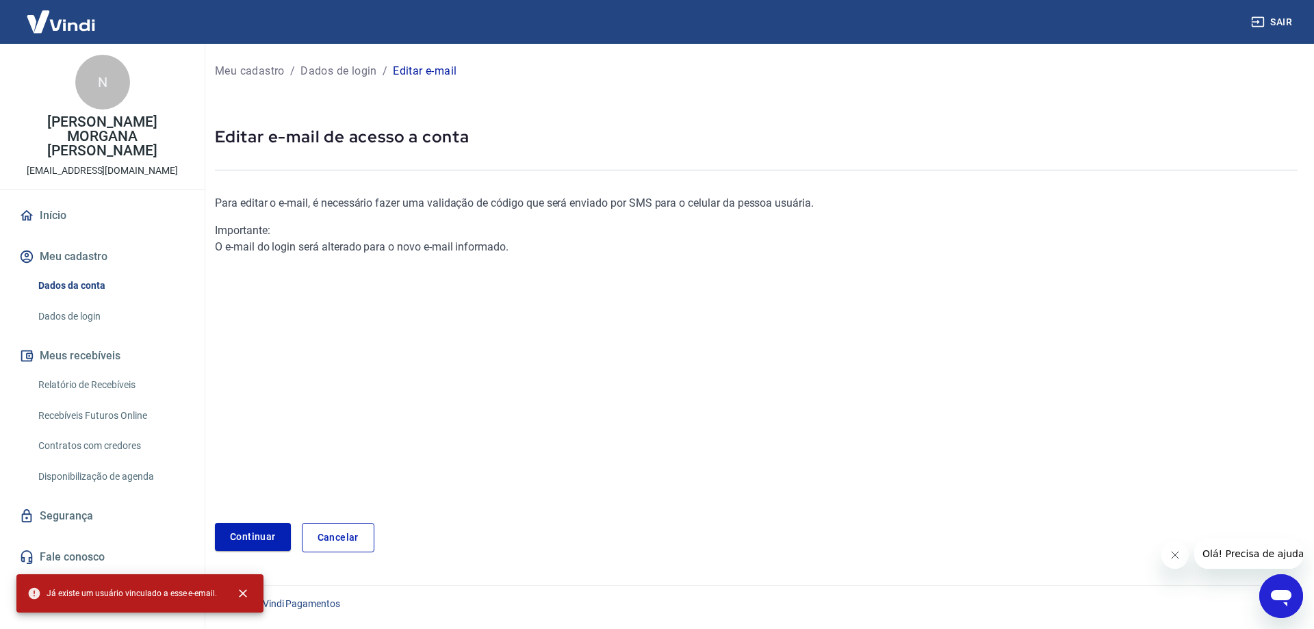
click at [1260, 20] on icon "button" at bounding box center [1258, 22] width 14 height 14
